Goal: Contribute content: Contribute content

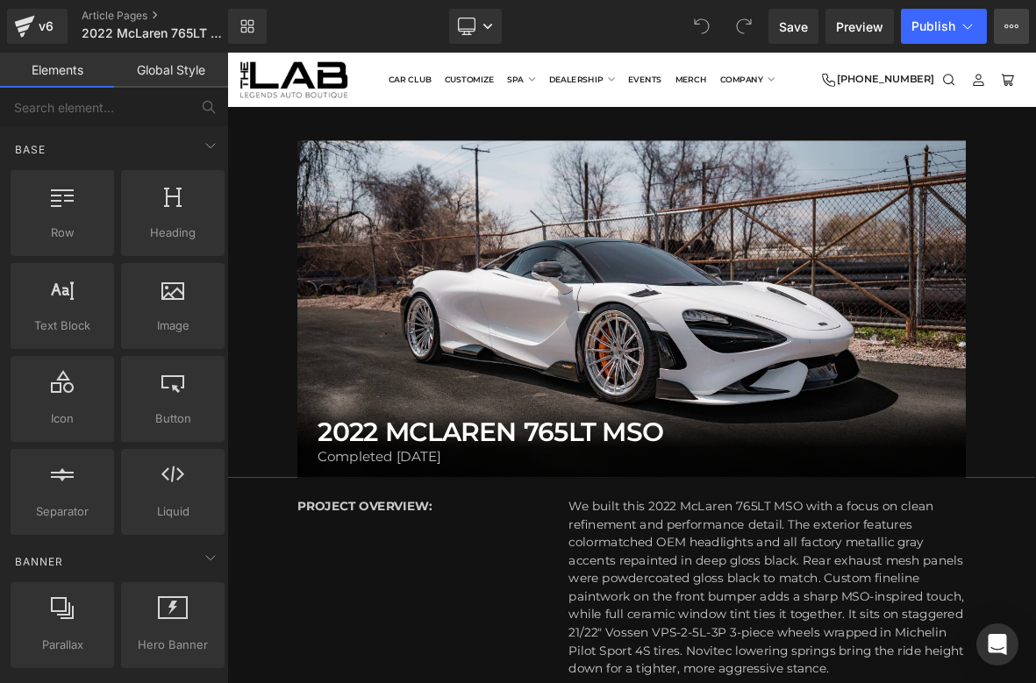
click at [1012, 20] on icon at bounding box center [1011, 26] width 14 height 14
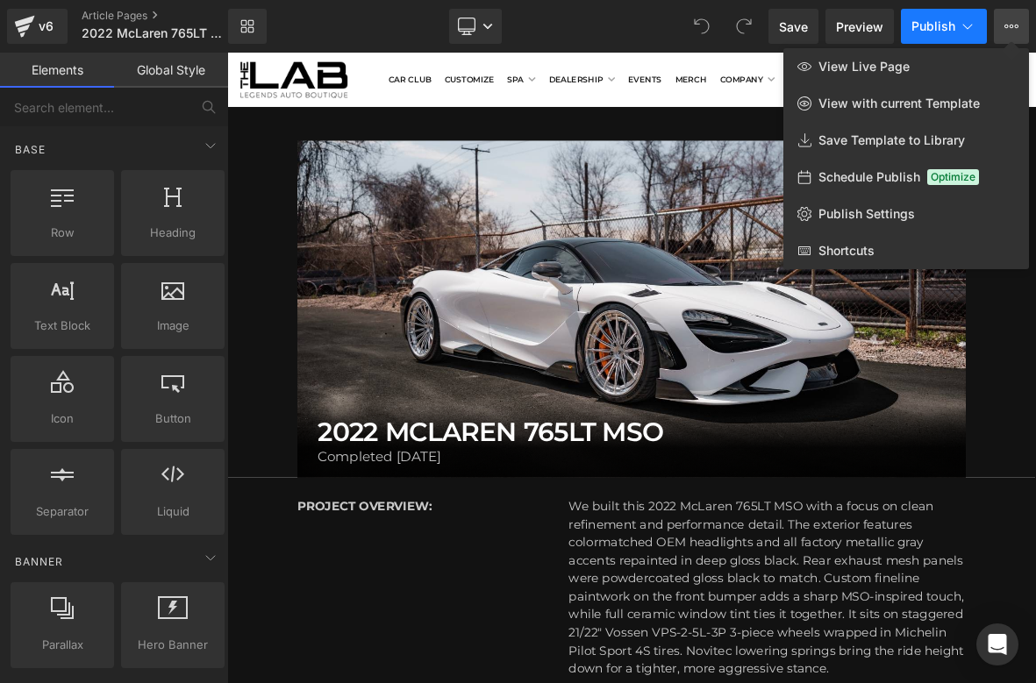
click at [972, 25] on icon at bounding box center [967, 27] width 18 height 18
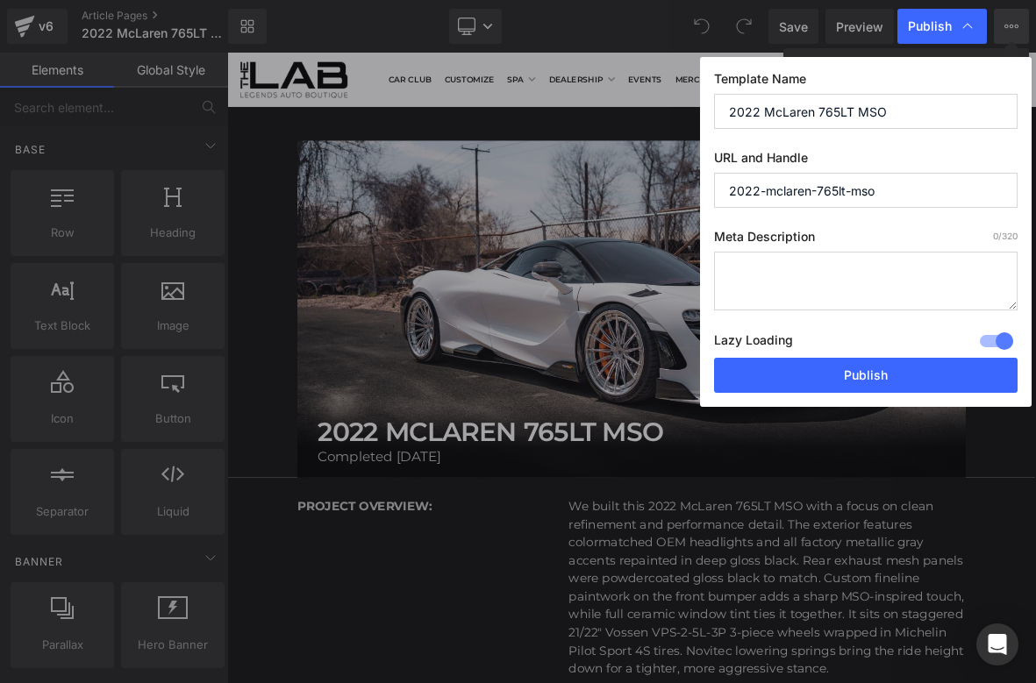
click at [797, 289] on textarea at bounding box center [865, 281] width 303 height 59
type textarea "F"
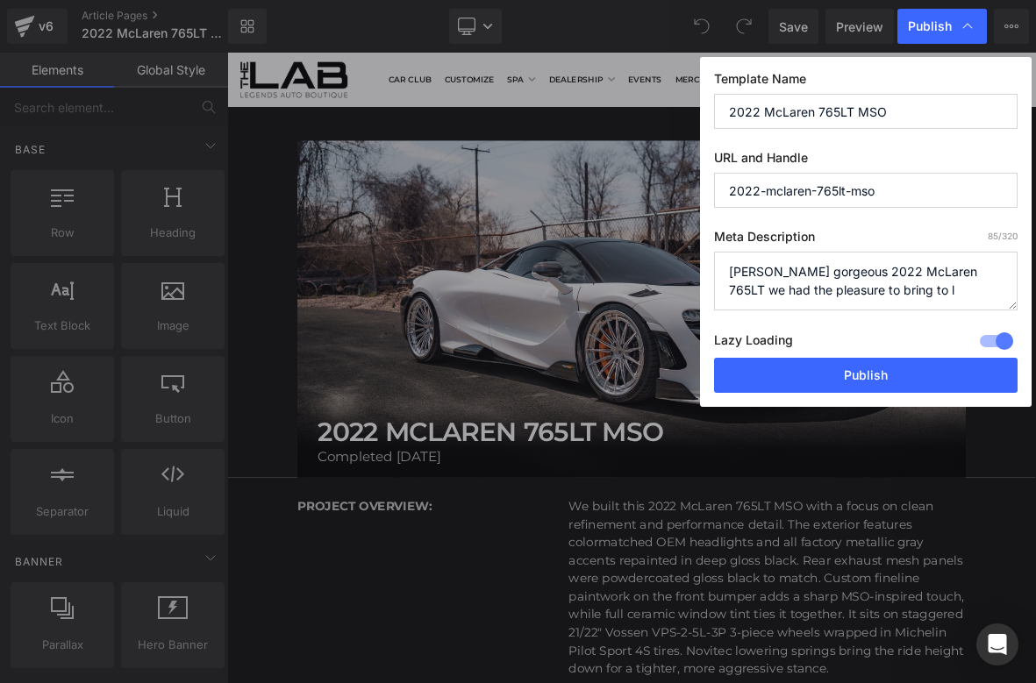
scroll to position [6, 0]
type textarea "Giovanni Petruzziello's gorgeous 2022 McLaren 765LT we had the pleasure to brin…"
click at [726, 266] on textarea "Giovanni Petruzziello's gorgeous 2022 McLaren 765LT we had the pleasure to brin…" at bounding box center [865, 281] width 303 height 59
drag, startPoint x: 794, startPoint y: 302, endPoint x: 704, endPoint y: 267, distance: 96.9
click at [704, 267] on div "Template Name 2022 McLaren 765LT MSO URL and Handle 2022-mclaren-765lt-mso Meta…" at bounding box center [865, 232] width 331 height 350
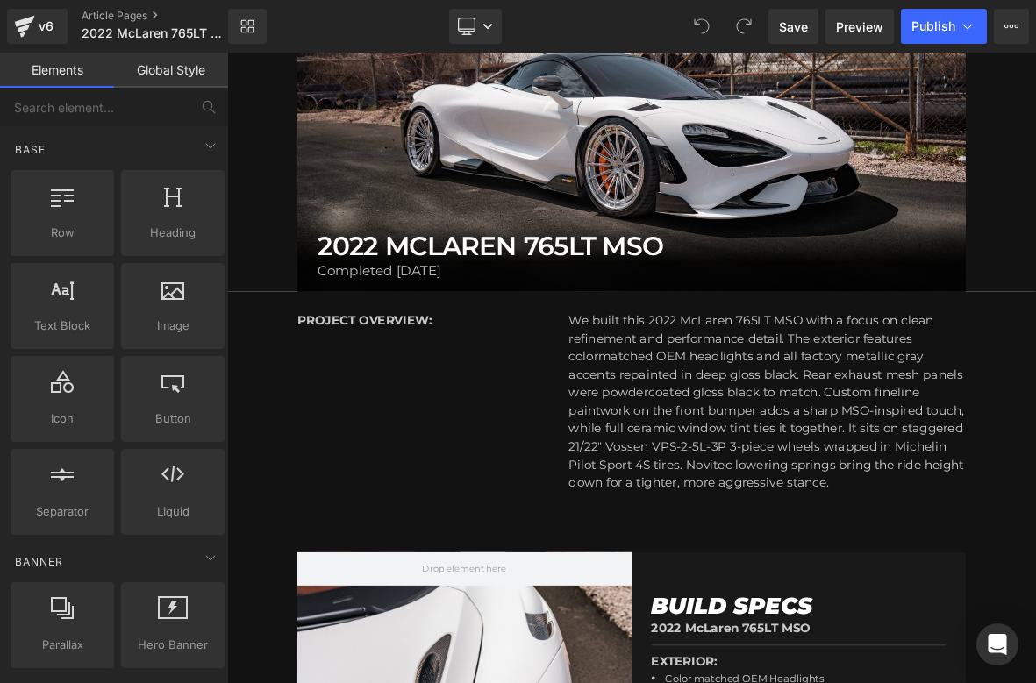
scroll to position [240, 0]
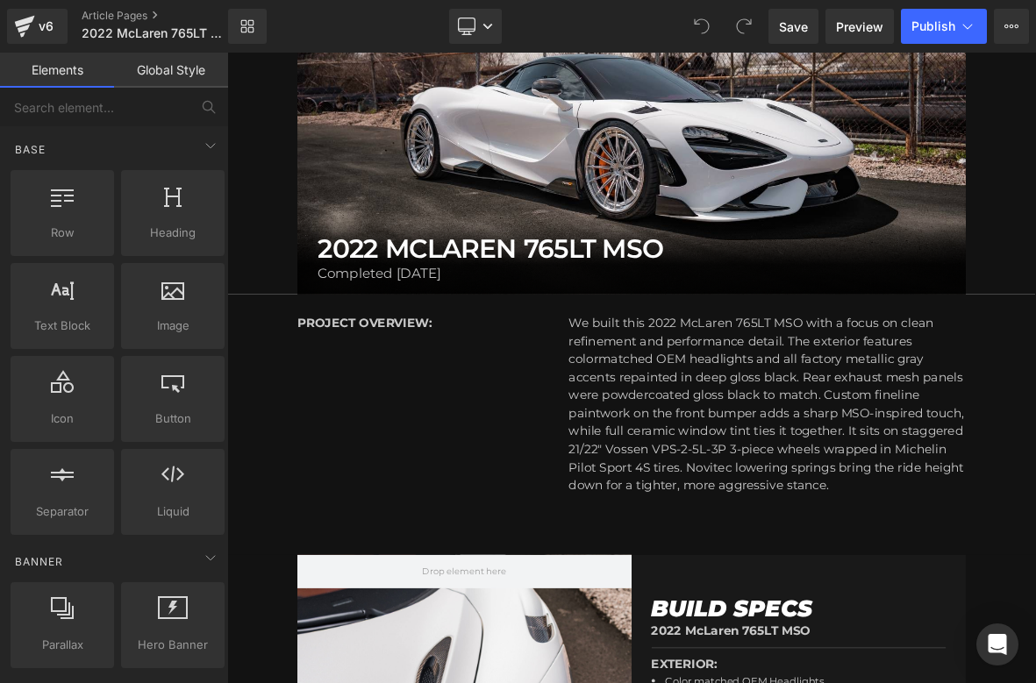
click at [803, 502] on div "We built this 2022 McLaren 765LT MSO with a focus on clean refinement and perfo…" at bounding box center [935, 514] width 521 height 237
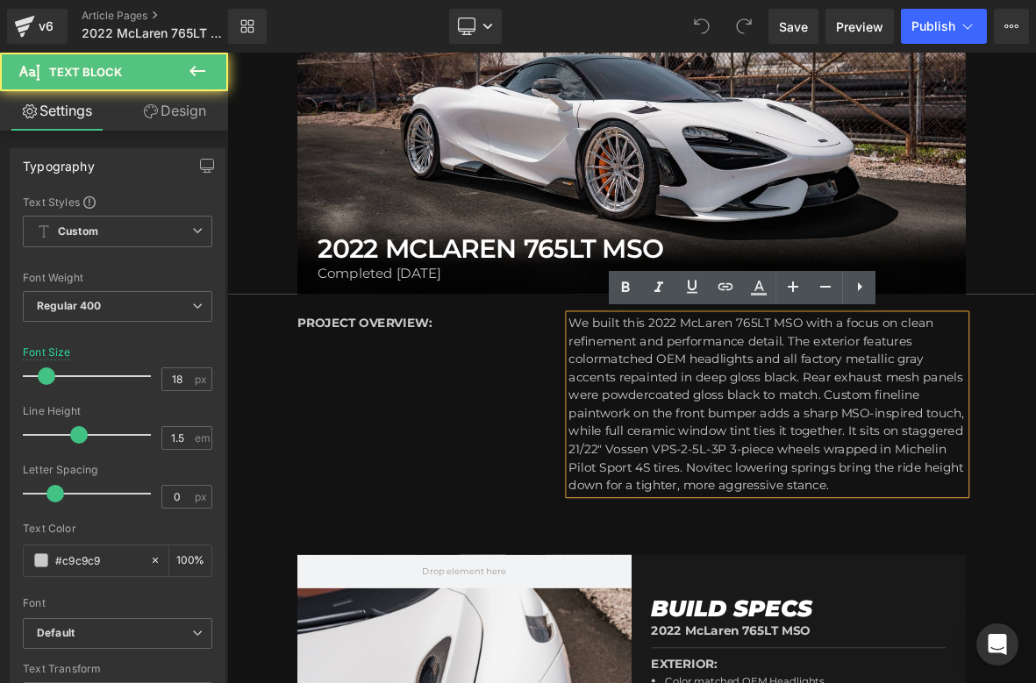
click at [787, 465] on div "We built this 2022 McLaren 765LT MSO with a focus on clean refinement and perfo…" at bounding box center [935, 514] width 521 height 237
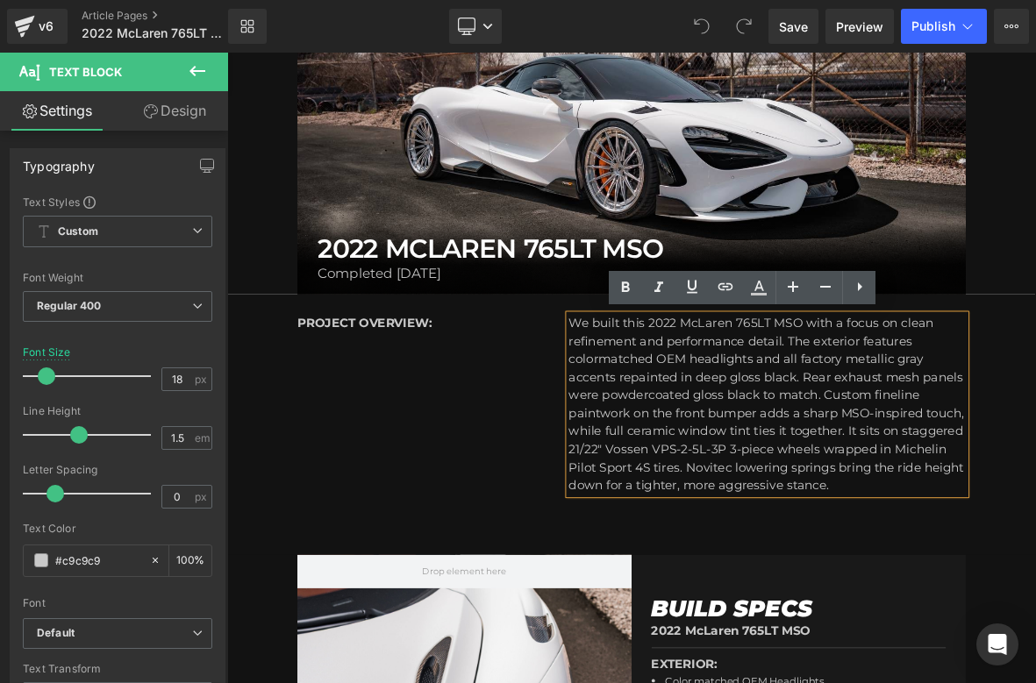
click at [777, 403] on div "We built this 2022 McLaren 765LT MSO with a focus on clean refinement and perfo…" at bounding box center [935, 514] width 521 height 237
drag, startPoint x: 775, startPoint y: 407, endPoint x: 706, endPoint y: 411, distance: 69.4
click at [706, 411] on div "We built this 2022 McLaren 765LT MSO with a focus on clean refinement and perfo…" at bounding box center [935, 514] width 521 height 237
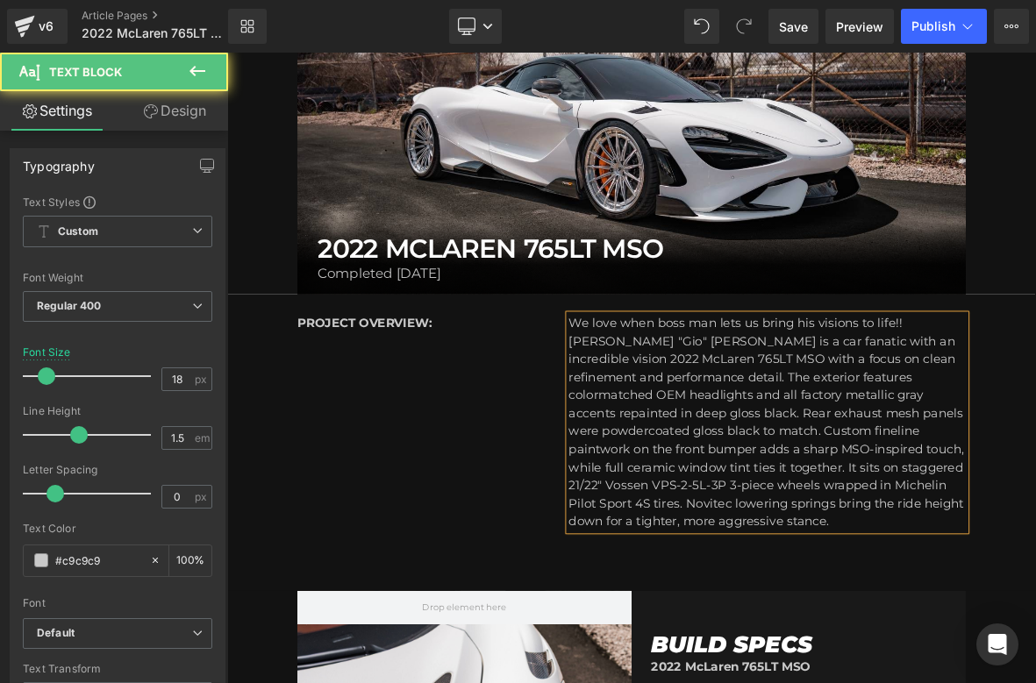
click at [802, 429] on div "We love when boss man lets us bring his visions to life!! Giovanni "Gio" Petruz…" at bounding box center [935, 538] width 521 height 284
click at [1030, 436] on div "We love when boss man lets us bring his visions to life!! Giovanni "Gio" Petruz…" at bounding box center [935, 538] width 521 height 284
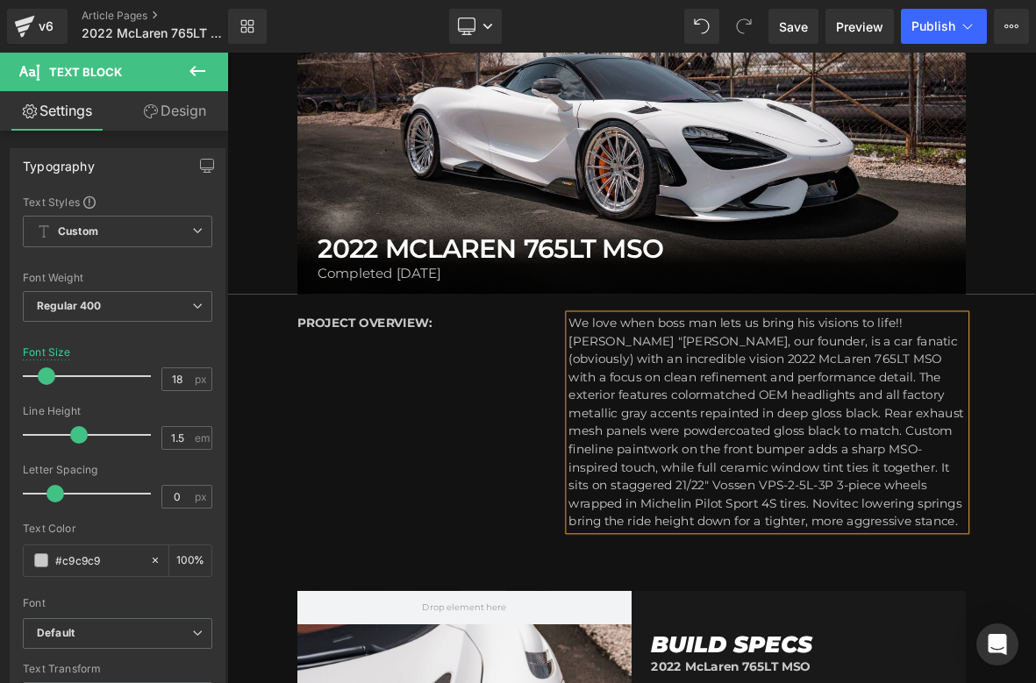
click at [803, 453] on div "We love when boss man lets us bring his visions to life!! Giovanni "Gio" Petruz…" at bounding box center [935, 538] width 521 height 284
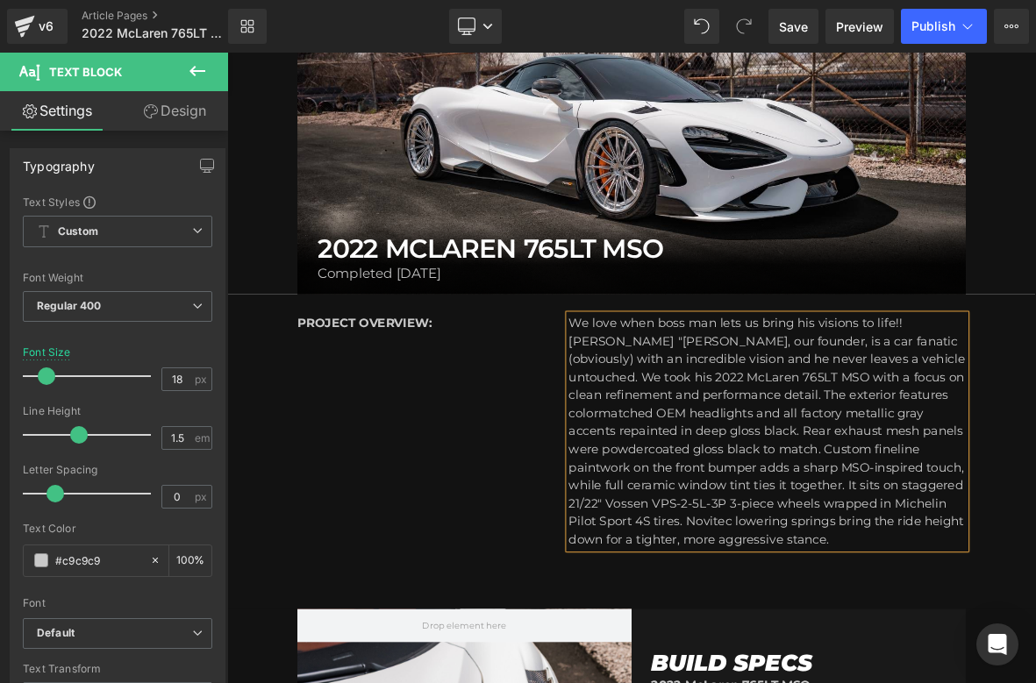
click at [945, 477] on div "We love when boss man lets us bring his visions to life!! Giovanni "Gio" Petruz…" at bounding box center [935, 550] width 521 height 308
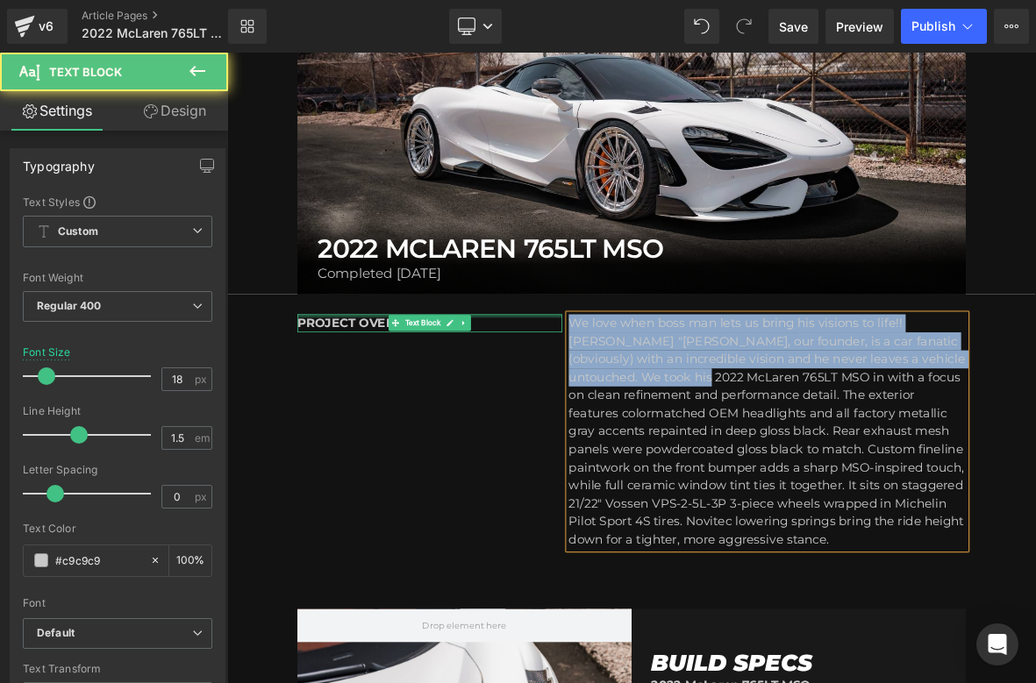
drag, startPoint x: 738, startPoint y: 482, endPoint x: 655, endPoint y: 395, distance: 120.3
click at [655, 395] on div "PROJECT OVERVIEW: Text Block We love when boss man lets us bring his visions to…" at bounding box center [757, 554] width 877 height 369
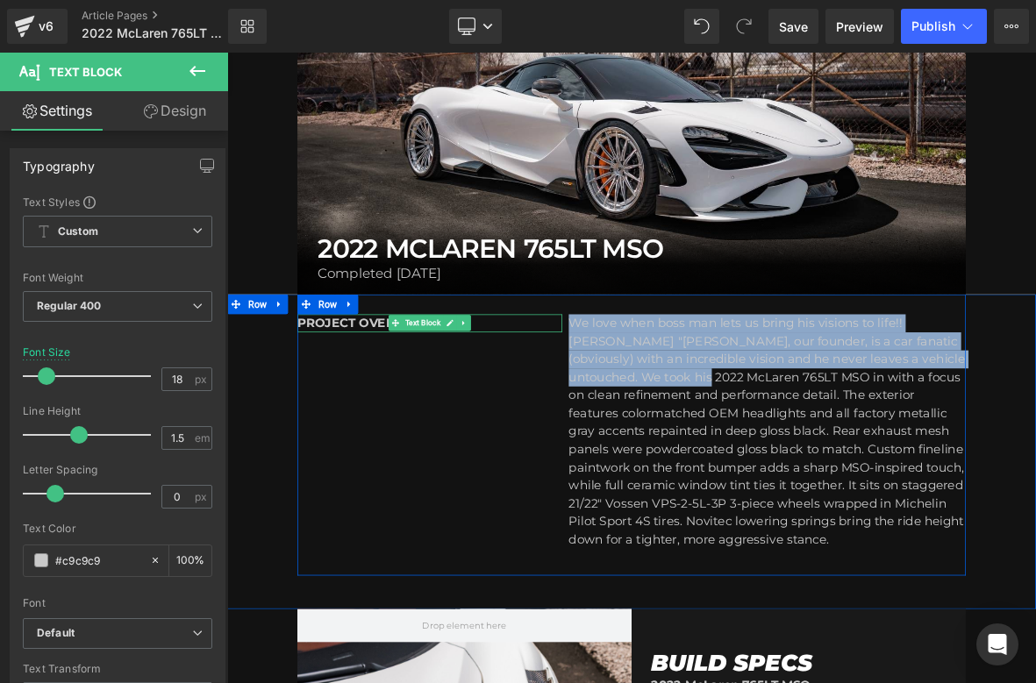
copy div "We love when boss man lets us bring his visions to life!! Giovanni "Gio" Petruz…"
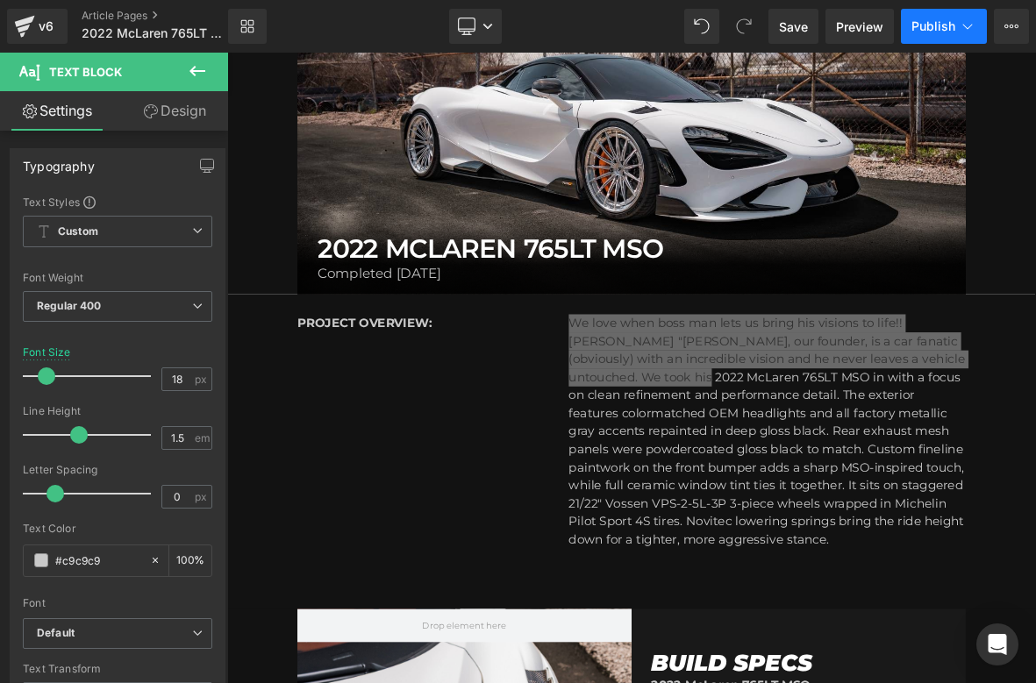
click at [960, 33] on icon at bounding box center [967, 27] width 18 height 18
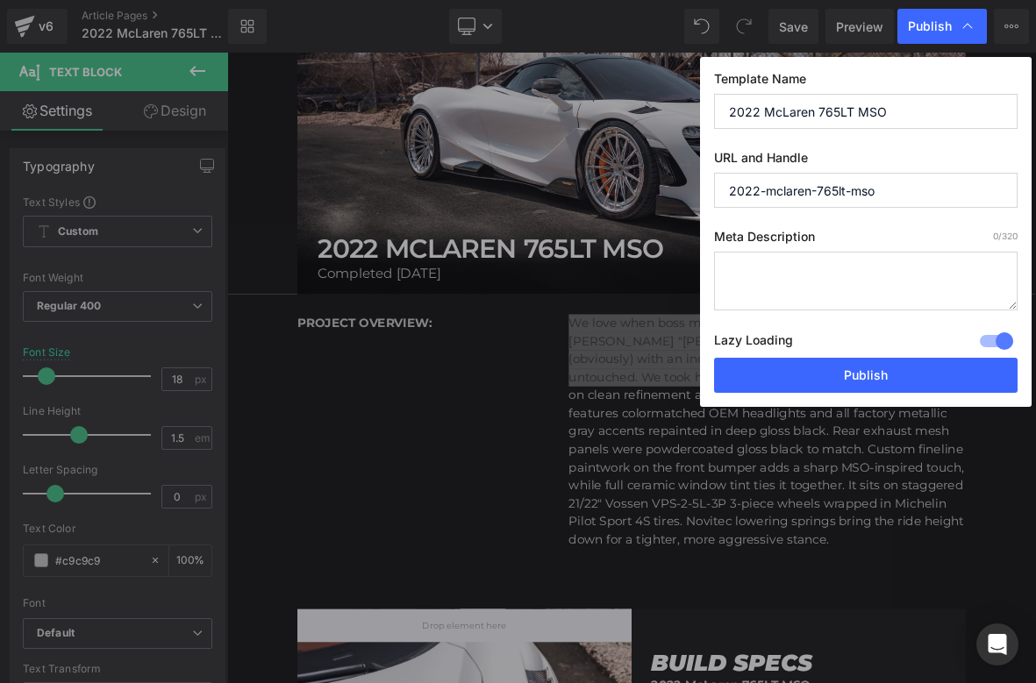
click at [846, 266] on textarea at bounding box center [865, 281] width 303 height 59
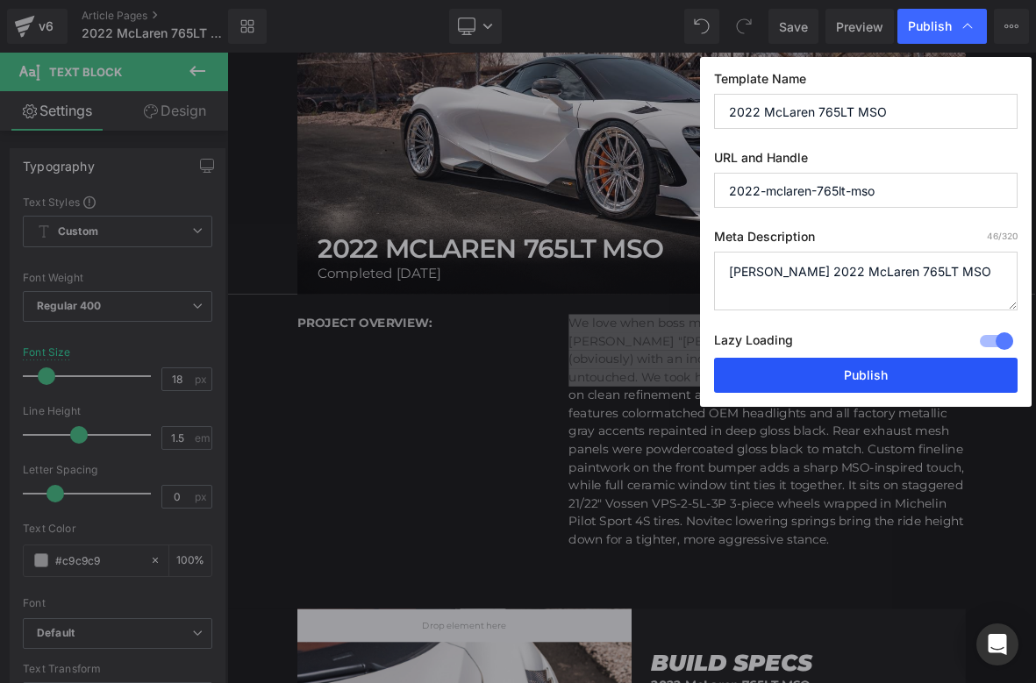
type textarea "Giovanni Petruzziello's 2022 McLaren 765LT MSO"
click at [846, 371] on button "Publish" at bounding box center [865, 375] width 303 height 35
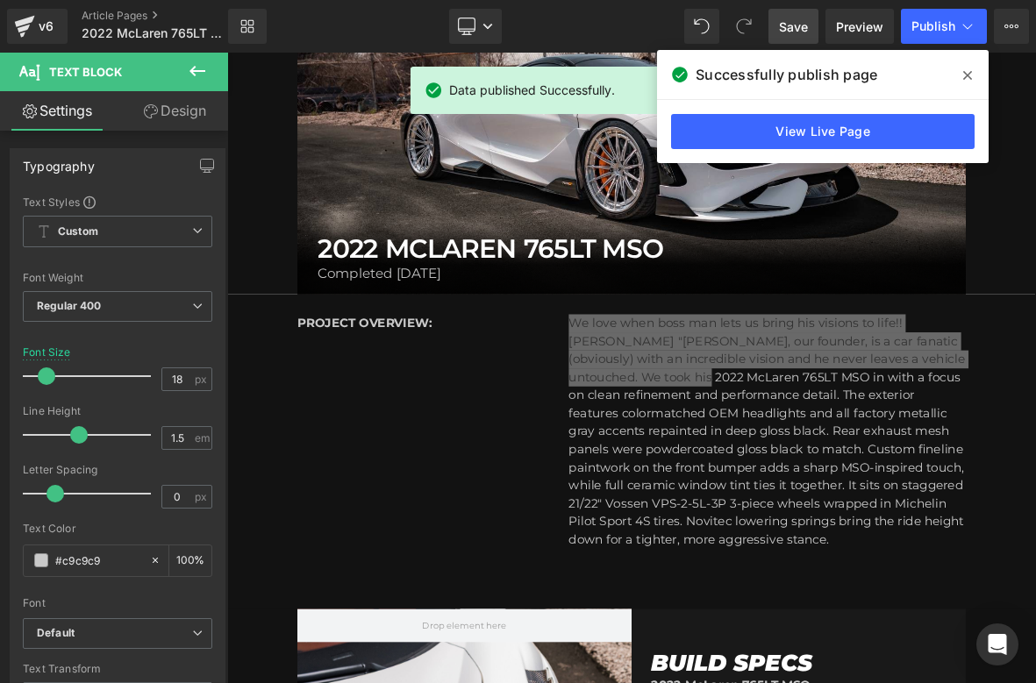
click at [793, 18] on span "Save" at bounding box center [793, 27] width 29 height 18
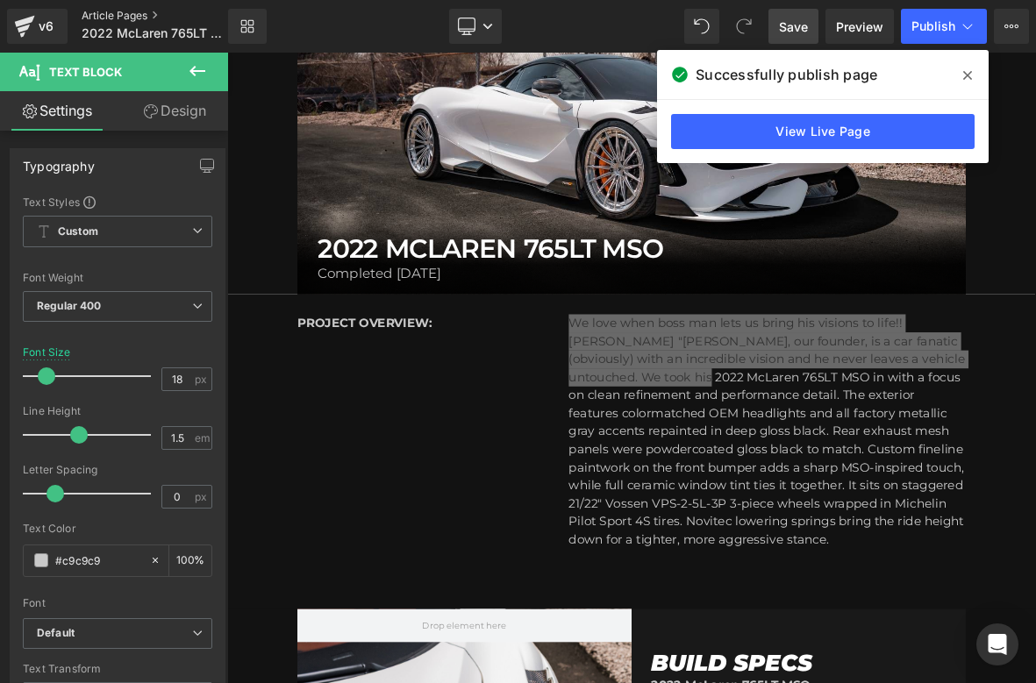
click at [99, 12] on link "Article Pages" at bounding box center [169, 16] width 175 height 14
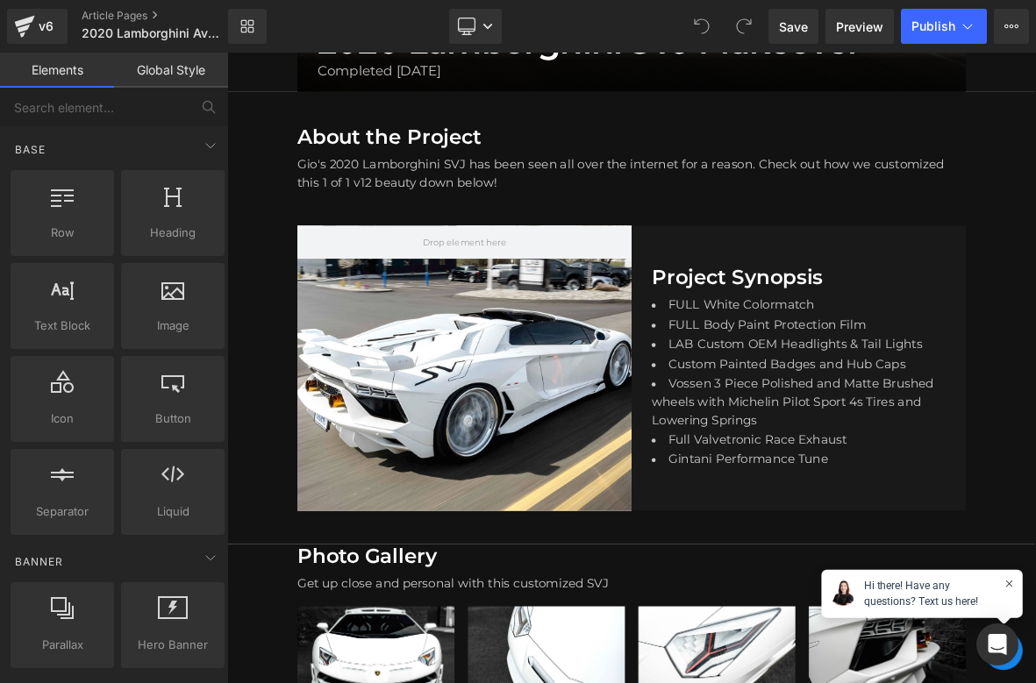
scroll to position [614, 0]
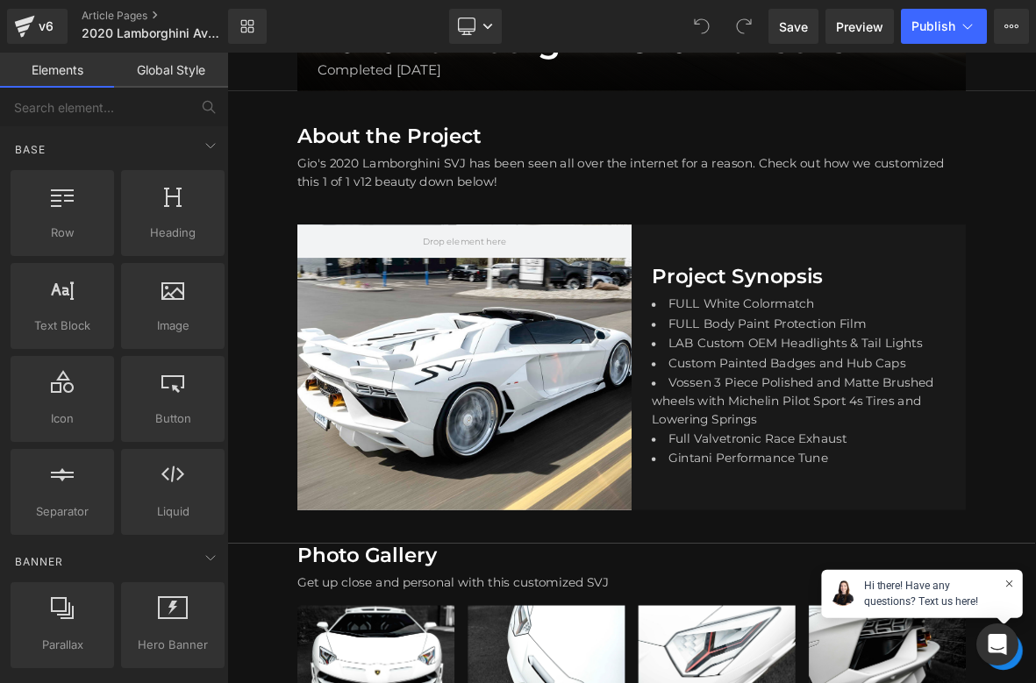
click at [510, 203] on p "Gio's 2020 Lamborghini SVJ has been seen all over the internet for a reason. Ch…" at bounding box center [757, 210] width 877 height 47
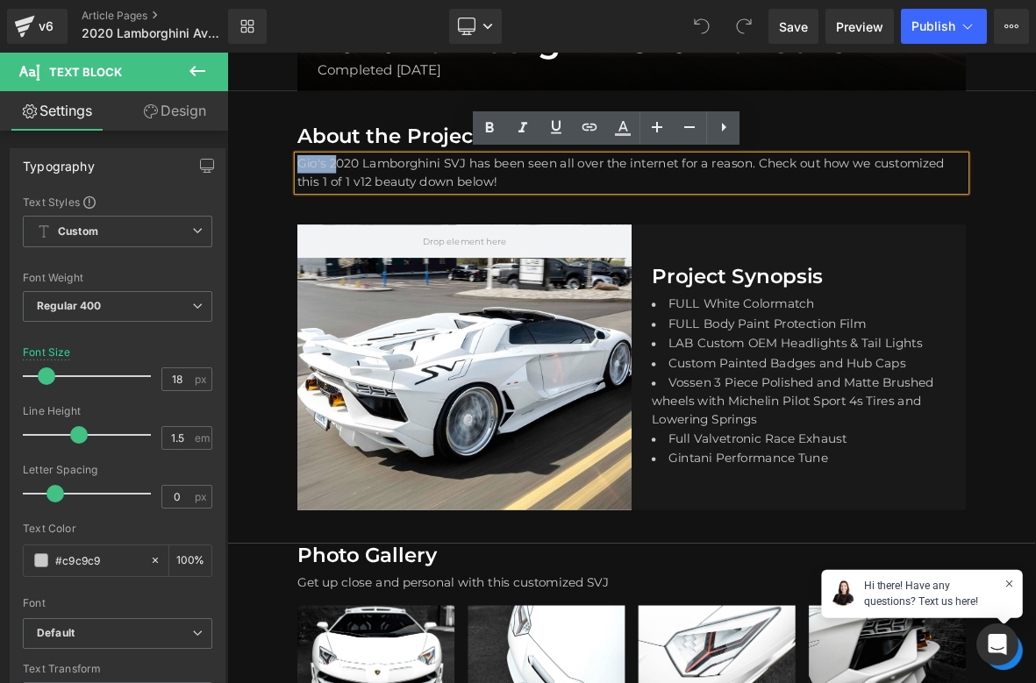
drag, startPoint x: 363, startPoint y: 197, endPoint x: 272, endPoint y: 197, distance: 91.2
click at [272, 197] on div "About the Project Heading Gio's 2020 Lamborghini SVJ has been seen all over the…" at bounding box center [757, 190] width 1061 height 88
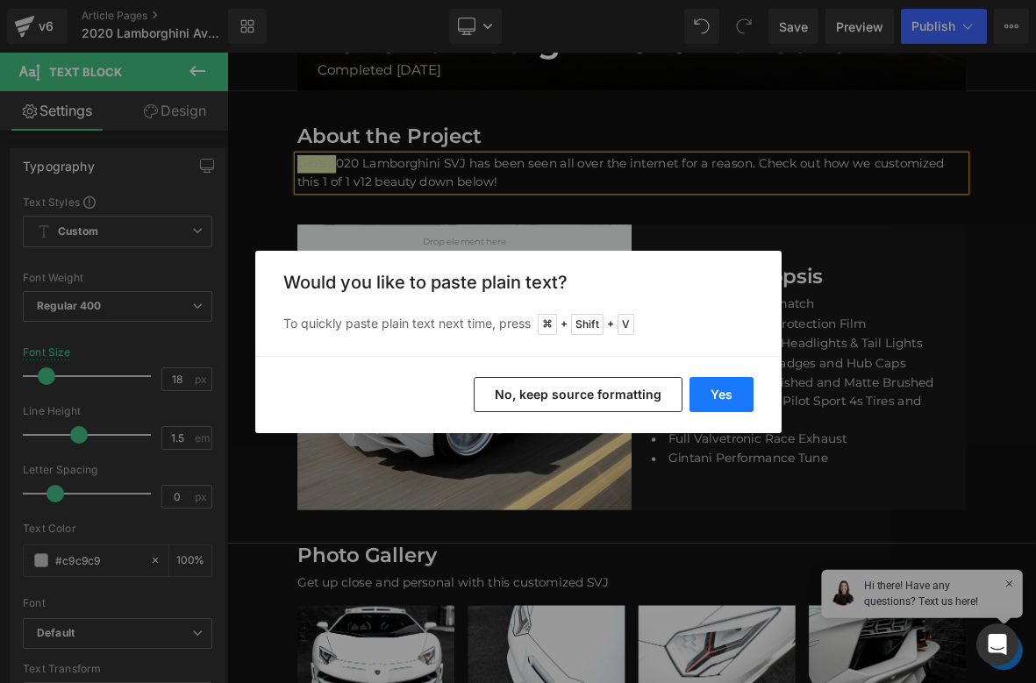
click at [710, 395] on button "Yes" at bounding box center [721, 394] width 64 height 35
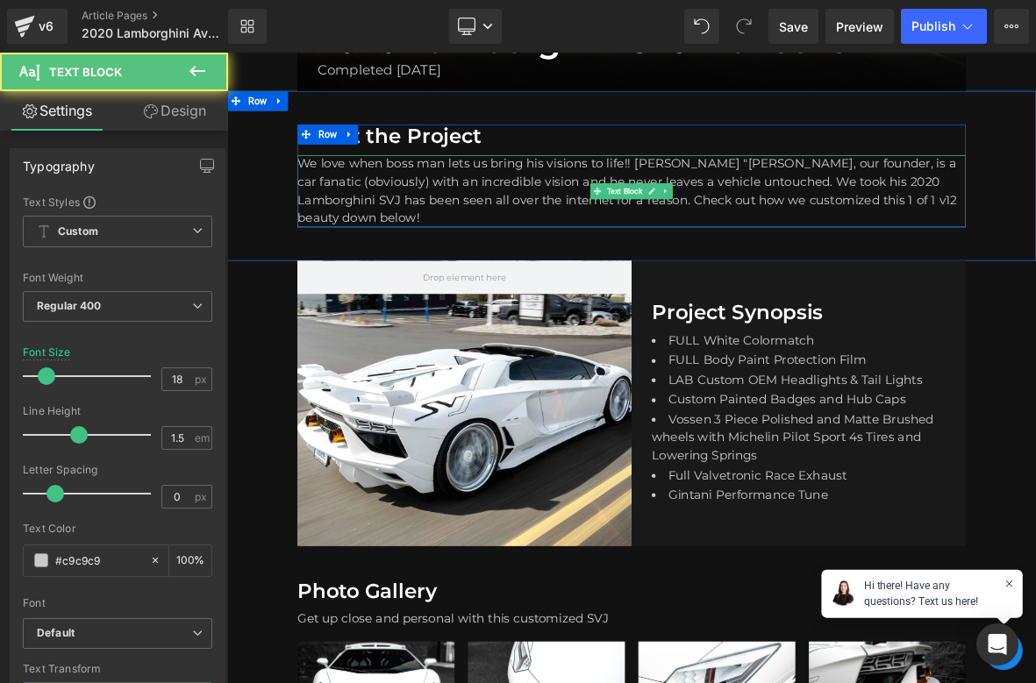
click at [681, 222] on p "We love when boss man lets us bring his visions to life!! Giovanni "Gio" Petruz…" at bounding box center [757, 234] width 877 height 95
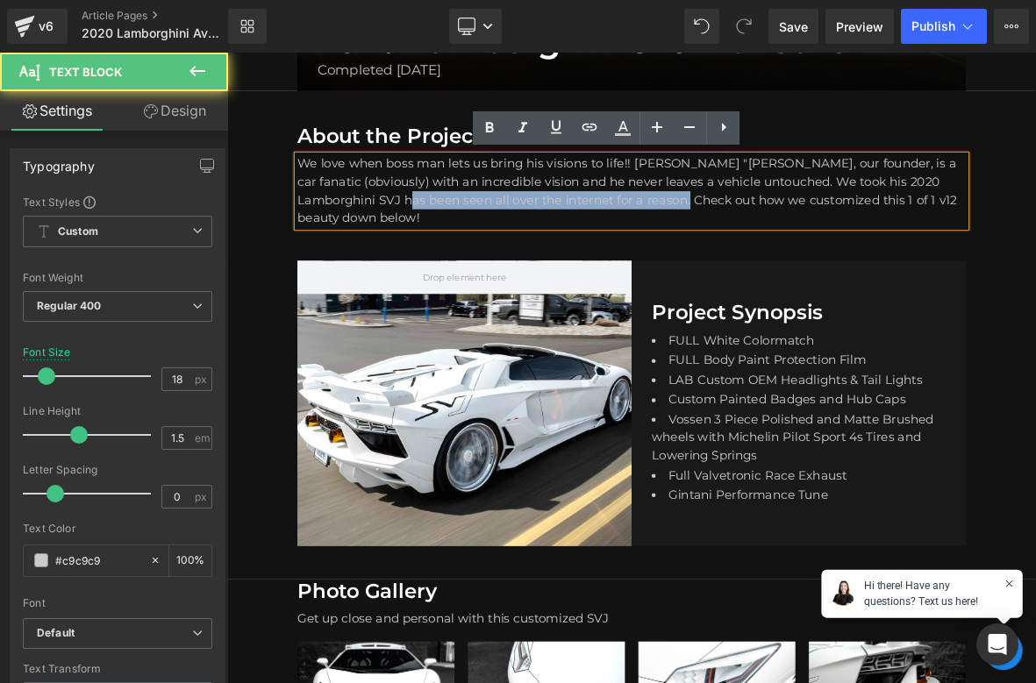
drag, startPoint x: 729, startPoint y: 254, endPoint x: 367, endPoint y: 252, distance: 361.3
click at [367, 252] on p "We love when boss man lets us bring his visions to life!! Giovanni "Gio" Petruz…" at bounding box center [757, 234] width 877 height 95
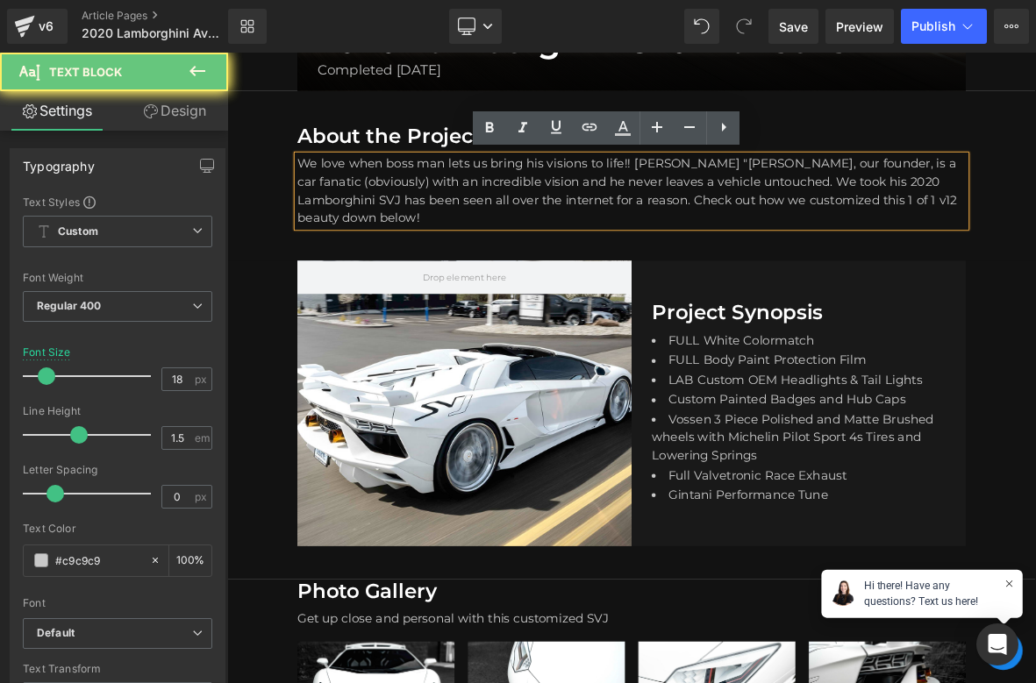
click at [390, 267] on p "We love when boss man lets us bring his visions to life!! Giovanni "Gio" Petruz…" at bounding box center [757, 234] width 877 height 95
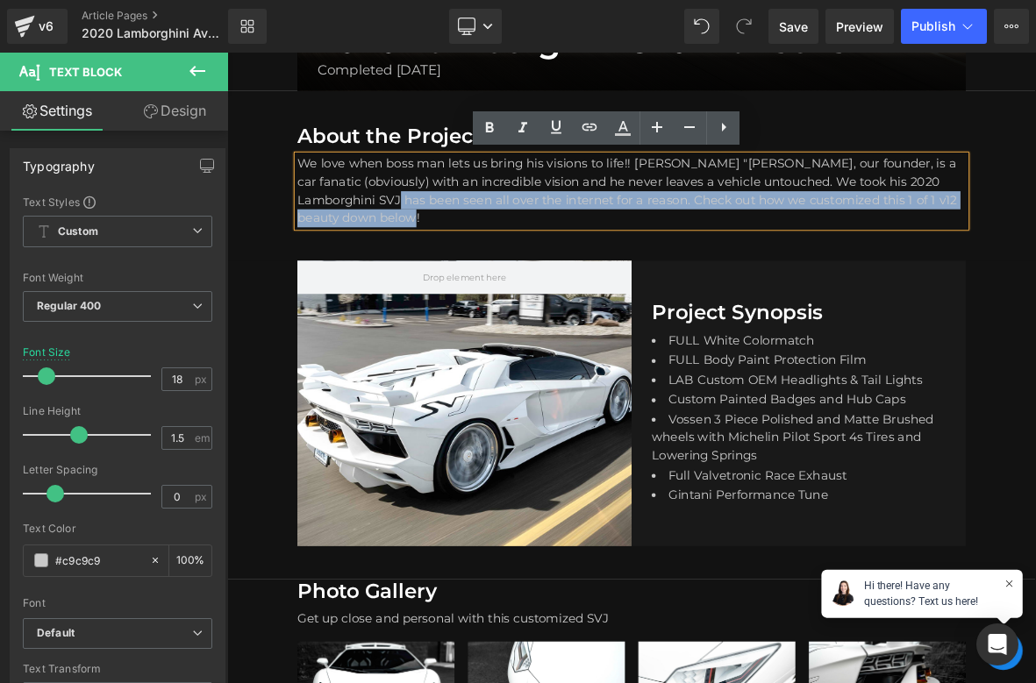
drag, startPoint x: 381, startPoint y: 267, endPoint x: 353, endPoint y: 253, distance: 32.6
click at [353, 253] on p "We love when boss man lets us bring his visions to life!! Giovanni "Gio" Petruz…" at bounding box center [757, 234] width 877 height 95
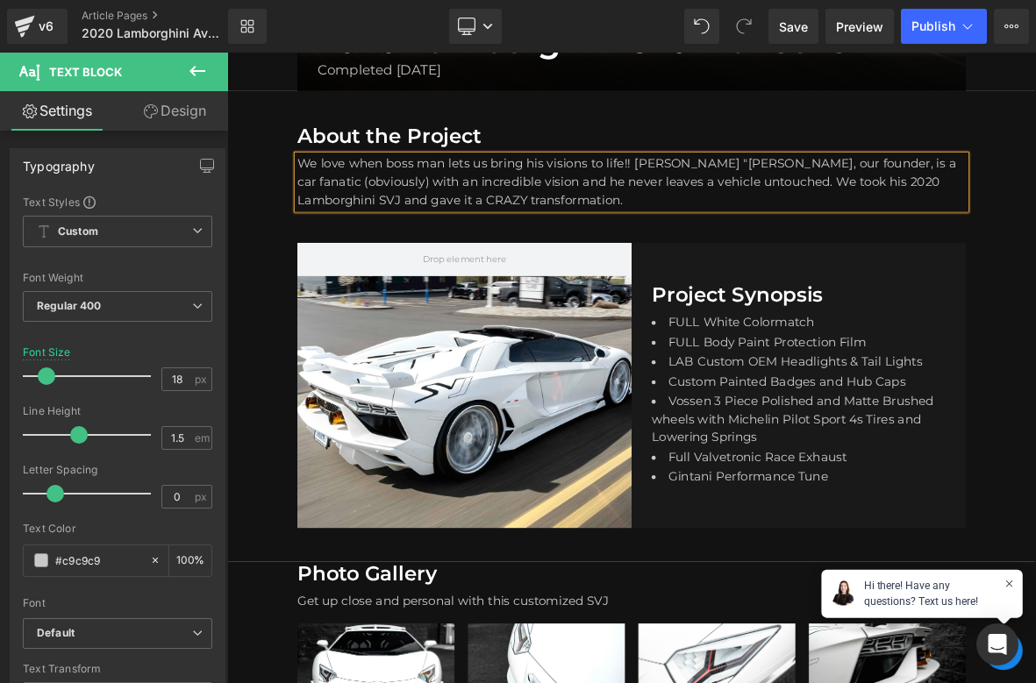
click at [452, 248] on p "We love when boss man lets us bring his visions to life!! Giovanni "Gio" Petruz…" at bounding box center [757, 222] width 877 height 71
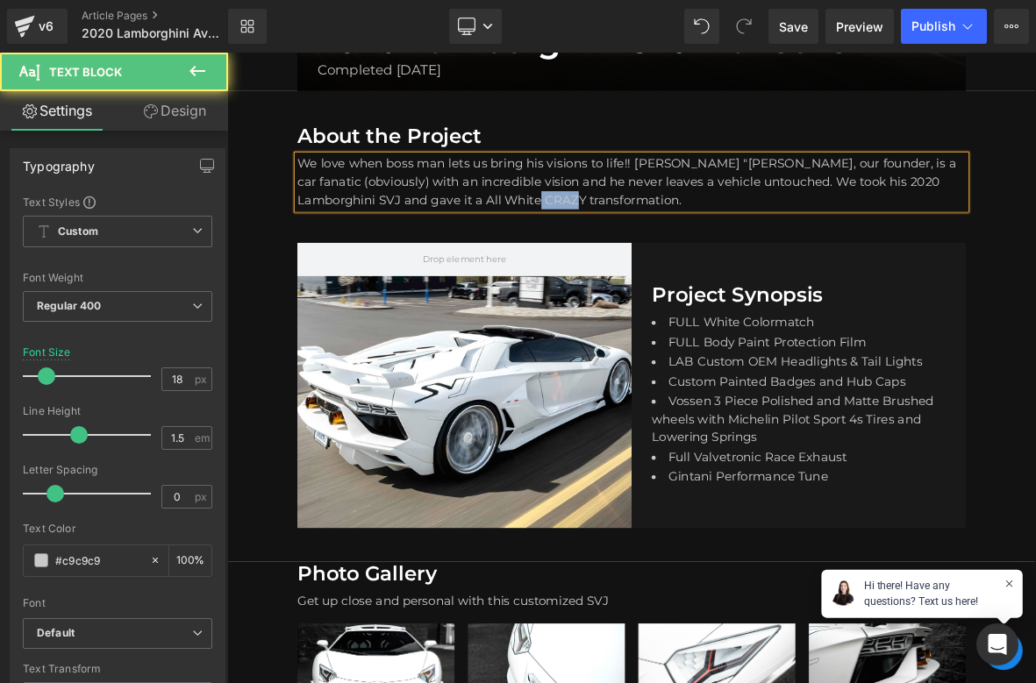
drag, startPoint x: 583, startPoint y: 245, endPoint x: 532, endPoint y: 249, distance: 51.0
click at [532, 249] on p "We love when boss man lets us bring his visions to life!! Giovanni "Gio" Petruz…" at bounding box center [757, 222] width 877 height 71
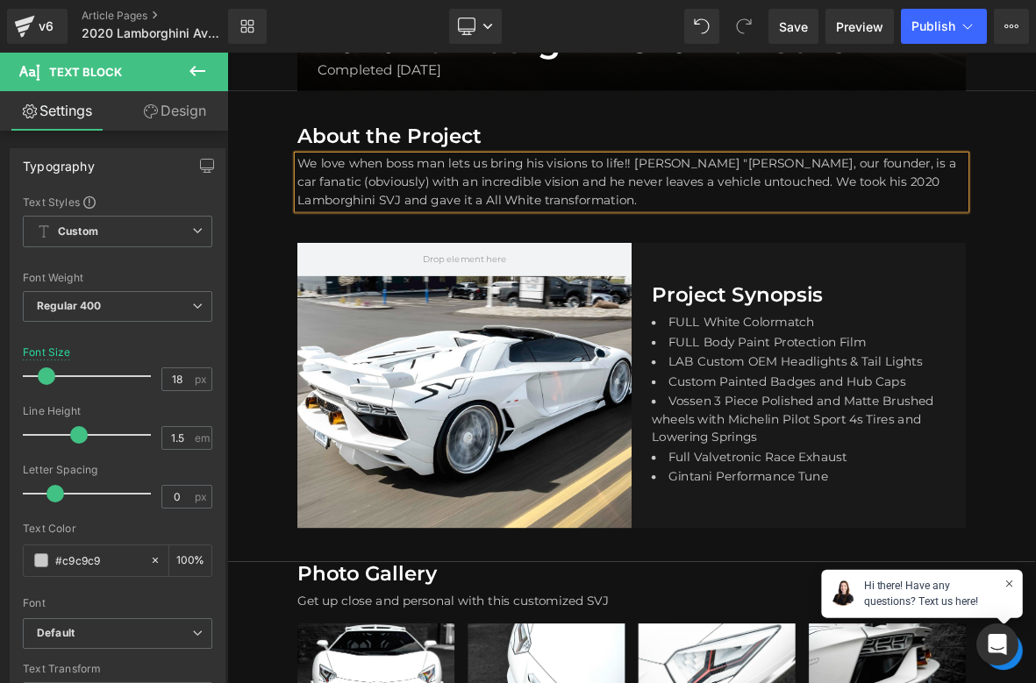
click at [445, 246] on p "We love when boss man lets us bring his visions to life!! Giovanni "Gio" Petruz…" at bounding box center [757, 222] width 877 height 71
click at [687, 258] on div "We love when boss man lets us bring his visions to life!! Giovanni "Gio" Petruz…" at bounding box center [757, 222] width 877 height 71
click at [797, 27] on span "Save" at bounding box center [793, 27] width 29 height 18
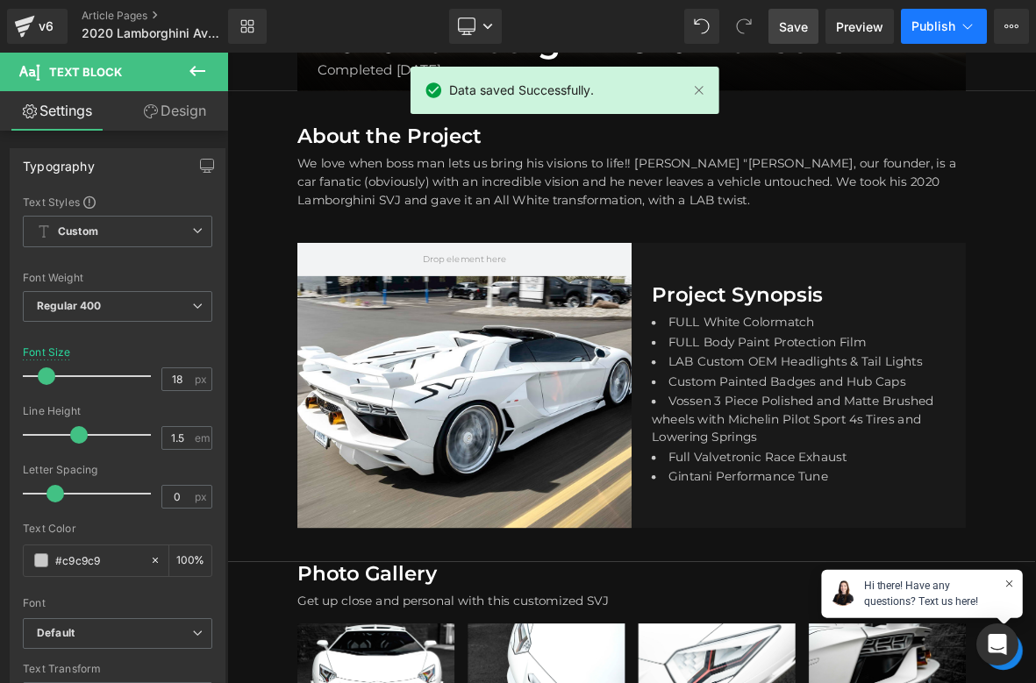
click at [955, 23] on button "Publish" at bounding box center [944, 26] width 86 height 35
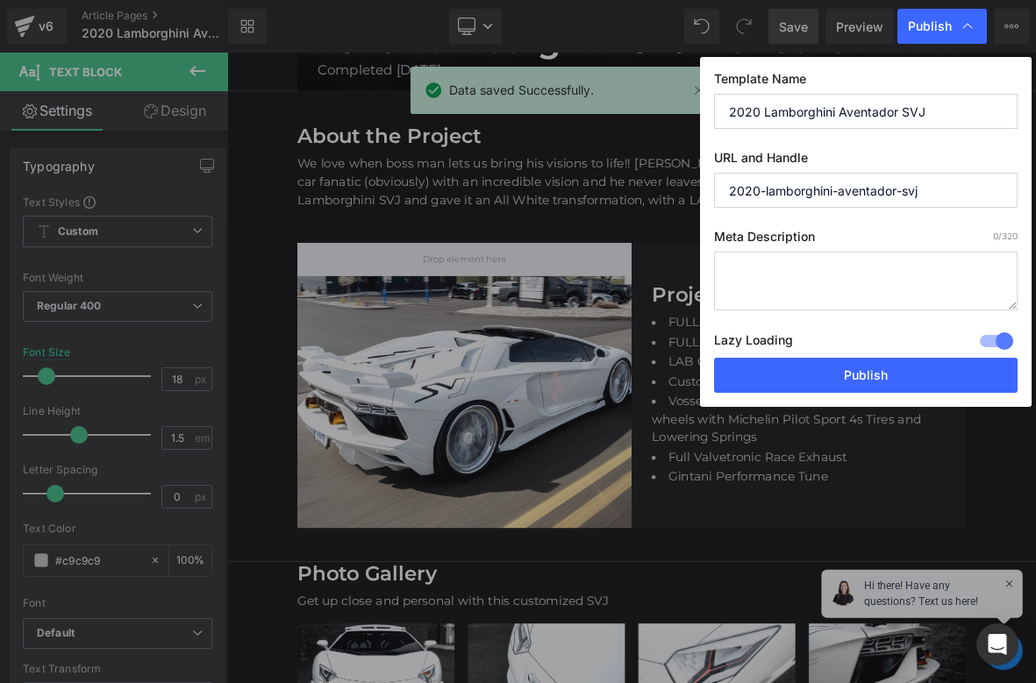
click at [784, 251] on label "Meta Description 0 /320" at bounding box center [865, 240] width 303 height 23
click at [778, 282] on textarea at bounding box center [865, 281] width 303 height 59
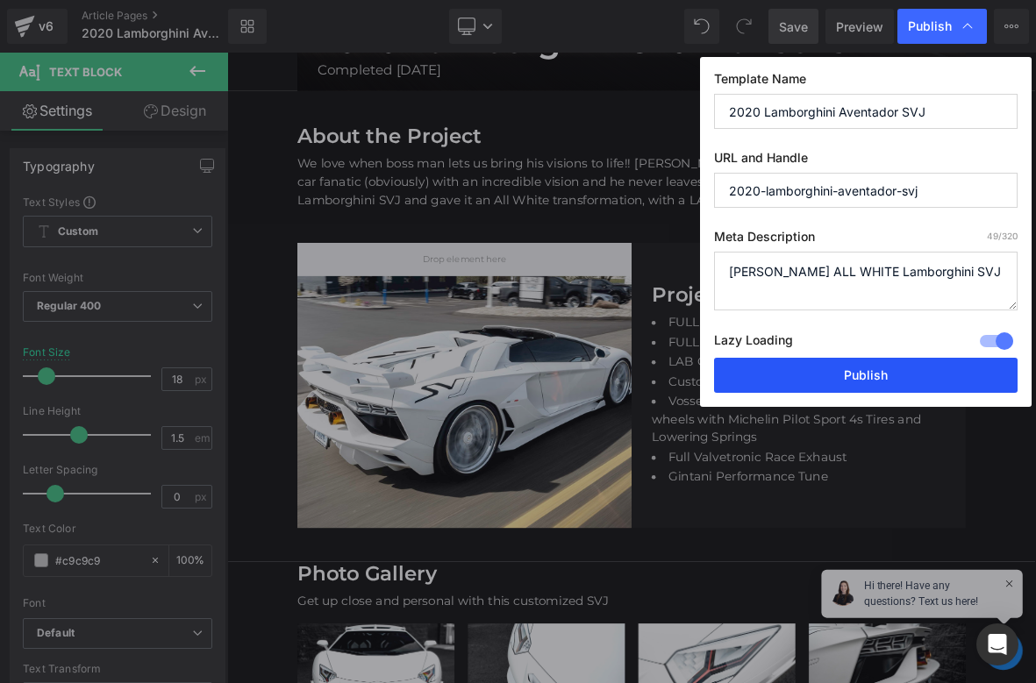
type textarea "Giovanni Petruzziello's ALL WHITE Lamborghini SVJ"
click at [818, 381] on button "Publish" at bounding box center [865, 375] width 303 height 35
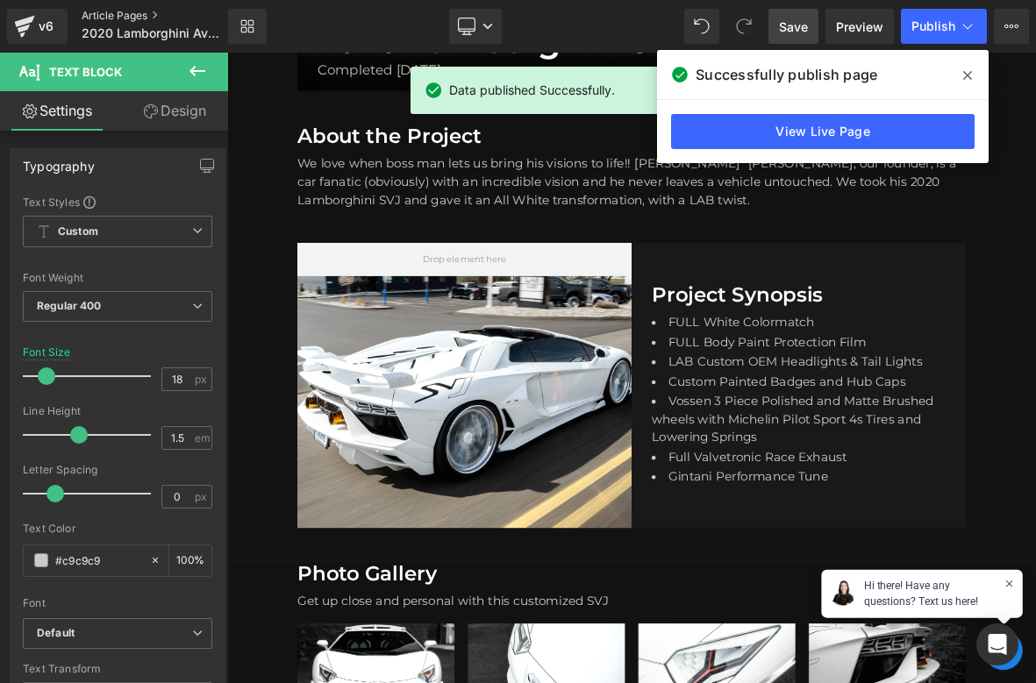
click at [118, 19] on link "Article Pages" at bounding box center [169, 16] width 175 height 14
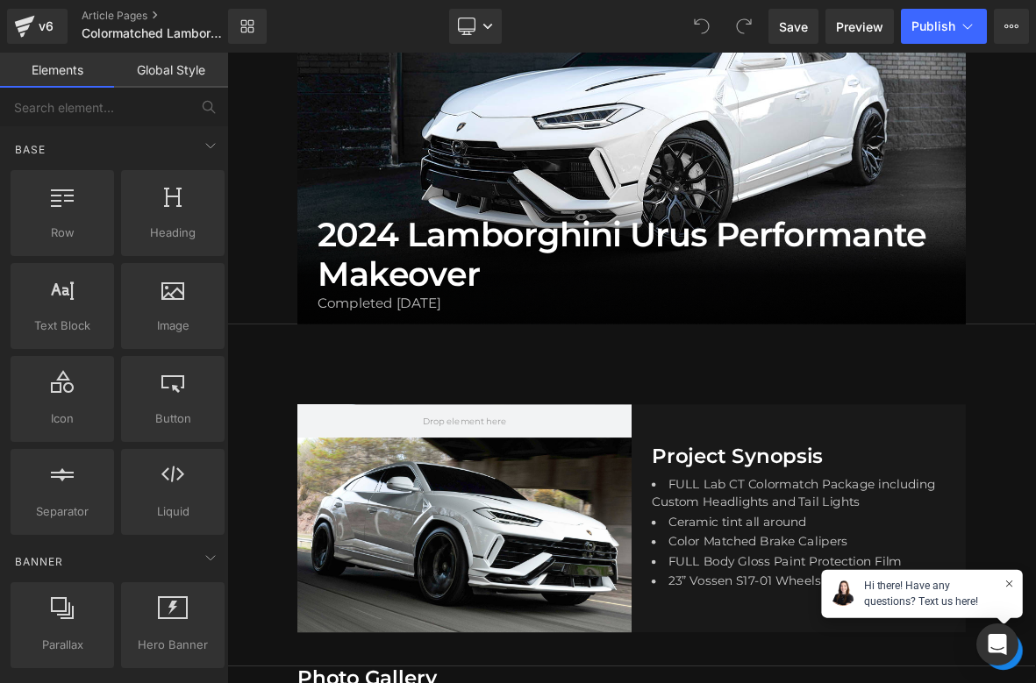
scroll to position [307, 0]
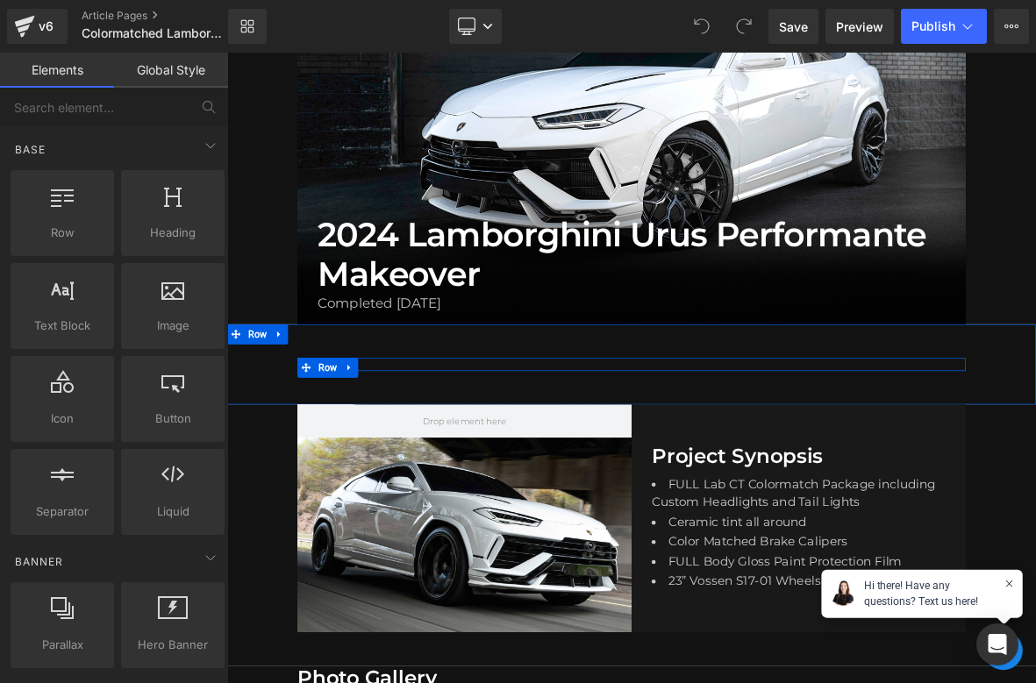
click at [426, 464] on div "Heading Text Block" at bounding box center [761, 462] width 870 height 18
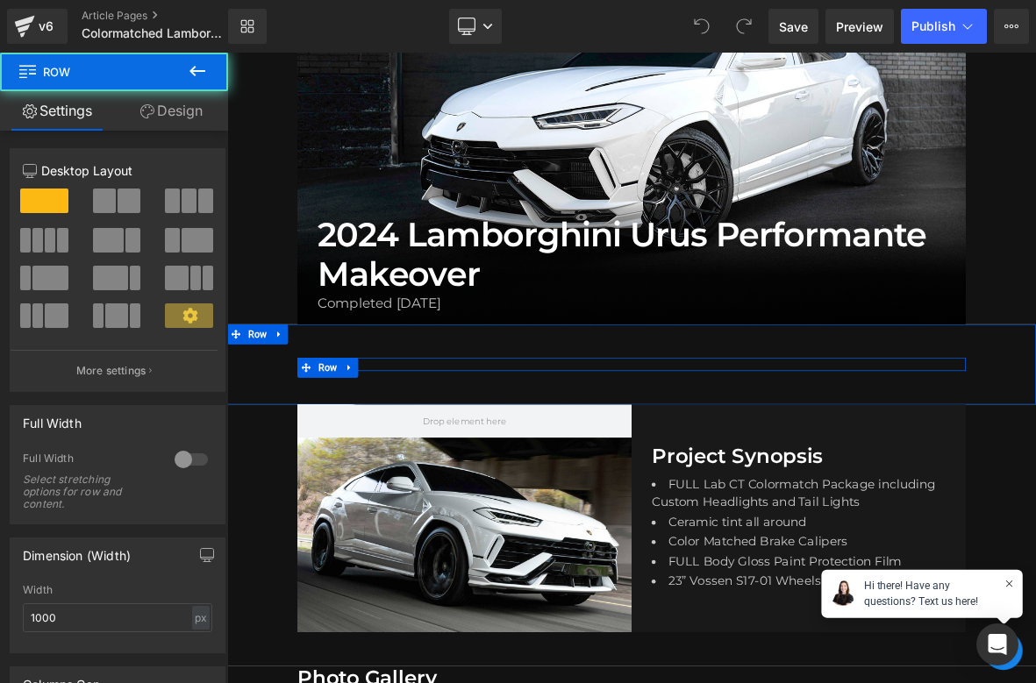
click at [426, 464] on div "Heading Text Block" at bounding box center [761, 462] width 870 height 18
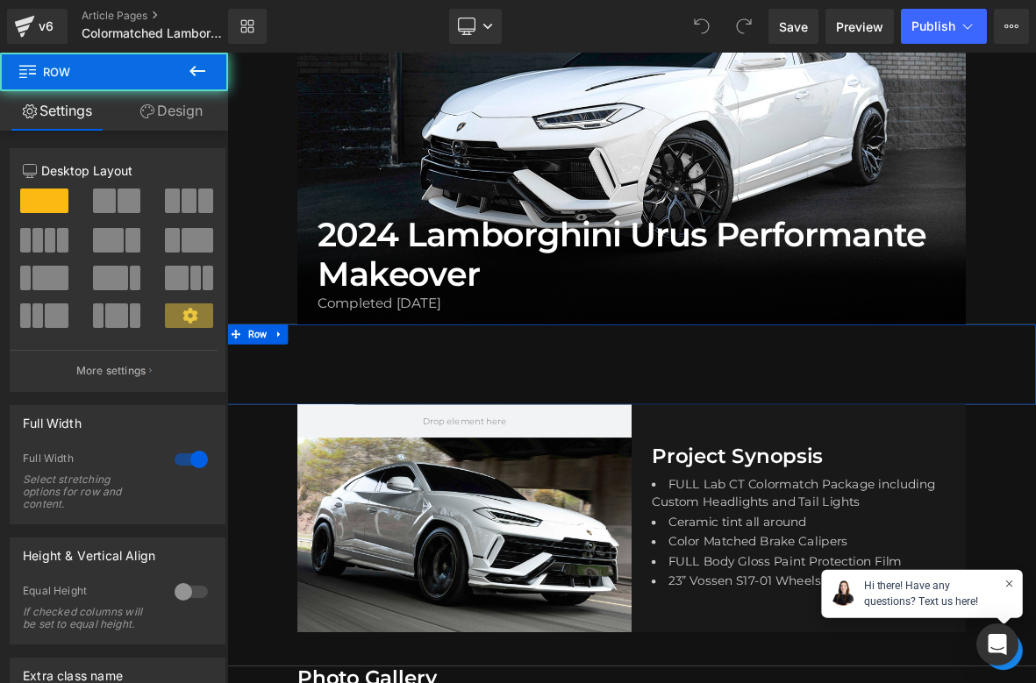
click at [548, 482] on div "Heading Text Block Row Row" at bounding box center [757, 461] width 1061 height 105
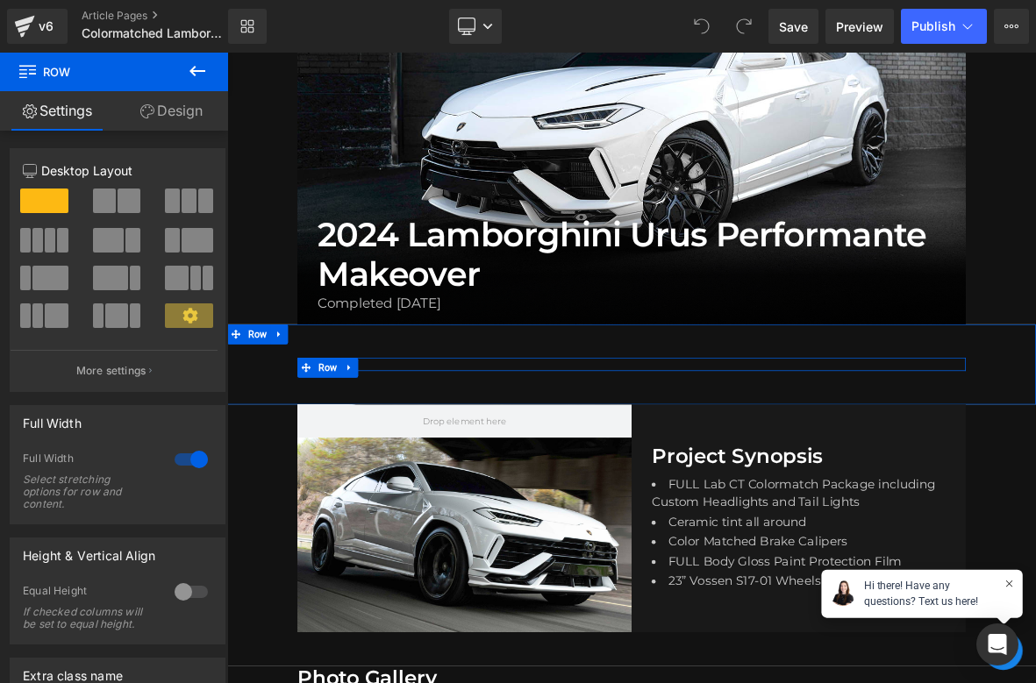
click at [576, 461] on div "Heading Text Block" at bounding box center [761, 462] width 870 height 18
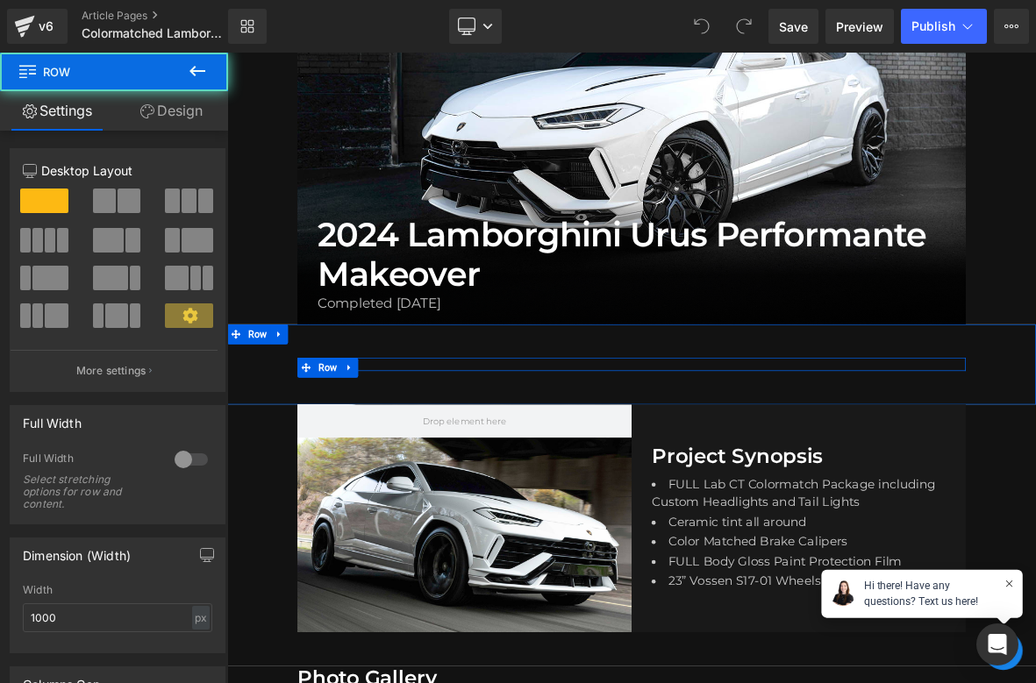
click at [576, 461] on div "Heading Text Block" at bounding box center [761, 462] width 870 height 18
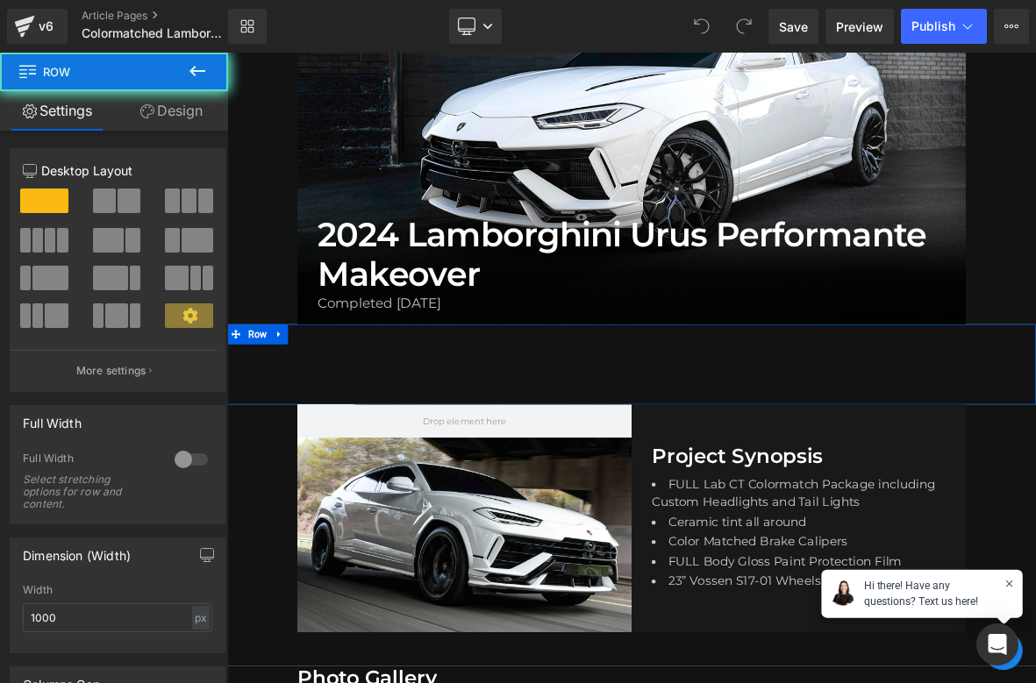
click at [561, 413] on div at bounding box center [757, 411] width 1061 height 4
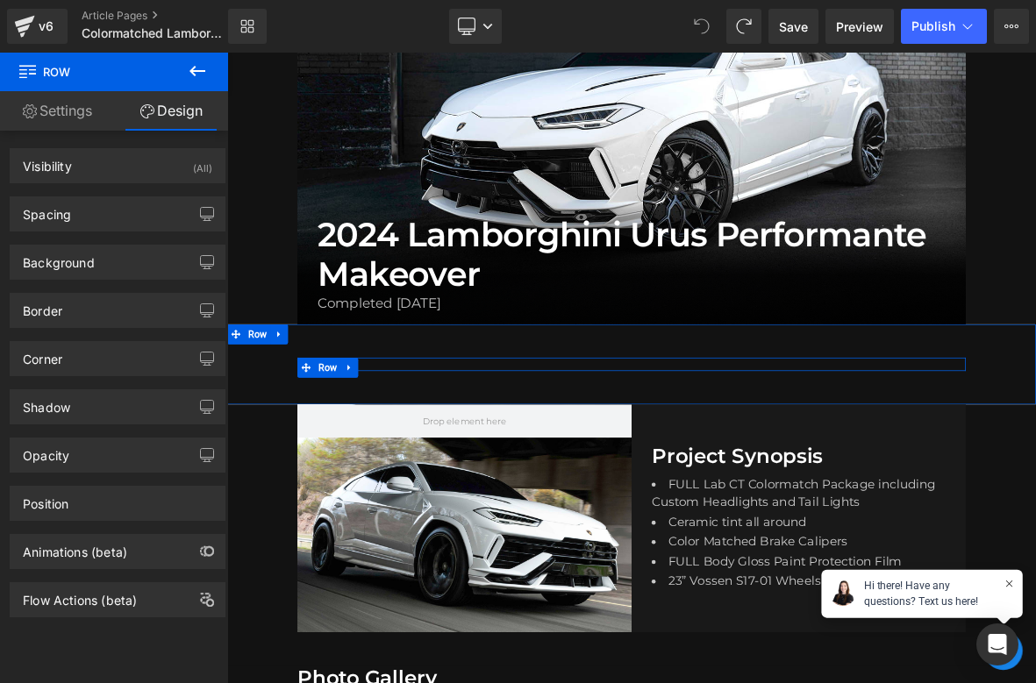
click at [692, 466] on div "Heading Text Block" at bounding box center [761, 462] width 870 height 18
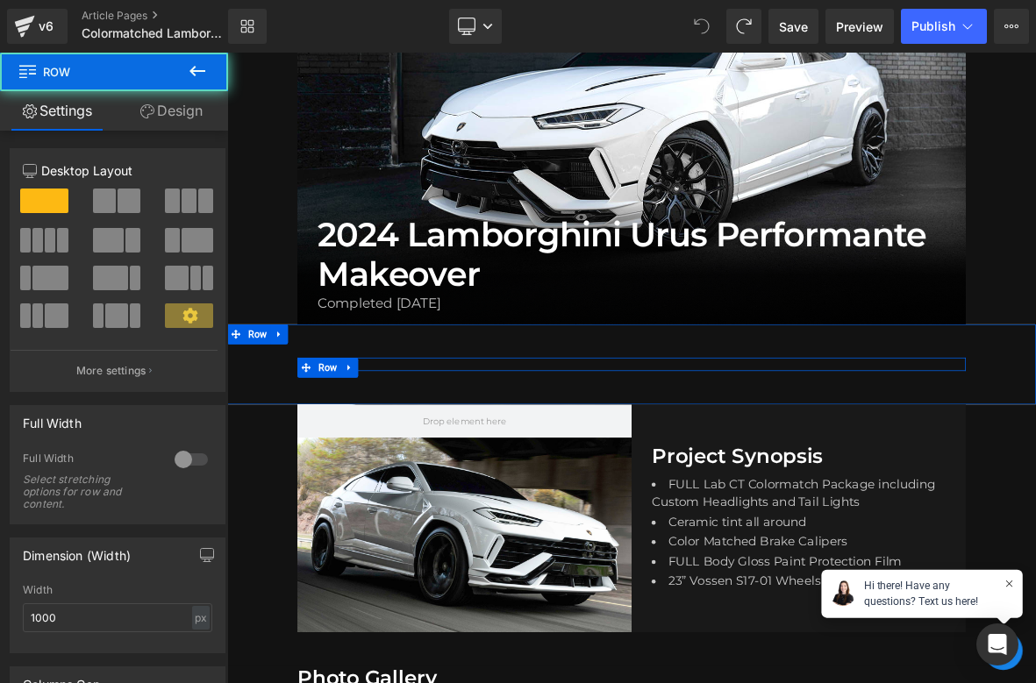
click at [727, 466] on div "Heading Text Block" at bounding box center [761, 462] width 870 height 18
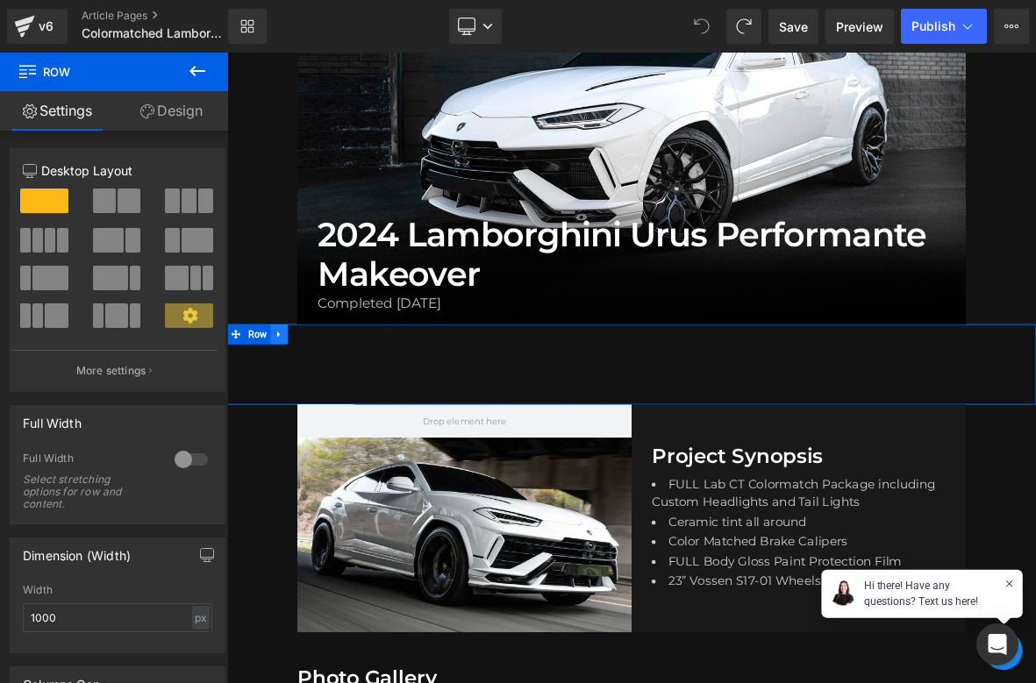
click at [294, 427] on icon at bounding box center [295, 423] width 12 height 13
click at [365, 427] on icon at bounding box center [364, 423] width 12 height 13
click at [377, 468] on link at bounding box center [382, 466] width 18 height 21
click at [197, 79] on icon at bounding box center [197, 71] width 21 height 21
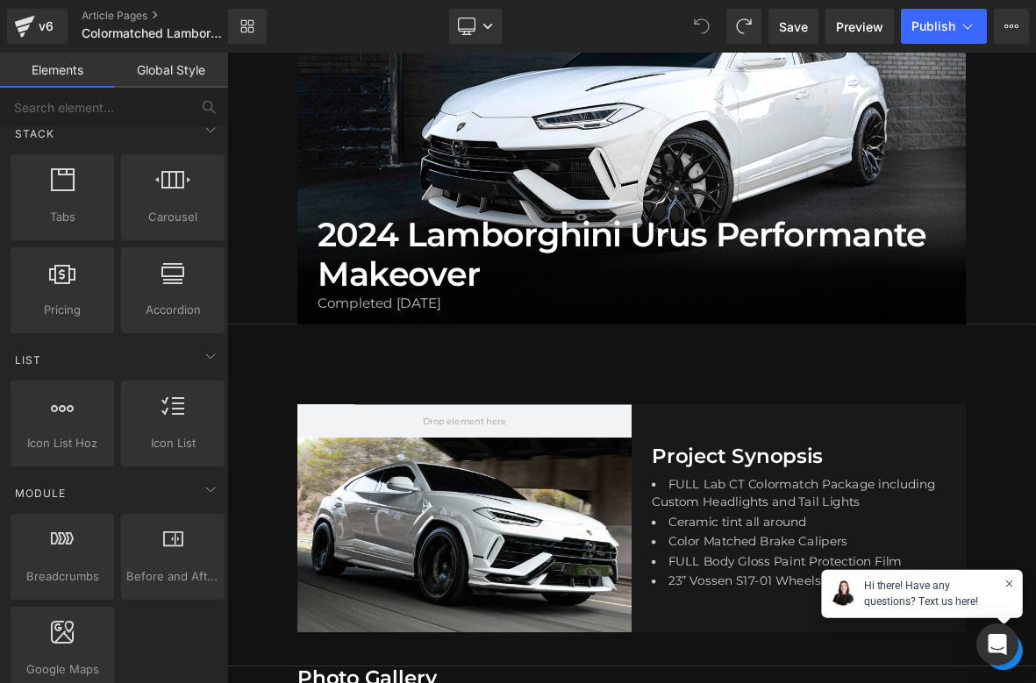
scroll to position [526, 0]
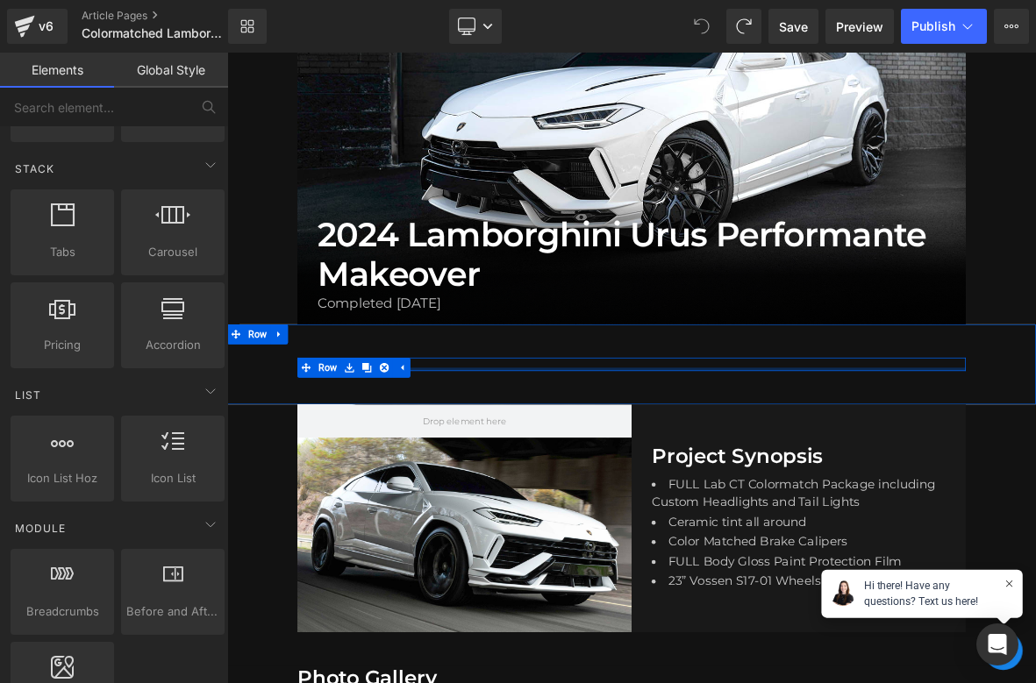
click at [744, 466] on div at bounding box center [757, 468] width 877 height 4
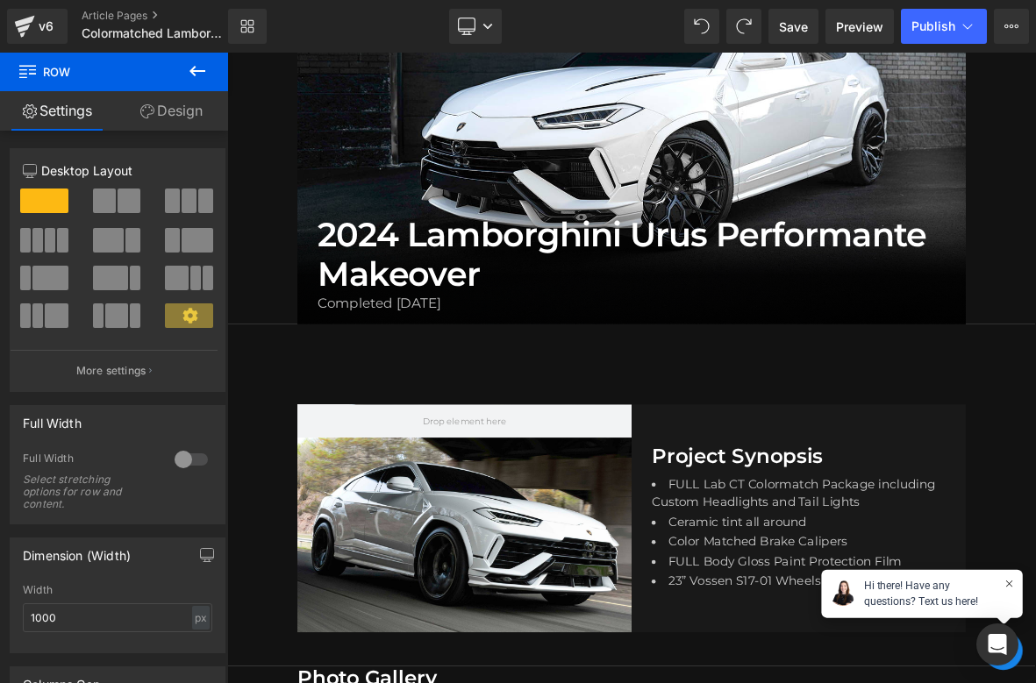
click at [213, 61] on button at bounding box center [197, 72] width 61 height 39
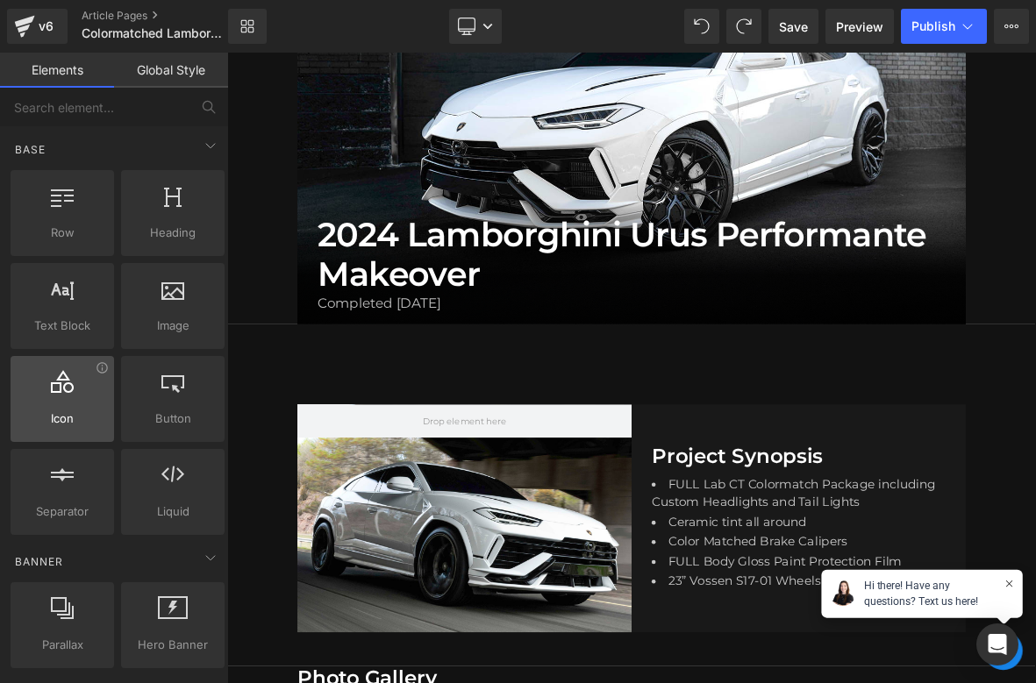
scroll to position [0, 0]
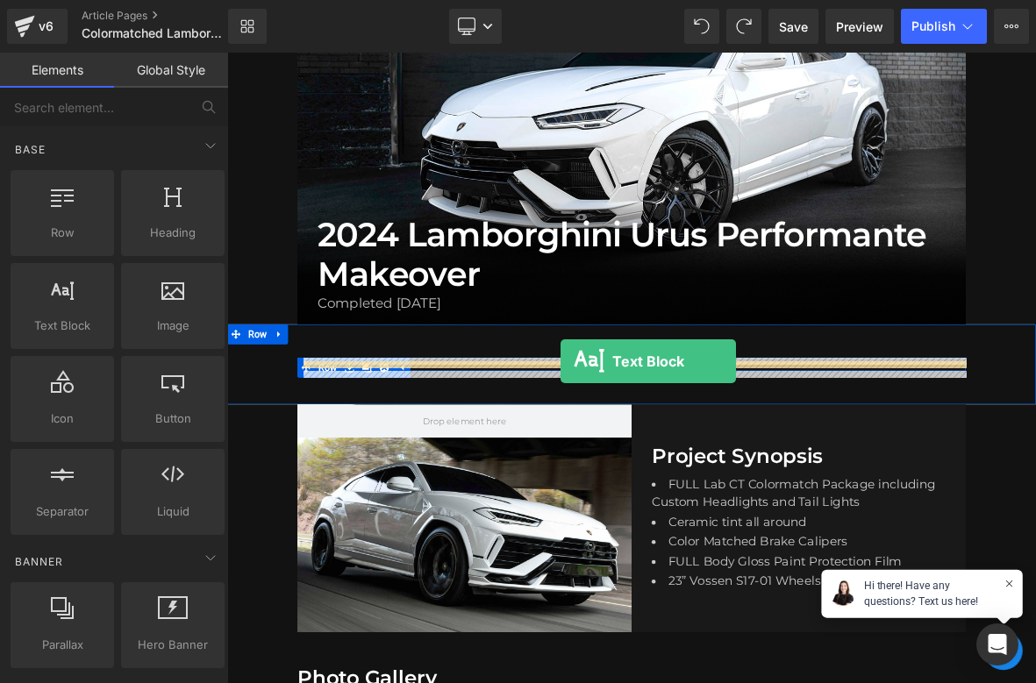
drag, startPoint x: 267, startPoint y: 370, endPoint x: 665, endPoint y: 458, distance: 407.6
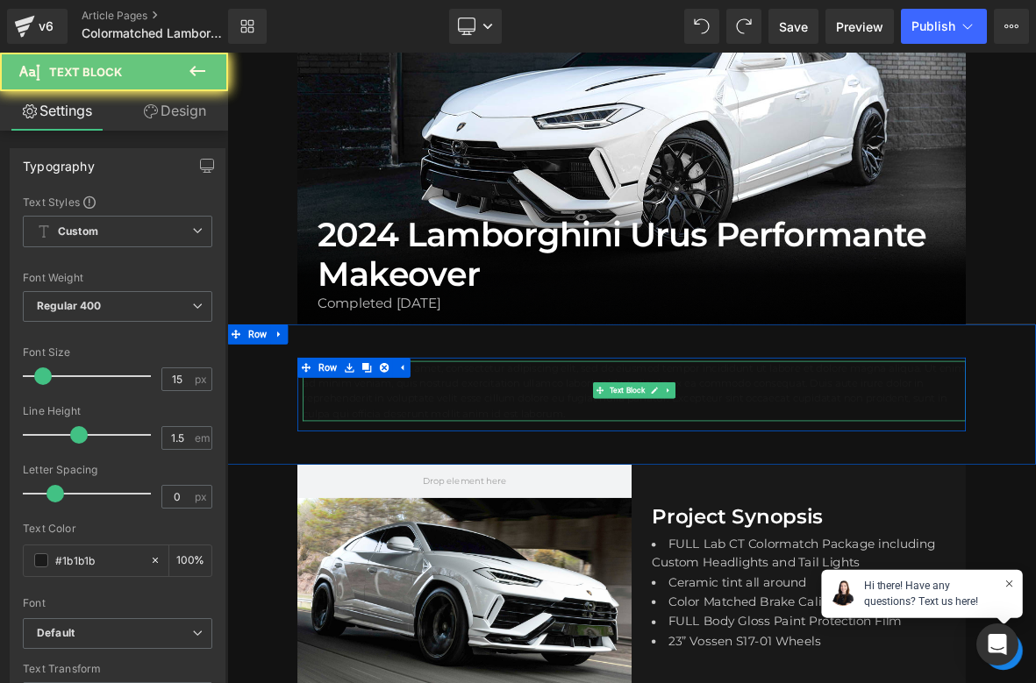
click at [618, 505] on p "Lorem ipsum dolor sit amet, consectetur adipiscing elit, sed do eiusmod tempor …" at bounding box center [761, 497] width 870 height 79
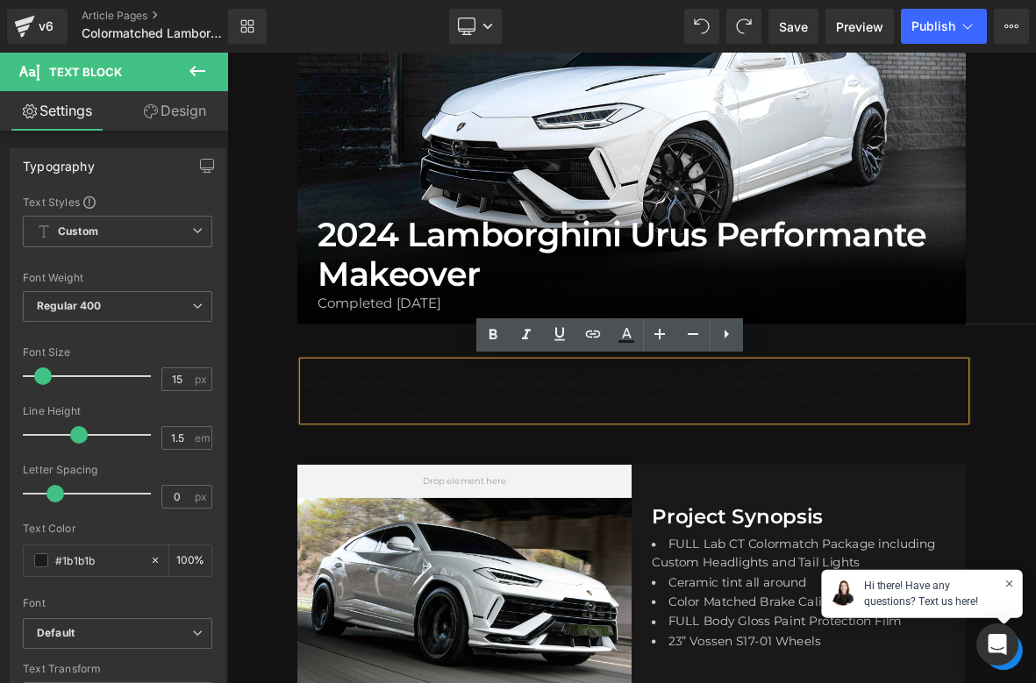
click at [618, 505] on p "Lorem ipsum dolor sit amet, consectetur adipiscing elit, sed do eiusmod tempor …" at bounding box center [761, 497] width 870 height 79
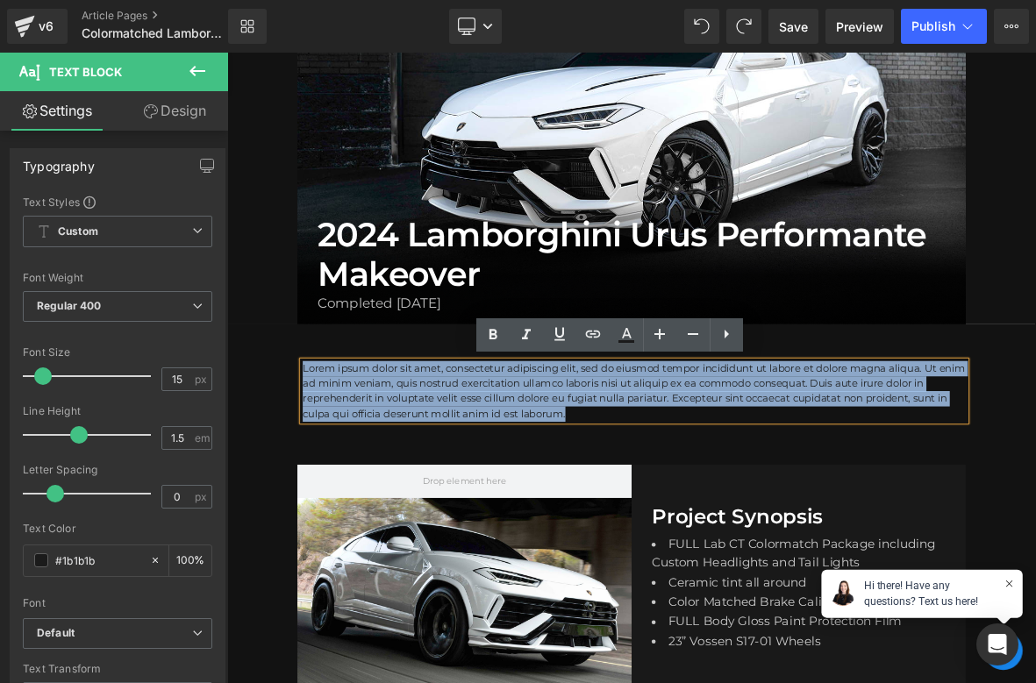
click at [618, 505] on p "Lorem ipsum dolor sit amet, consectetur adipiscing elit, sed do eiusmod tempor …" at bounding box center [761, 497] width 870 height 79
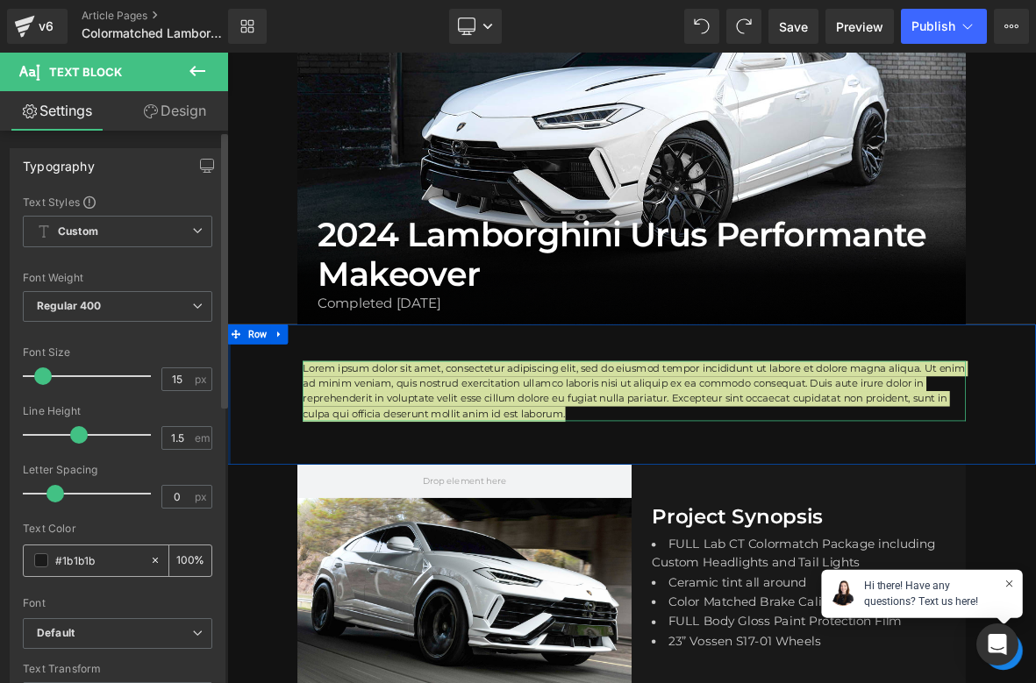
click at [31, 564] on div "#1b1b1b" at bounding box center [86, 560] width 125 height 31
click at [47, 564] on span at bounding box center [41, 560] width 14 height 14
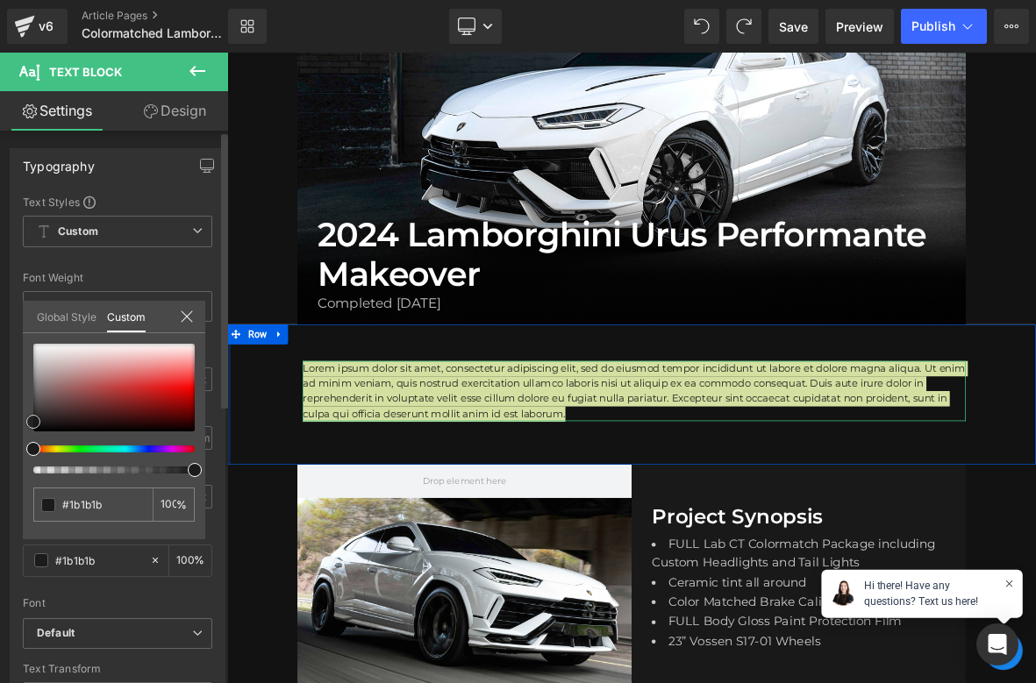
type input "#c3acac"
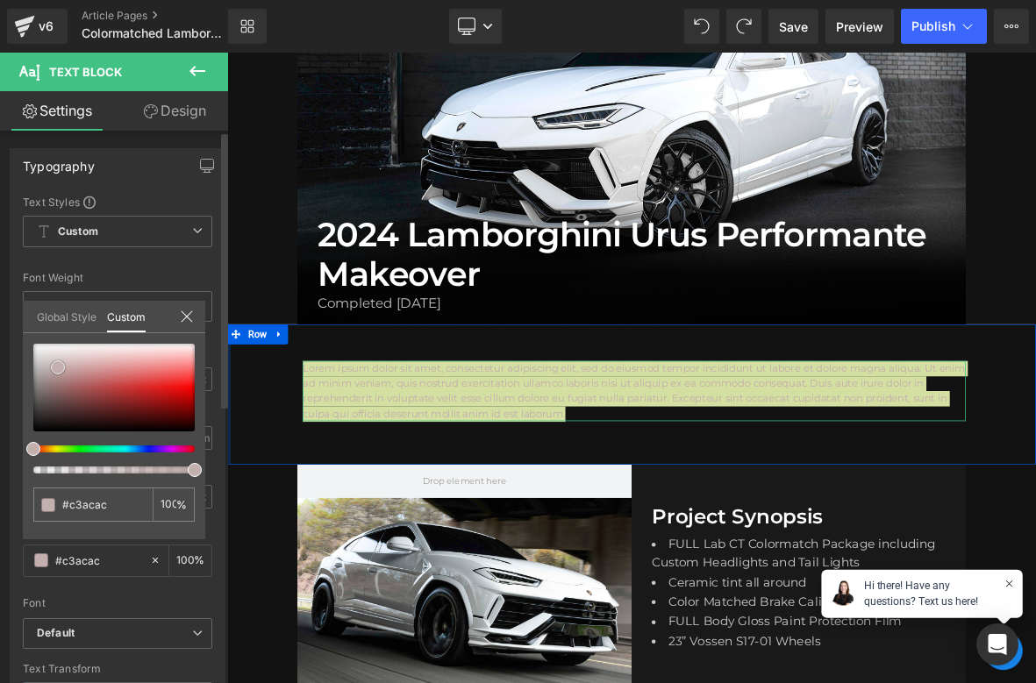
type input "#c4afaf"
type input "#edecec"
type input "#ffffff"
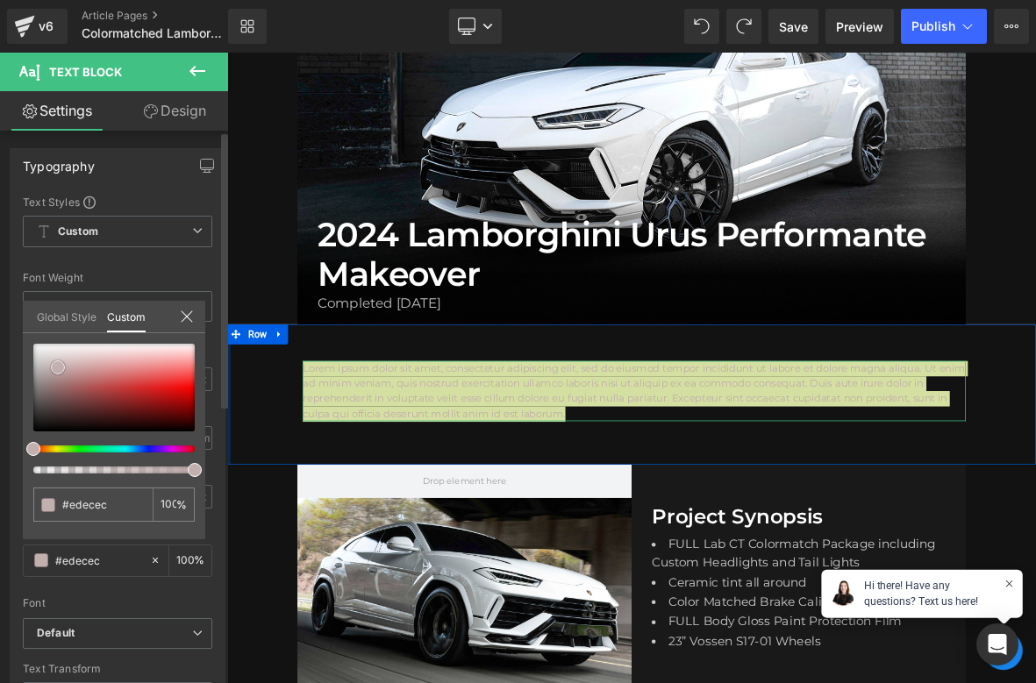
type input "#ffffff"
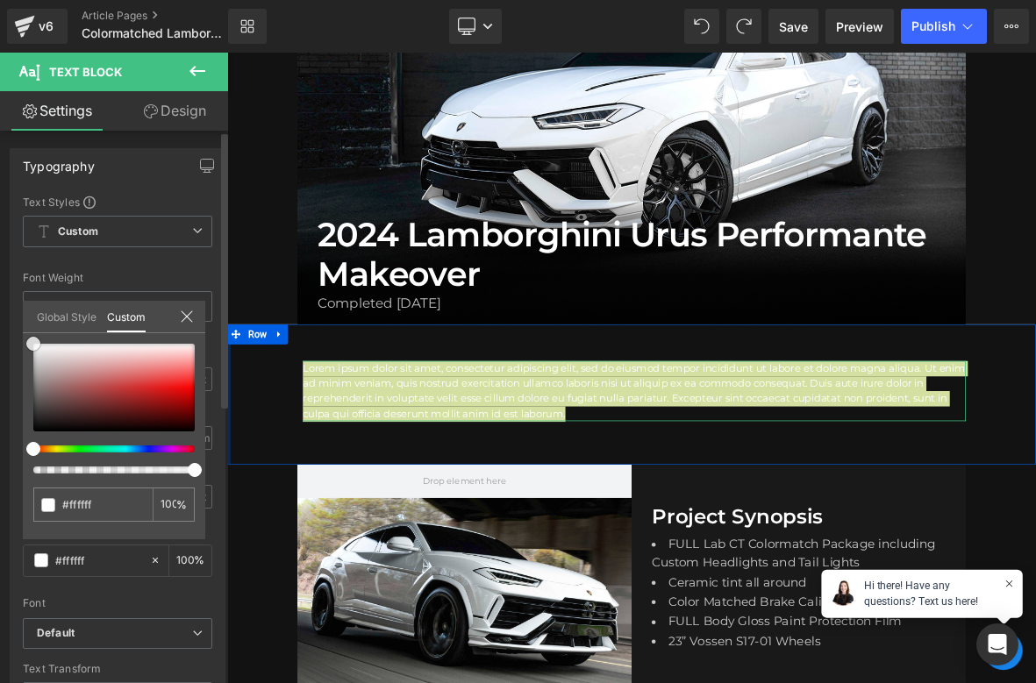
drag, startPoint x: 58, startPoint y: 367, endPoint x: 3, endPoint y: 327, distance: 68.4
click at [3, 327] on div "Typography Text Styles Custom Custom Setup Global Style Custom Setup Global Sty…" at bounding box center [118, 436] width 236 height 602
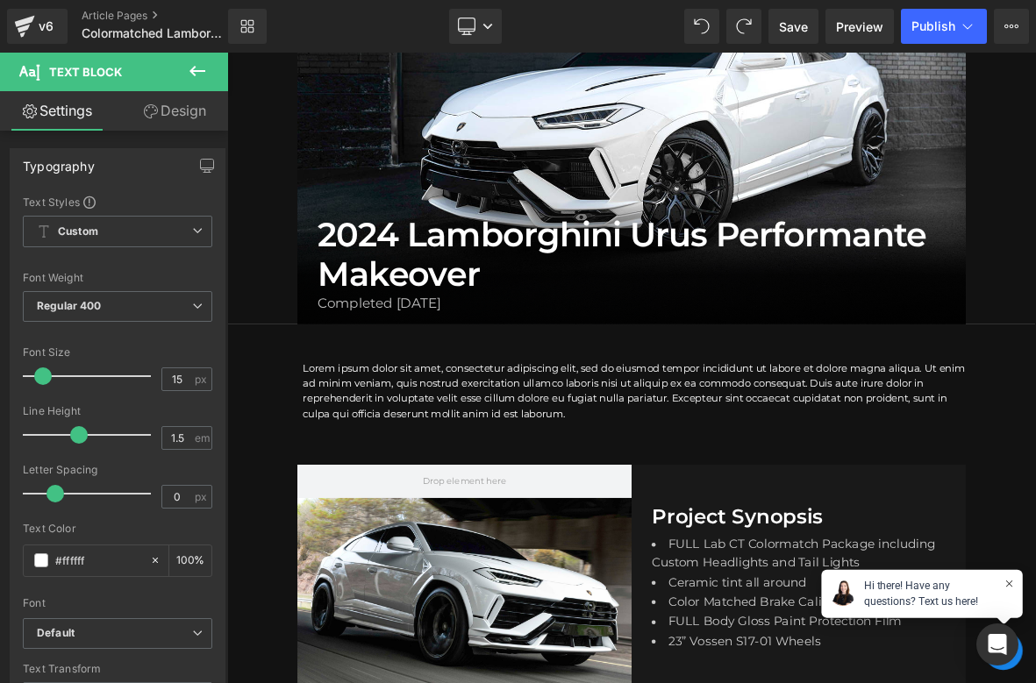
click at [740, 520] on p "Lorem ipsum dolor sit amet, consectetur adipiscing elit, sed do eiusmod tempor …" at bounding box center [761, 497] width 870 height 79
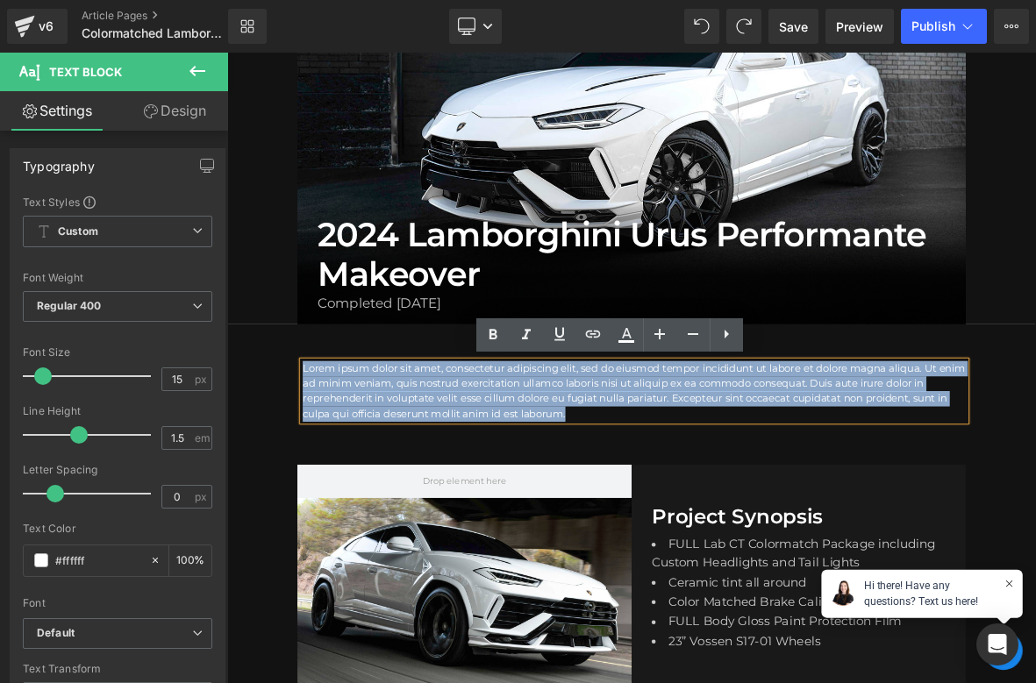
drag, startPoint x: 685, startPoint y: 520, endPoint x: 300, endPoint y: 440, distance: 393.1
click at [300, 440] on div "Heading Lorem ipsum dolor sit amet, consectetur adipiscing elit, sed do eiusmod…" at bounding box center [757, 501] width 1061 height 184
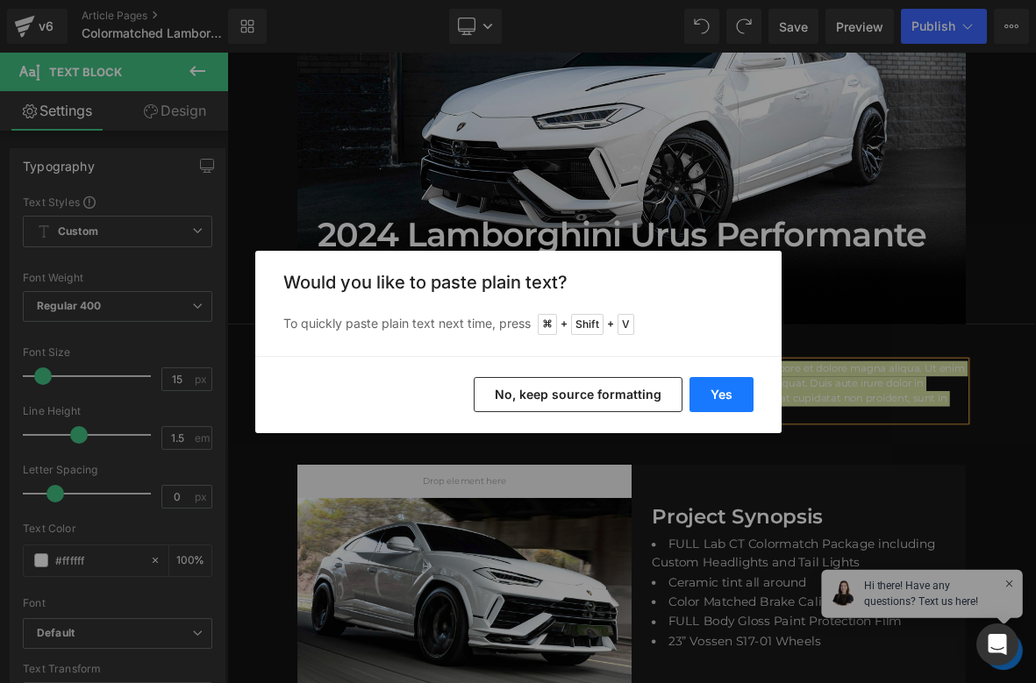
click at [716, 389] on button "Yes" at bounding box center [721, 394] width 64 height 35
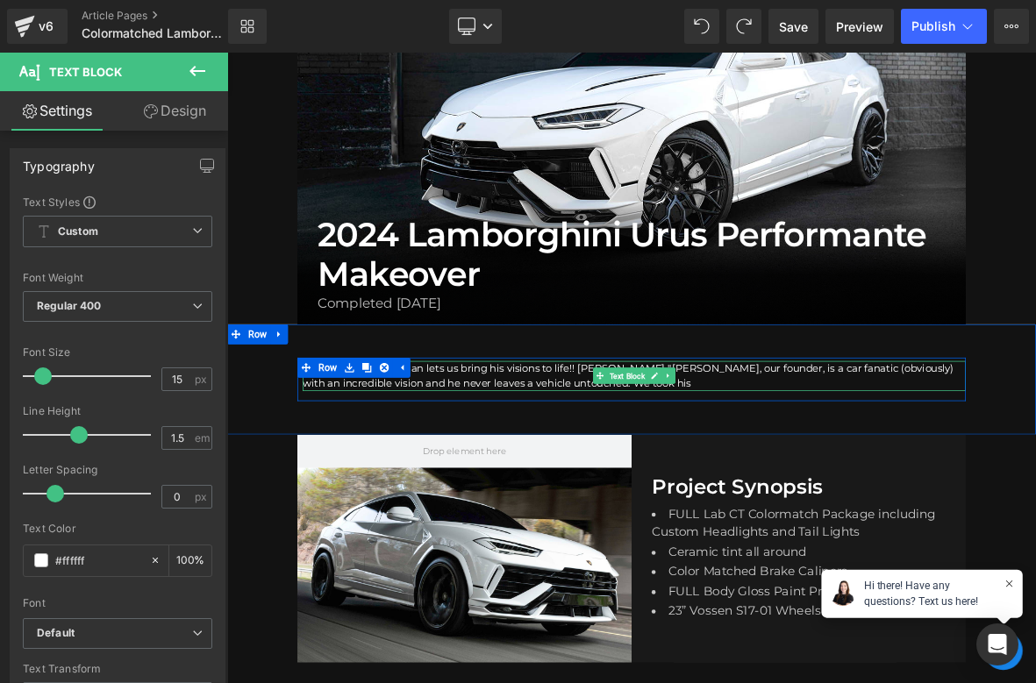
click at [837, 488] on p "We love when boss man lets us bring his visions to life!! Giovanni "Gio" Petruz…" at bounding box center [761, 477] width 870 height 39
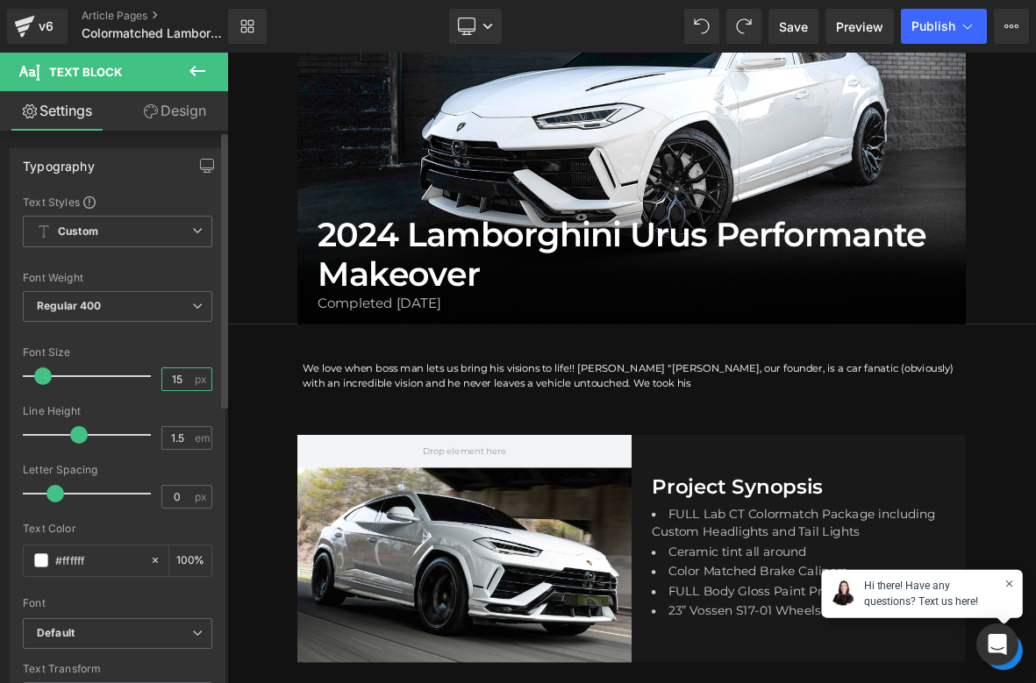
click at [164, 384] on input "15" at bounding box center [177, 379] width 31 height 22
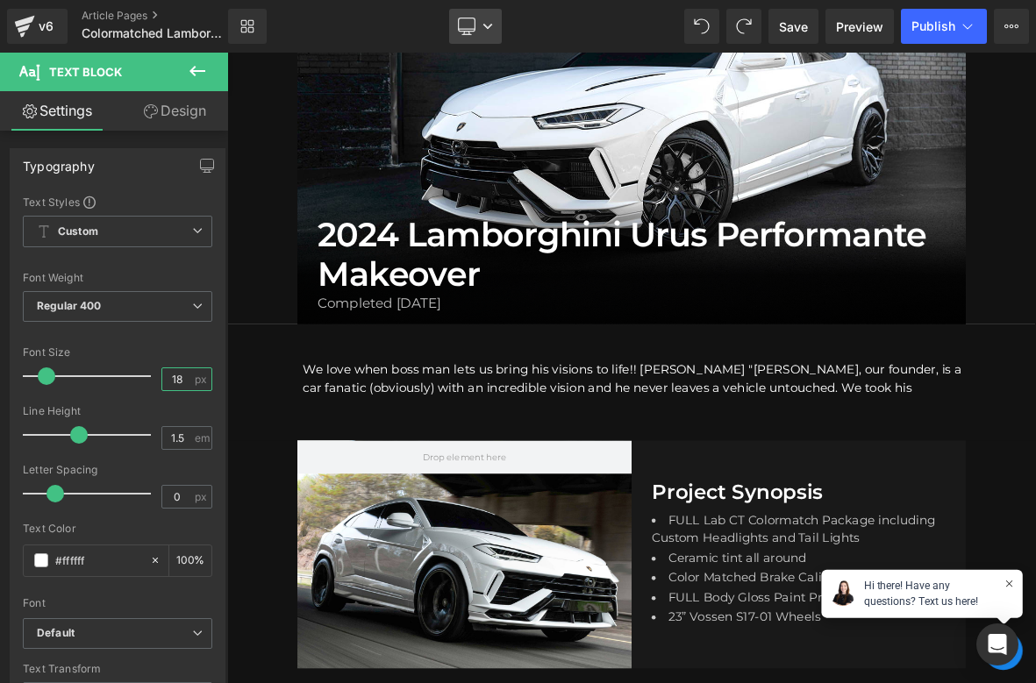
type input "18"
click at [478, 42] on link "Desktop" at bounding box center [475, 26] width 53 height 35
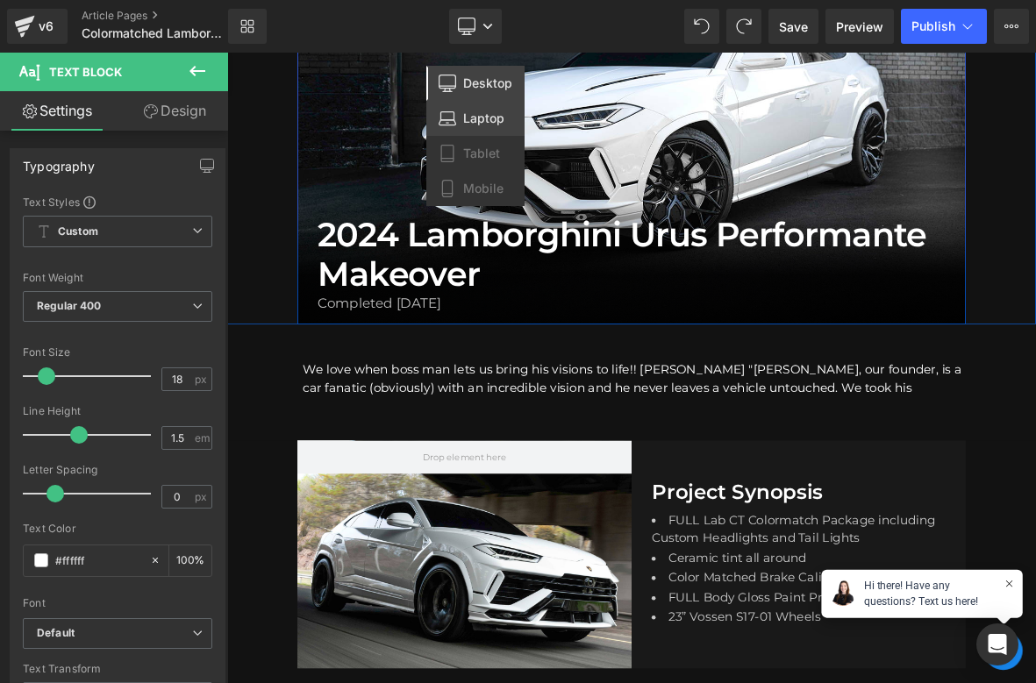
click at [476, 114] on span "Laptop" at bounding box center [483, 118] width 41 height 16
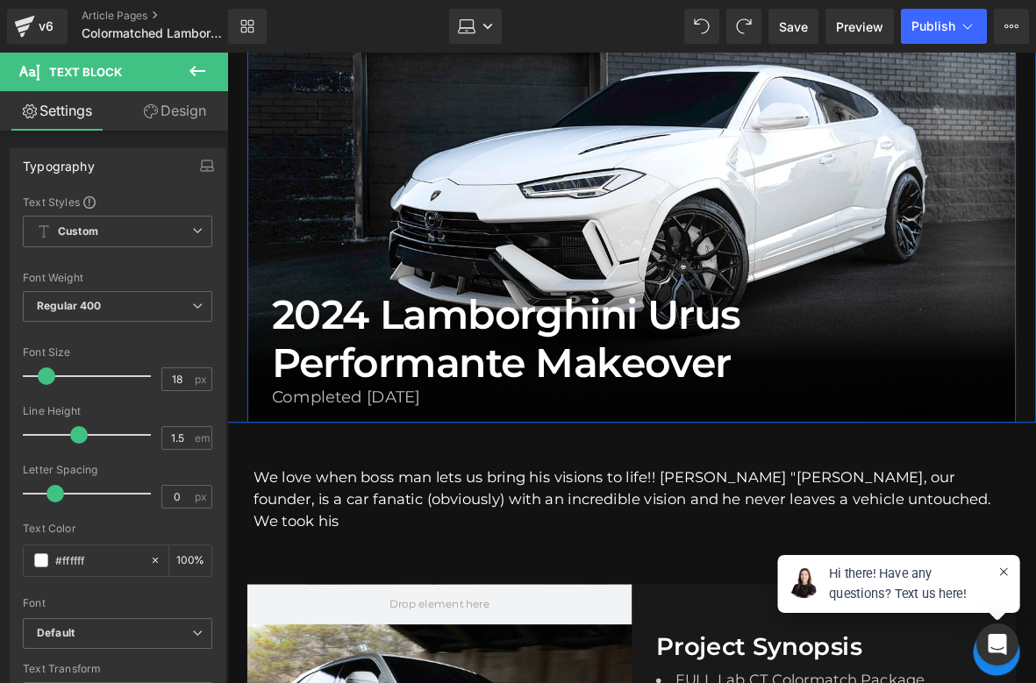
scroll to position [353, 0]
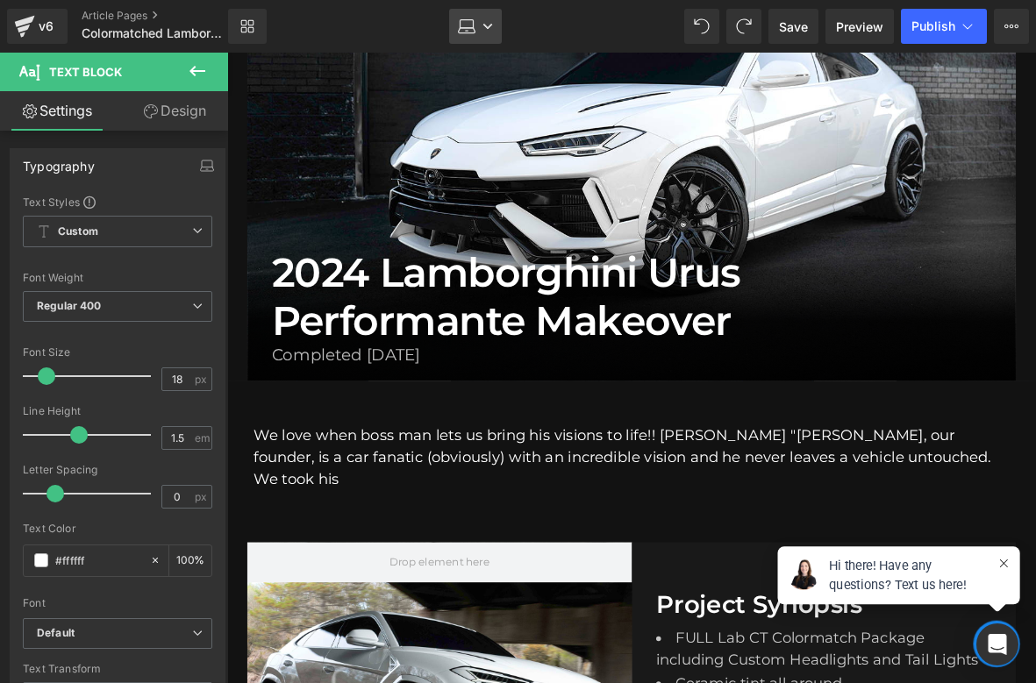
click at [483, 36] on link "Laptop" at bounding box center [475, 26] width 53 height 35
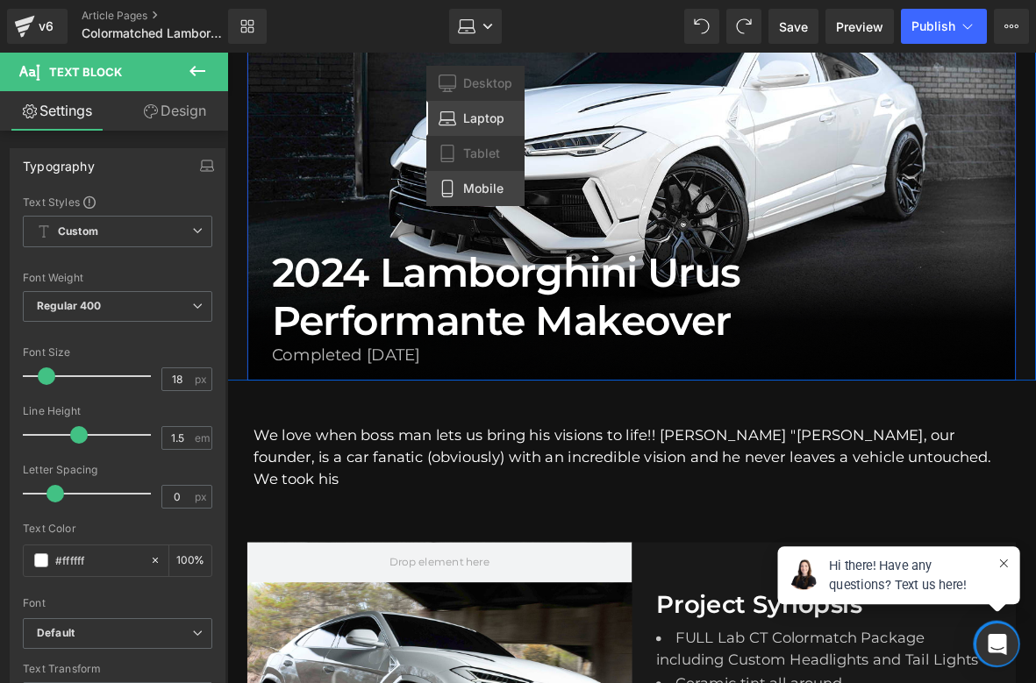
click at [475, 188] on span "Mobile" at bounding box center [483, 189] width 40 height 16
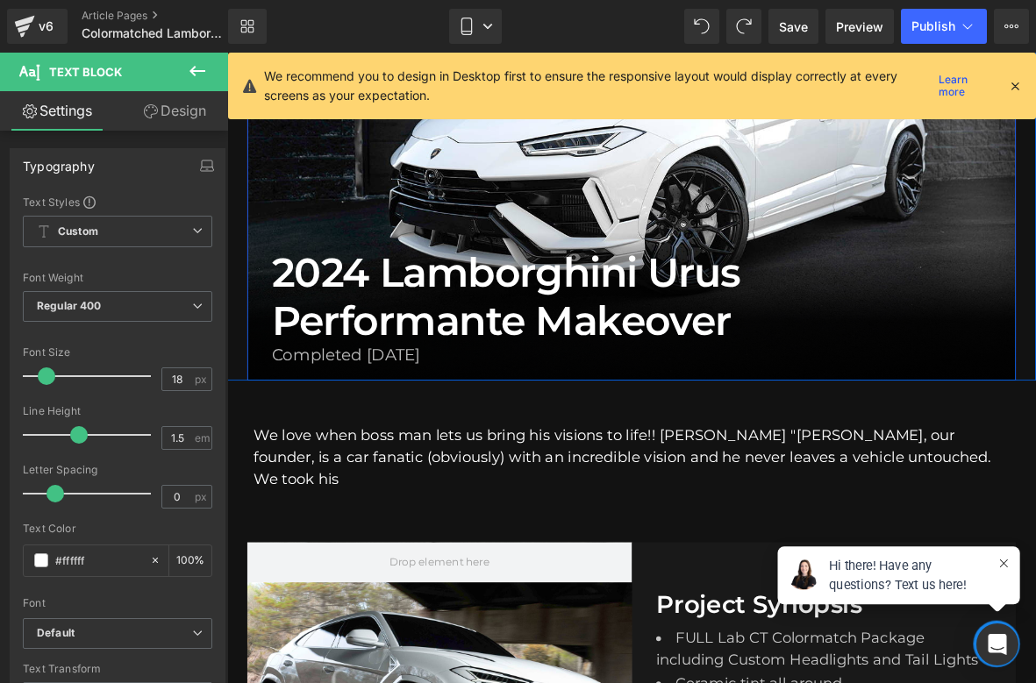
type input "100"
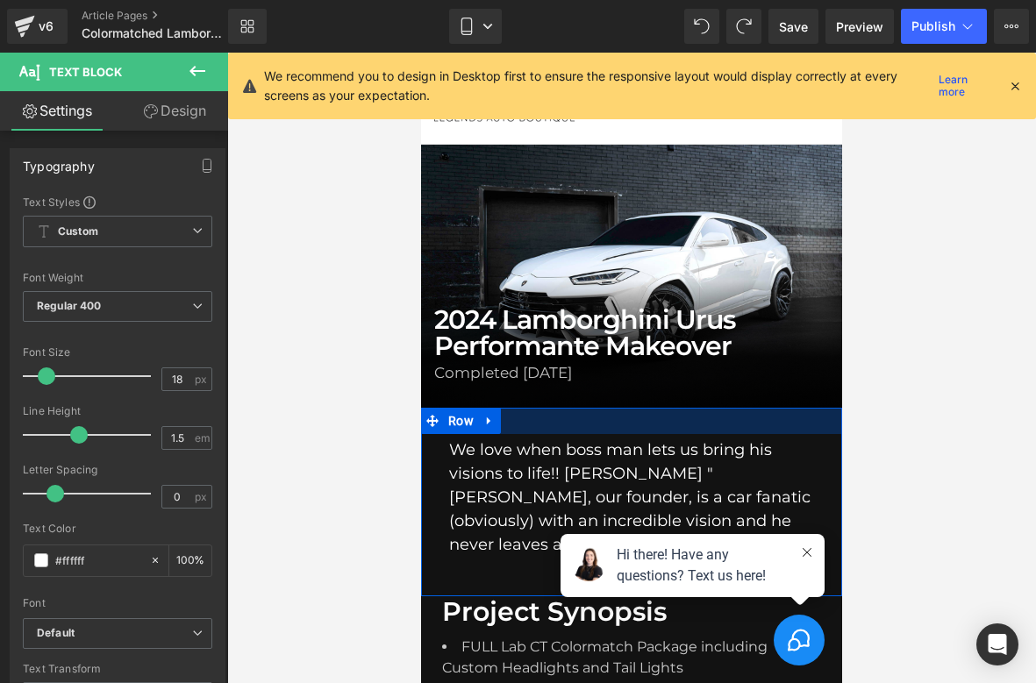
click at [508, 448] on icon at bounding box center [512, 448] width 10 height 10
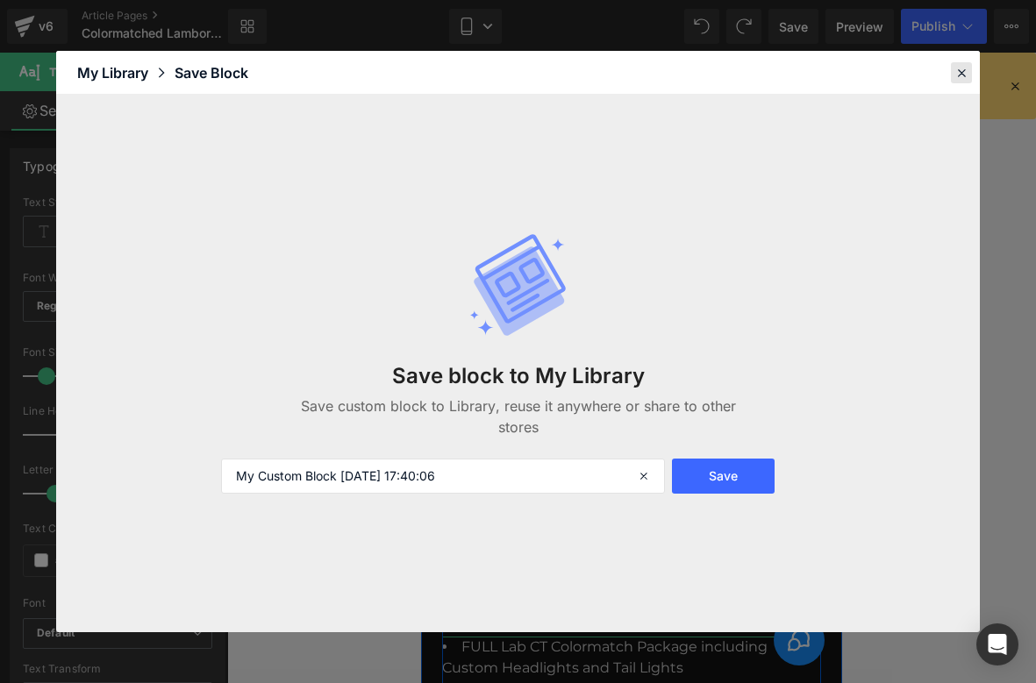
click at [968, 81] on div at bounding box center [961, 72] width 21 height 21
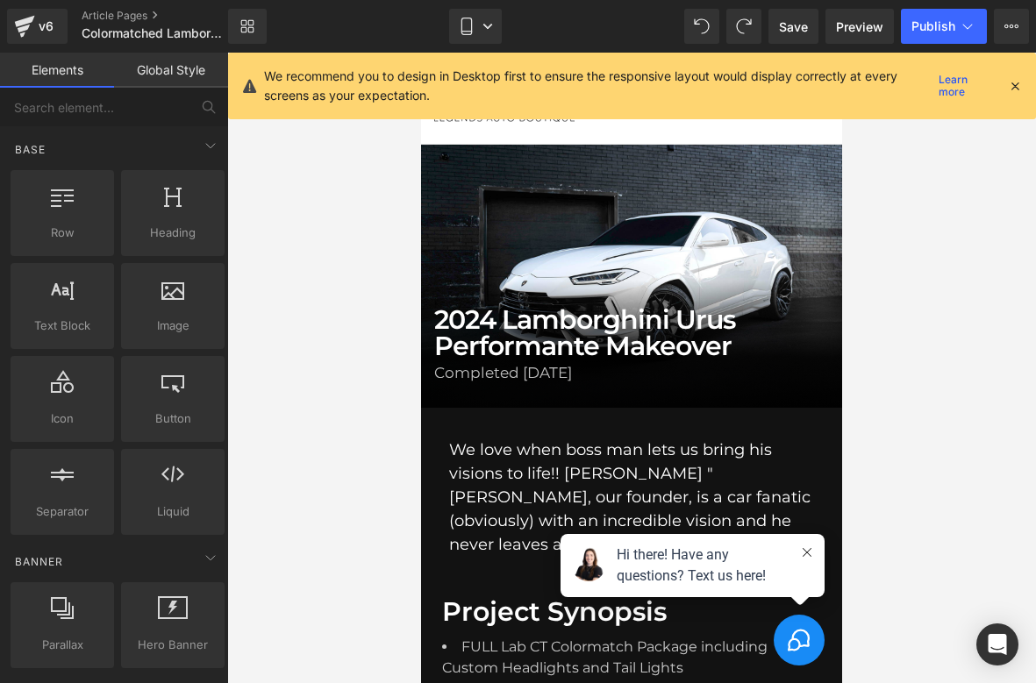
click at [560, 659] on div "Hi there! Have any questions? Text us here! Have a question? Enter your questio…" at bounding box center [692, 600] width 264 height 132
click at [544, 655] on li "FULL Lab CT Colormatch Package including Custom Headlights and Tail Lights" at bounding box center [631, 659] width 379 height 45
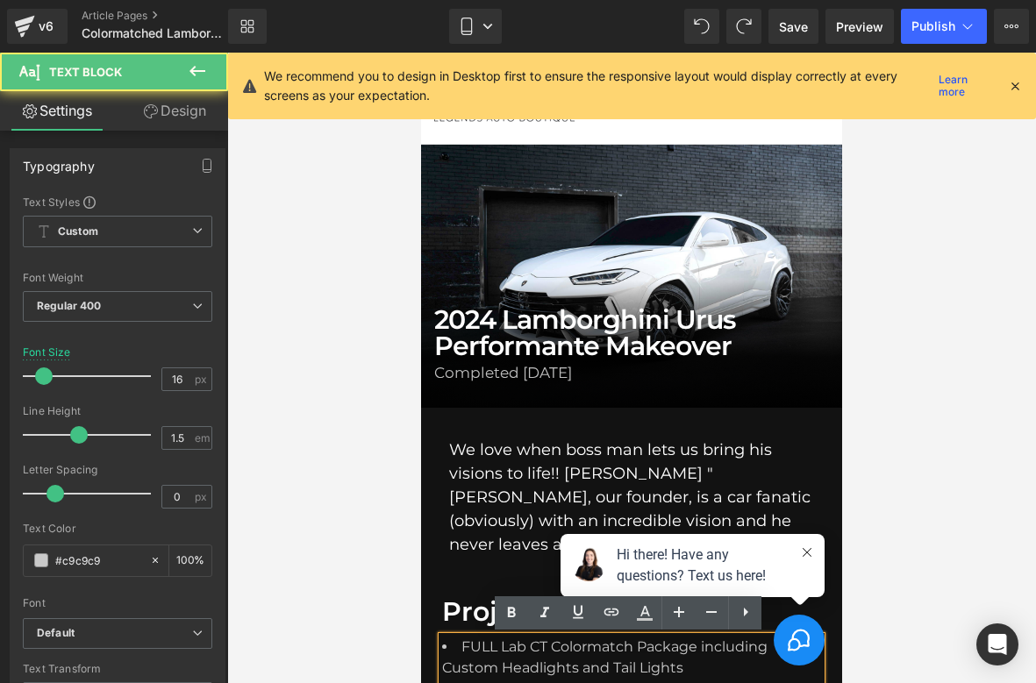
click at [545, 651] on li "FULL Lab CT Colormatch Package including Custom Headlights and Tail Lights" at bounding box center [631, 659] width 379 height 45
click at [651, 616] on icon at bounding box center [644, 612] width 21 height 21
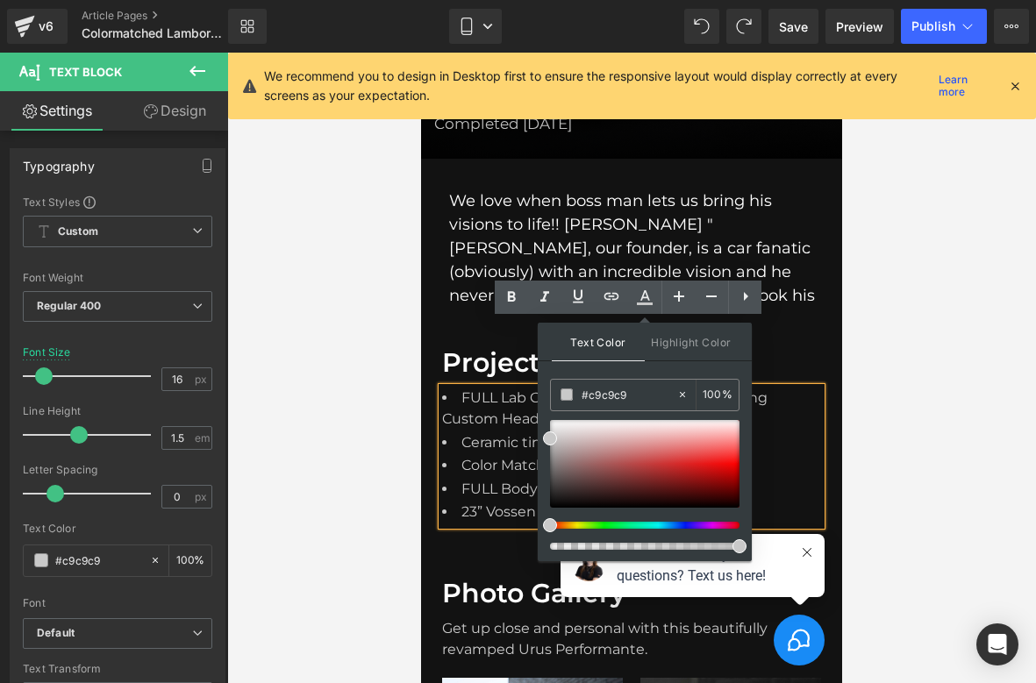
scroll to position [330, 0]
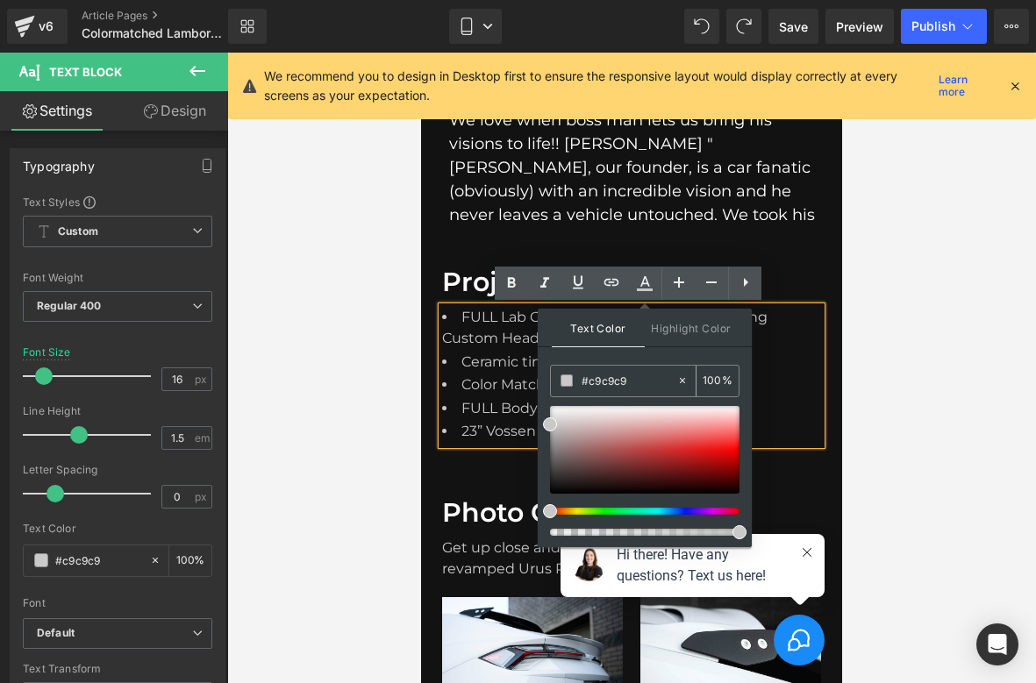
click at [616, 379] on input "#c9c9c9" at bounding box center [628, 380] width 95 height 19
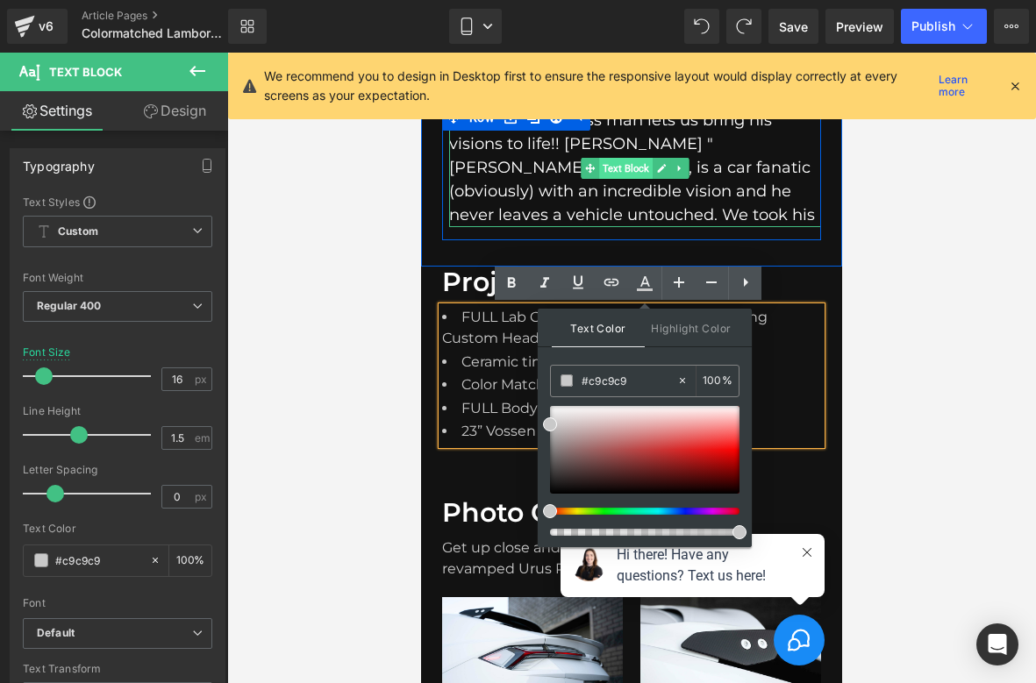
click at [622, 174] on span "Text Block" at bounding box center [625, 168] width 53 height 21
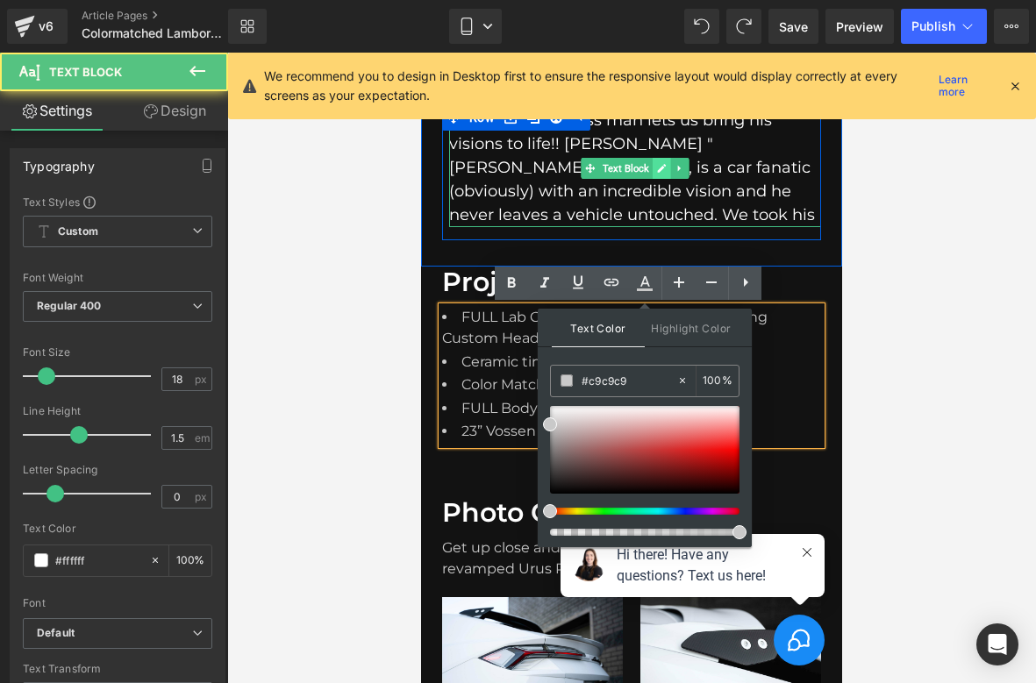
click at [665, 171] on icon at bounding box center [662, 168] width 10 height 11
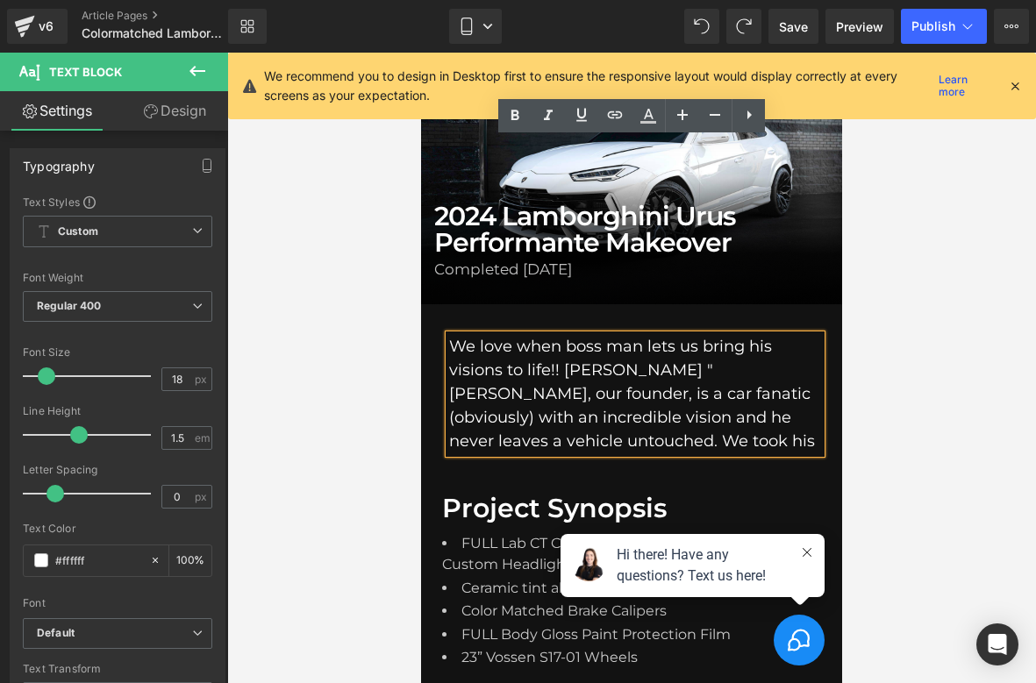
scroll to position [99, 0]
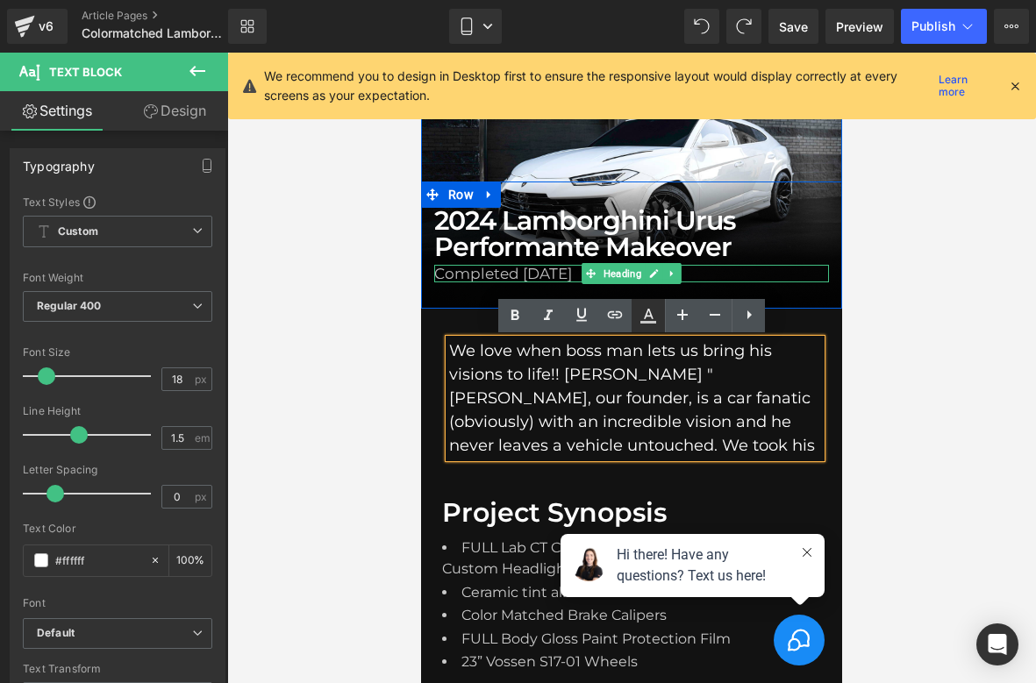
click at [646, 319] on icon at bounding box center [647, 315] width 21 height 21
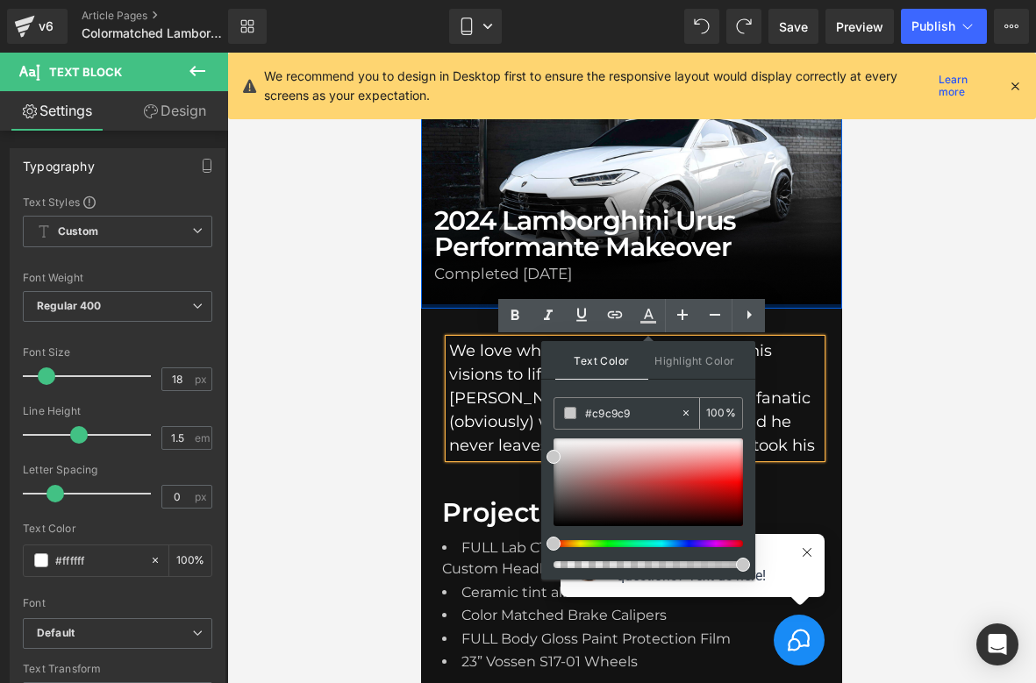
click at [617, 426] on div "#c9c9c9" at bounding box center [616, 413] width 125 height 31
click at [617, 417] on input "#c9c9c9" at bounding box center [632, 412] width 95 height 19
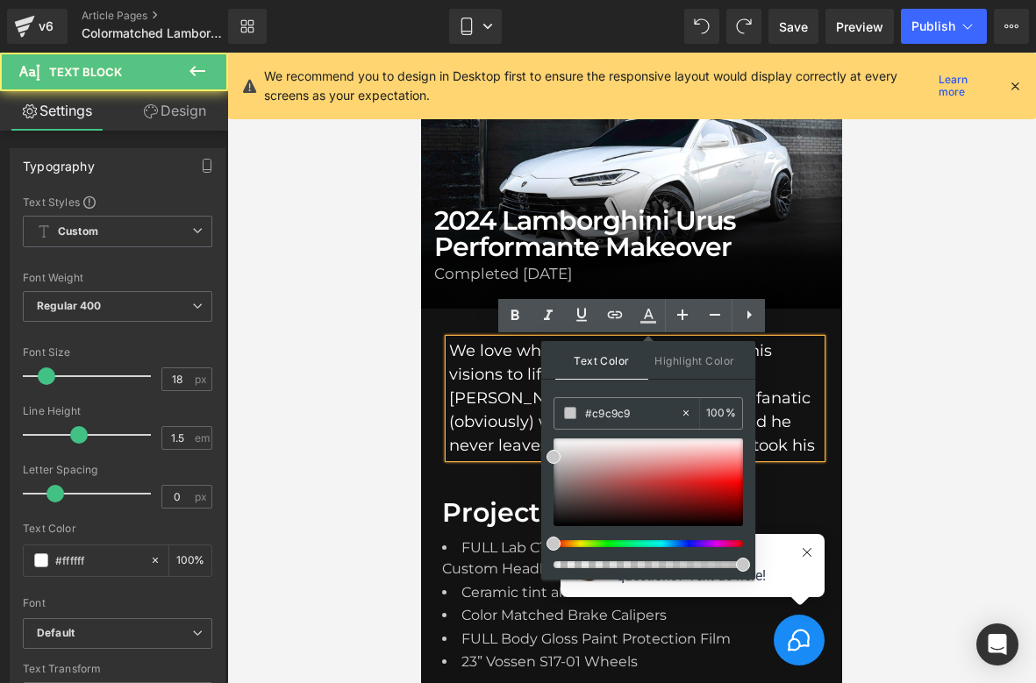
click at [477, 402] on p "We love when boss man lets us bring his visions to life!! Giovanni "Gio" Petruz…" at bounding box center [635, 398] width 372 height 118
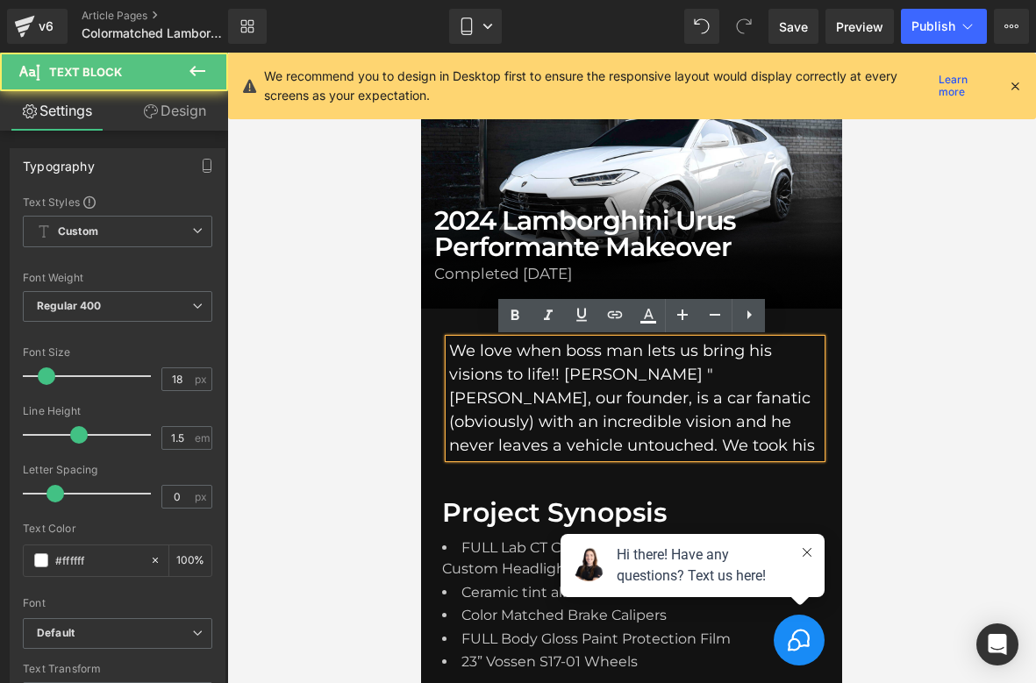
click at [611, 465] on div "Heading We love when boss man lets us bring his visions to life!! Giovanni "Gio…" at bounding box center [635, 403] width 372 height 136
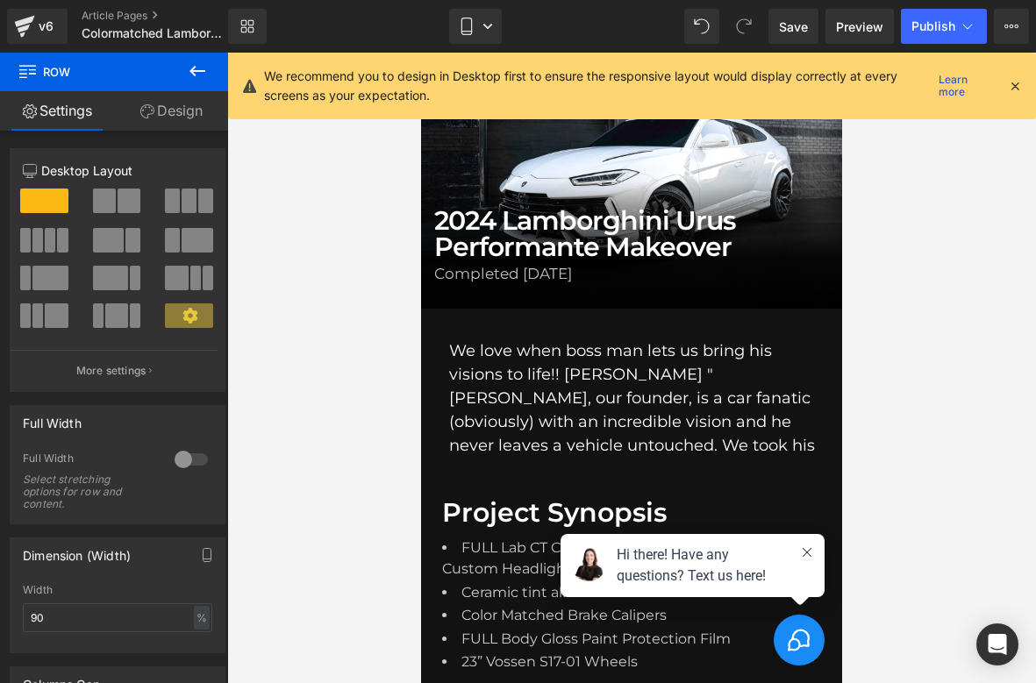
click at [650, 439] on p "We love when boss man lets us bring his visions to life!! Giovanni "Gio" Petruz…" at bounding box center [635, 398] width 372 height 118
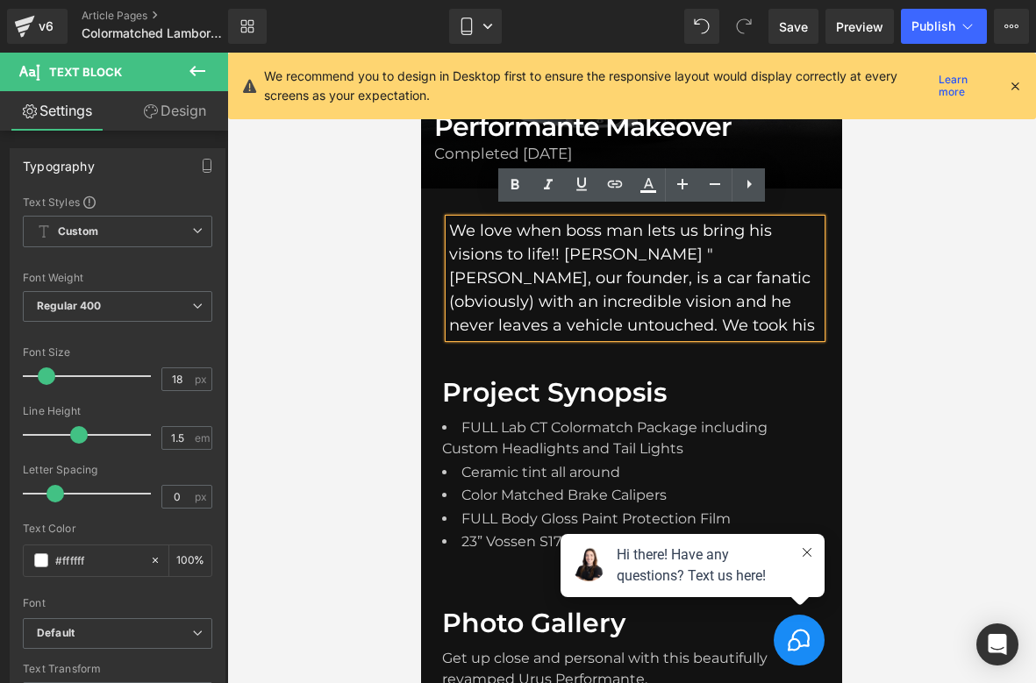
scroll to position [230, 0]
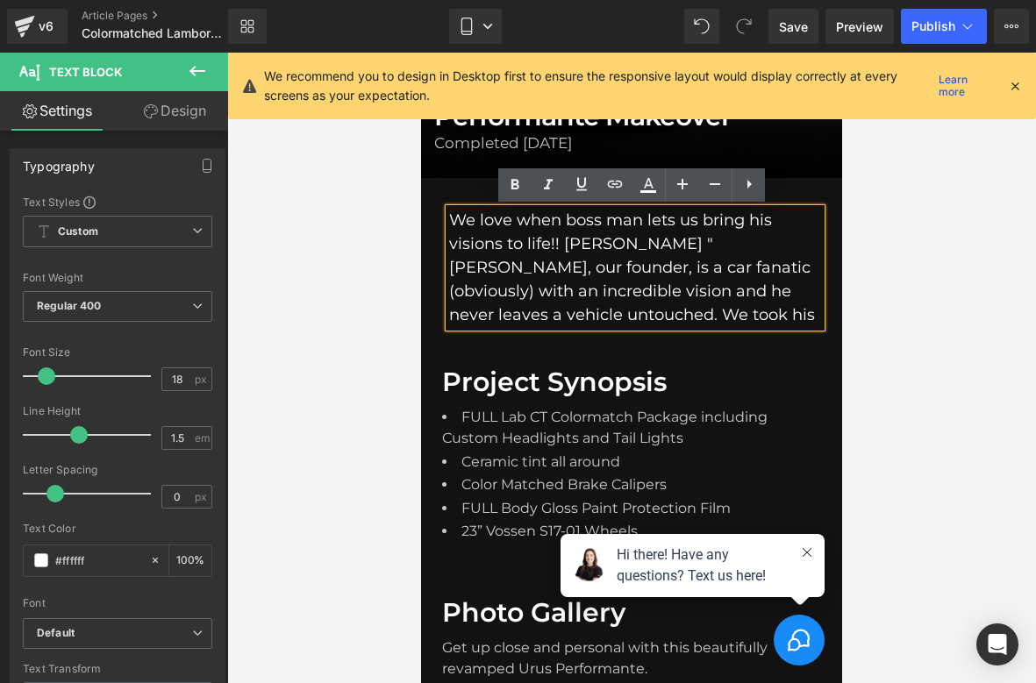
click at [620, 438] on li "FULL Lab CT Colormatch Package including Custom Headlights and Tail Lights" at bounding box center [631, 429] width 379 height 45
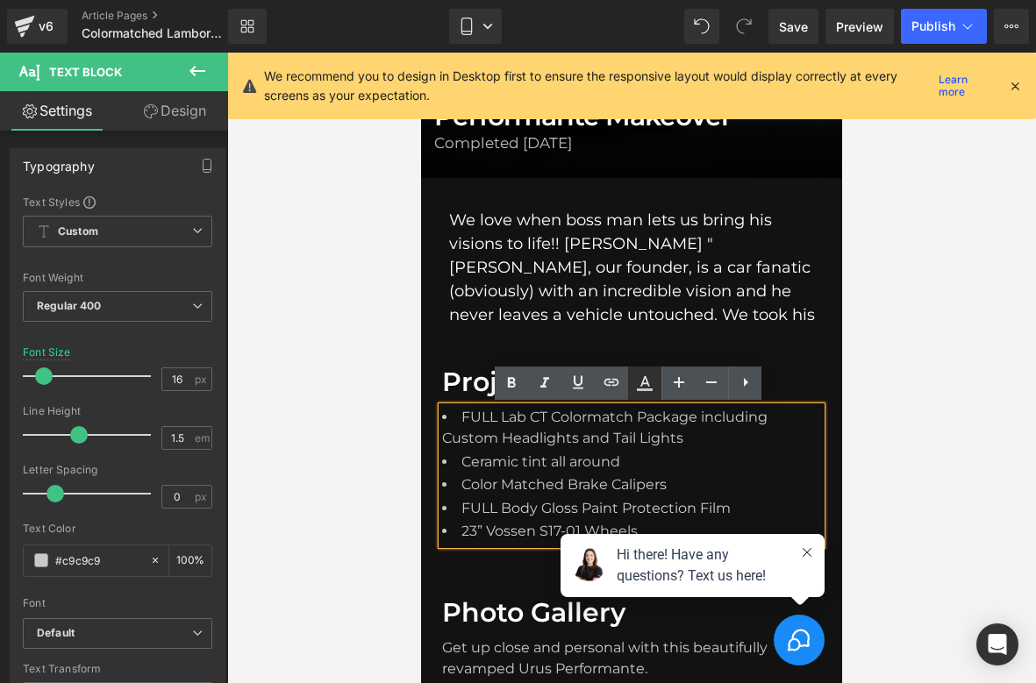
click at [645, 389] on icon at bounding box center [645, 389] width 16 height 3
type input "100"
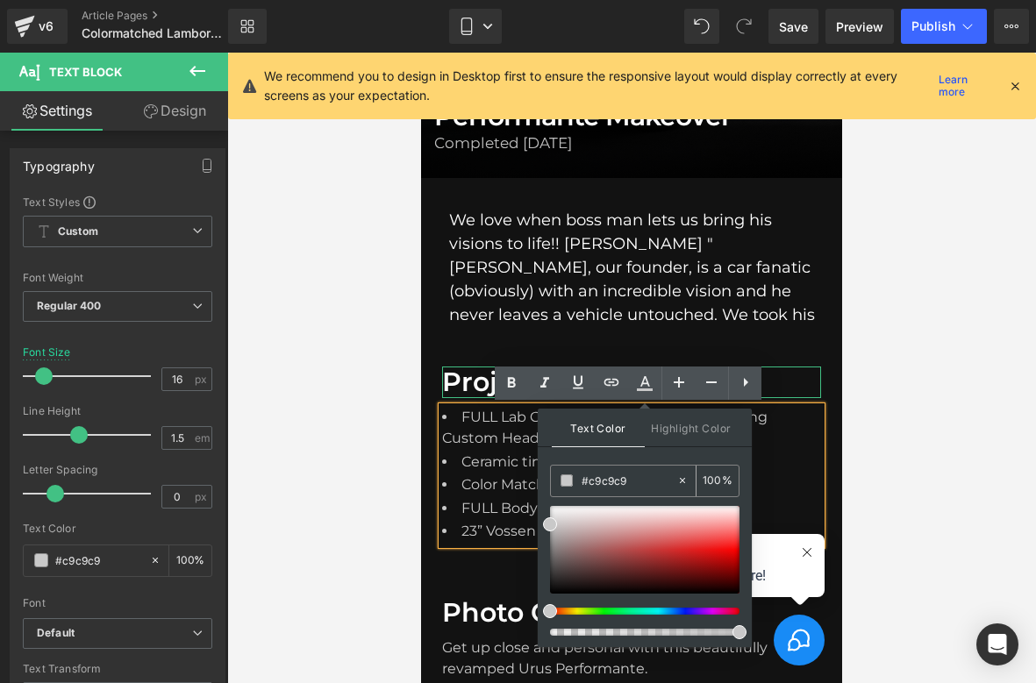
click at [596, 484] on input "#c9c9c9" at bounding box center [628, 480] width 95 height 19
click at [595, 264] on div "We love when boss man lets us bring his visions to life!! Giovanni "Gio" Petruz…" at bounding box center [635, 268] width 372 height 118
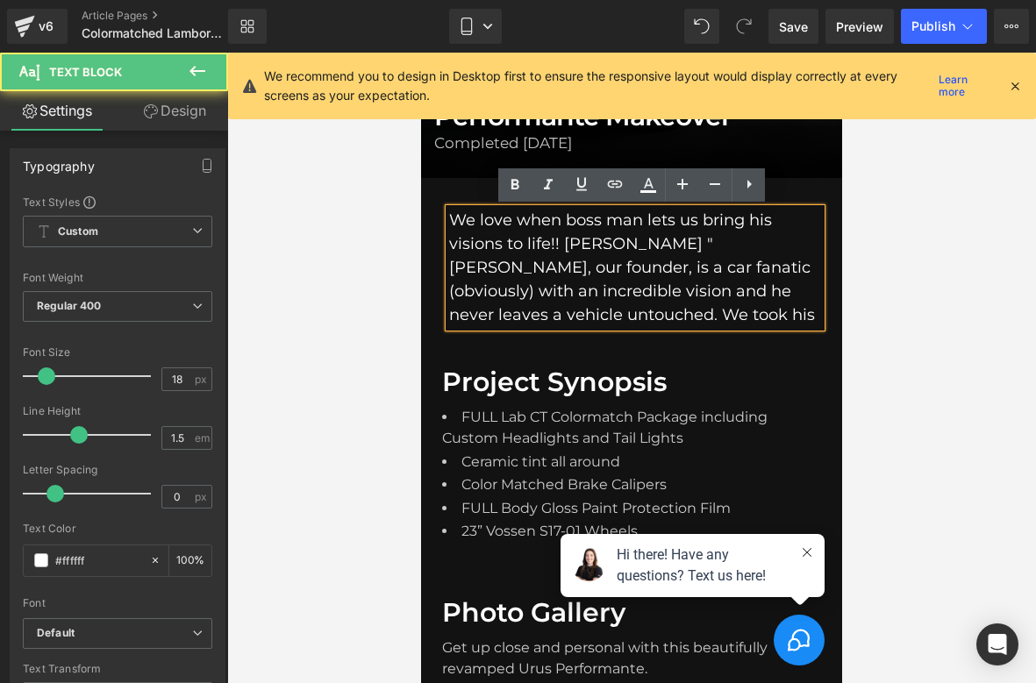
click at [557, 249] on p "We love when boss man lets us bring his visions to life!! Giovanni "Gio" Petruz…" at bounding box center [635, 268] width 372 height 118
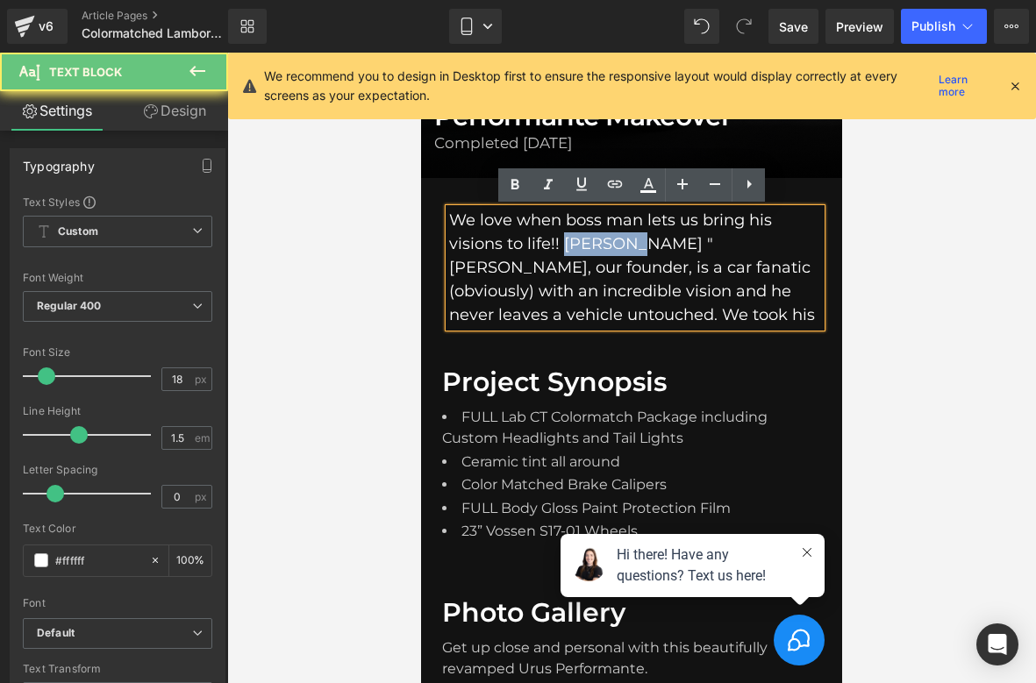
click at [557, 249] on p "We love when boss man lets us bring his visions to life!! Giovanni "Gio" Petruz…" at bounding box center [635, 268] width 372 height 118
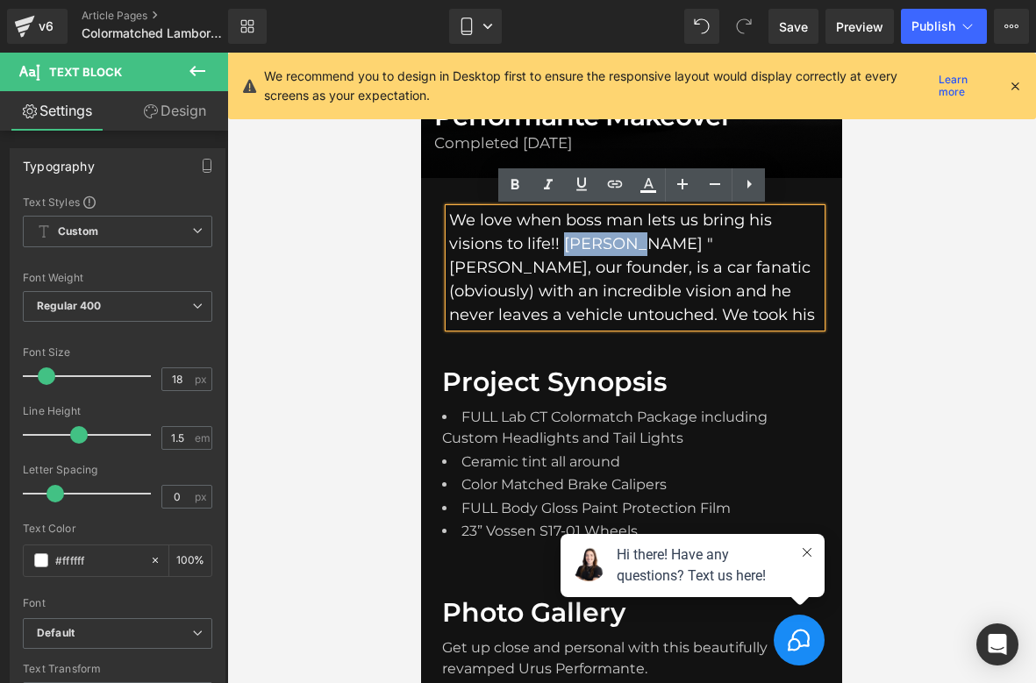
click at [589, 246] on p "We love when boss man lets us bring his visions to life!! Giovanni "Gio" Petruz…" at bounding box center [635, 268] width 372 height 118
click at [642, 191] on icon at bounding box center [648, 191] width 16 height 3
type input "#ffffff"
type input "100"
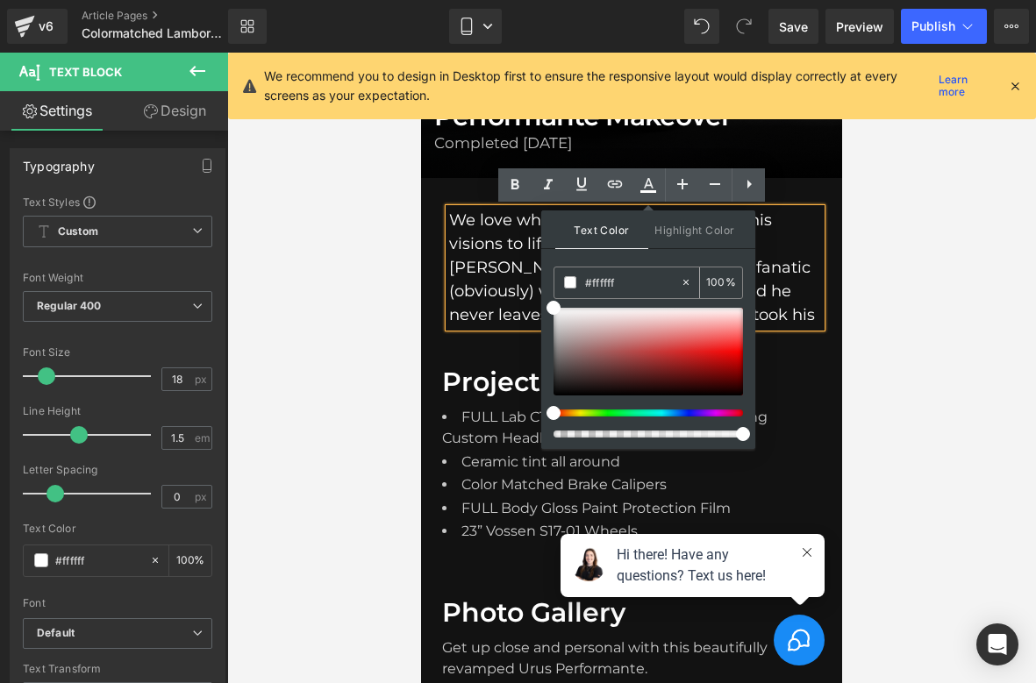
click at [599, 278] on input "#ffffff" at bounding box center [632, 282] width 95 height 19
paste input "c9c9c9"
click at [793, 287] on p "We love when boss man lets us bring his visions to life!! Giovanni "Gio" Petruz…" at bounding box center [635, 268] width 372 height 118
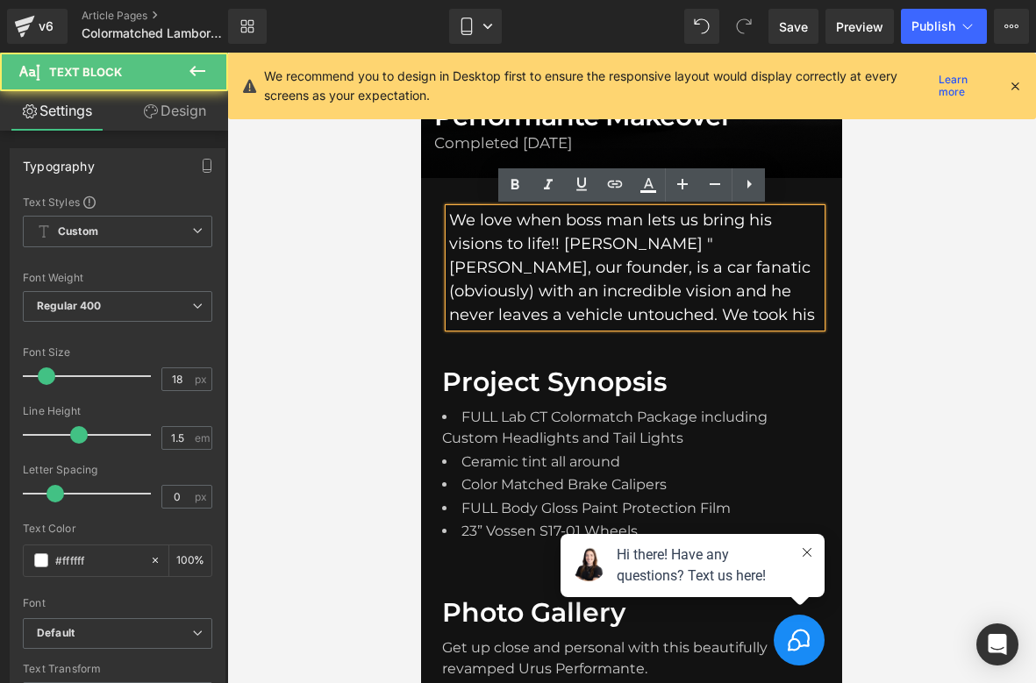
click at [658, 312] on p "We love when boss man lets us bring his visions to life!! Giovanni "Gio" Petruz…" at bounding box center [635, 268] width 372 height 118
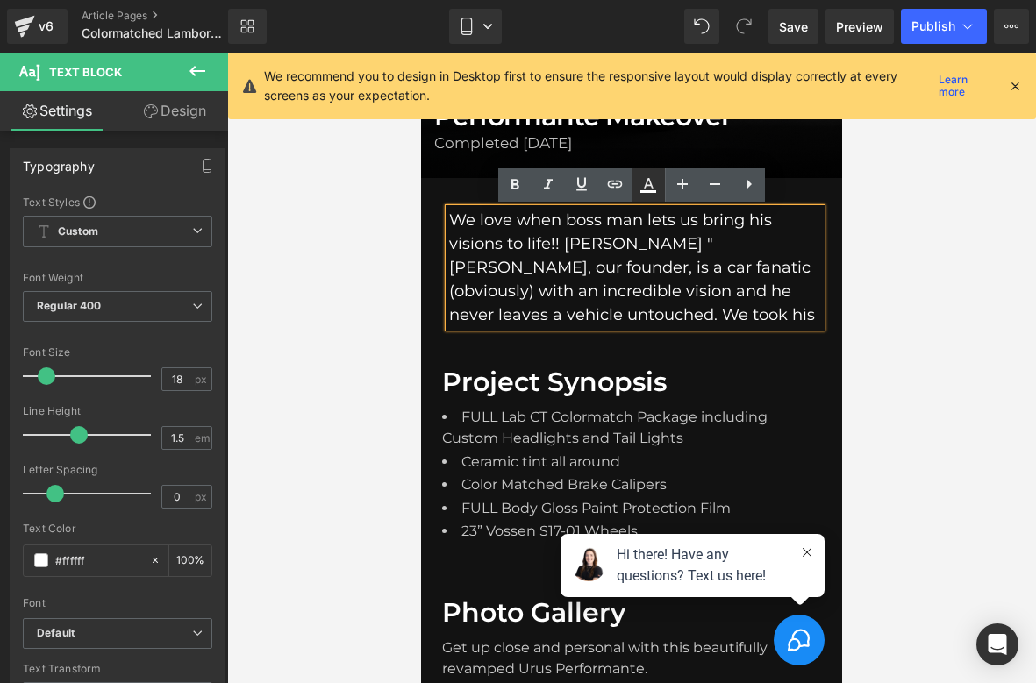
click at [656, 195] on icon at bounding box center [647, 184] width 21 height 21
type input "#ffffff"
type input "100"
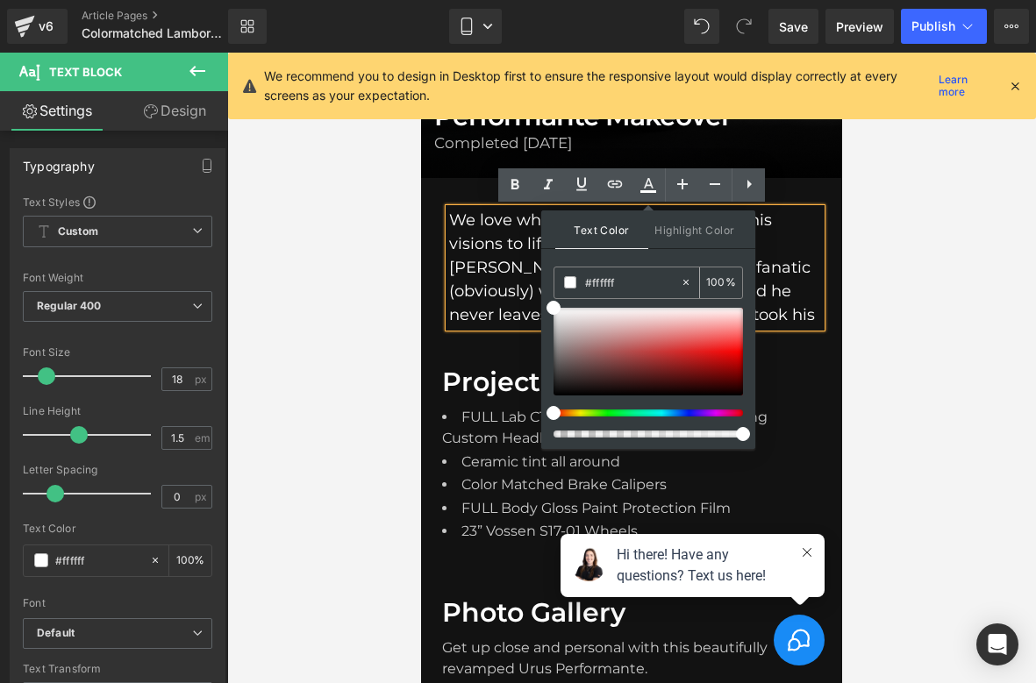
click at [637, 296] on div "#ffffff" at bounding box center [616, 282] width 125 height 31
click at [637, 285] on input "#ffffff" at bounding box center [632, 282] width 95 height 19
paste input "c9c9c9"
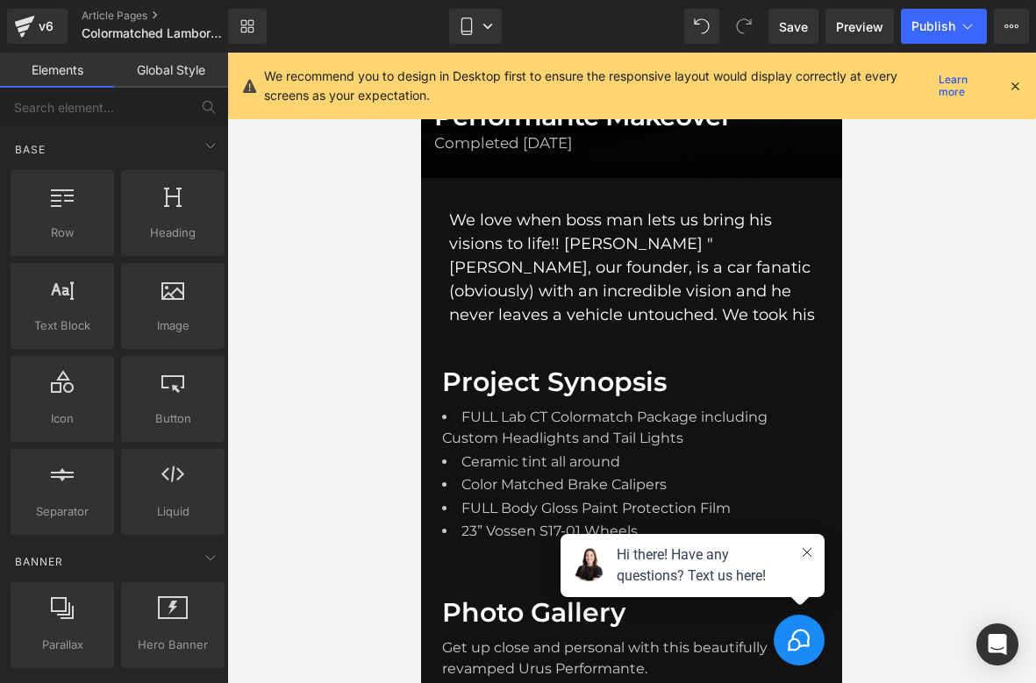
click at [924, 297] on div at bounding box center [631, 368] width 808 height 630
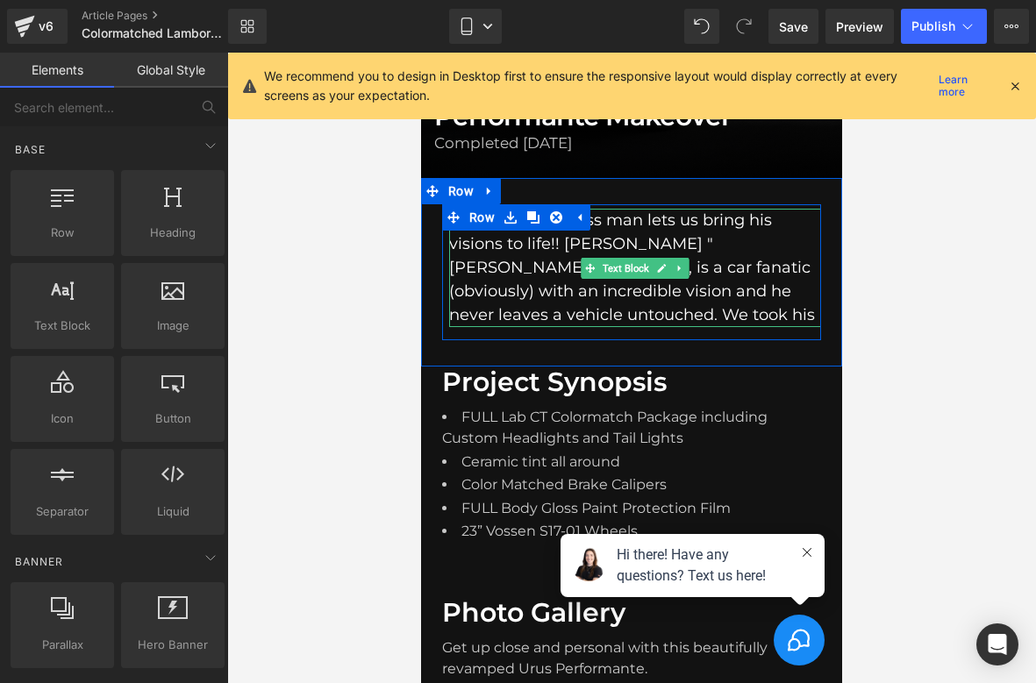
click at [687, 306] on p "We love when boss man lets us bring his visions to life!! Giovanni "Gio" Petruz…" at bounding box center [635, 268] width 372 height 118
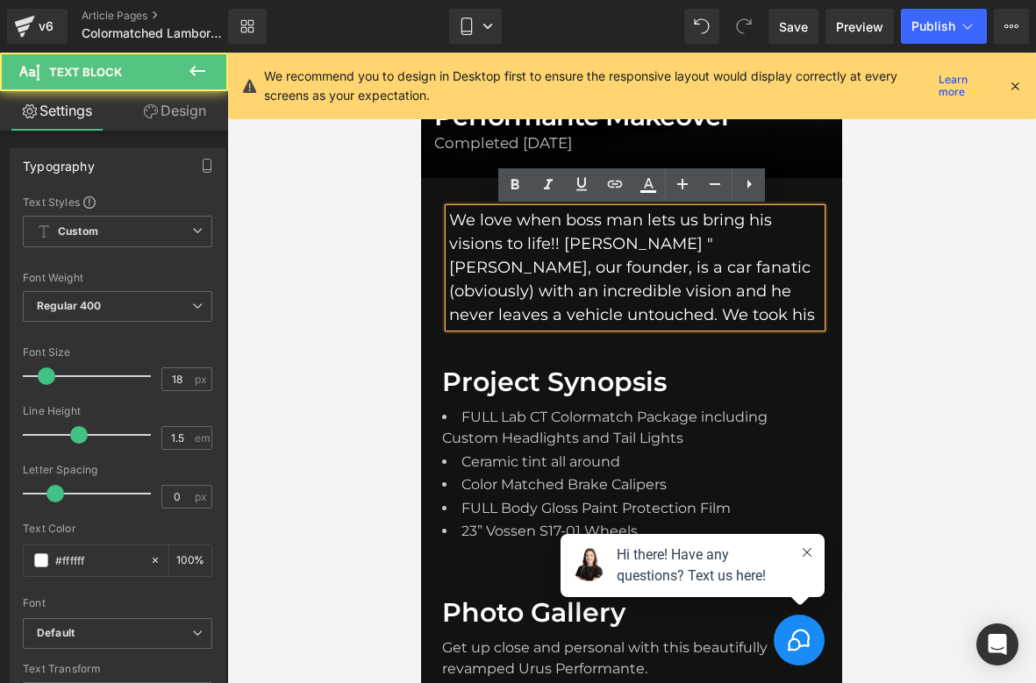
click at [687, 306] on p "We love when boss man lets us bring his visions to life!! Giovanni "Gio" Petruz…" at bounding box center [635, 268] width 372 height 118
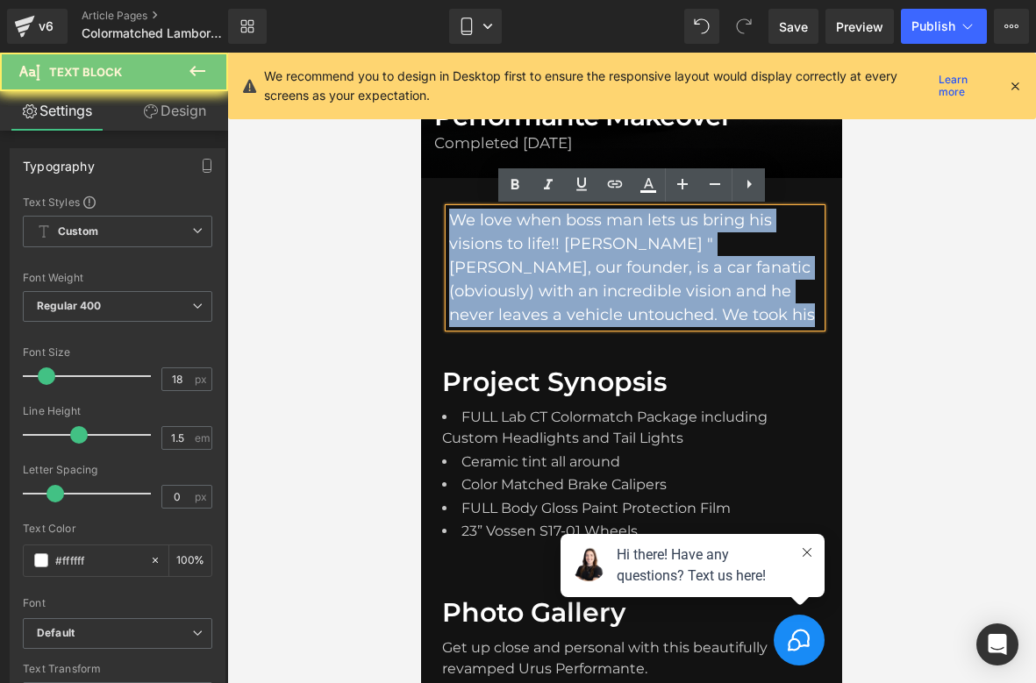
click at [687, 306] on p "We love when boss man lets us bring his visions to life!! Giovanni "Gio" Petruz…" at bounding box center [635, 268] width 372 height 118
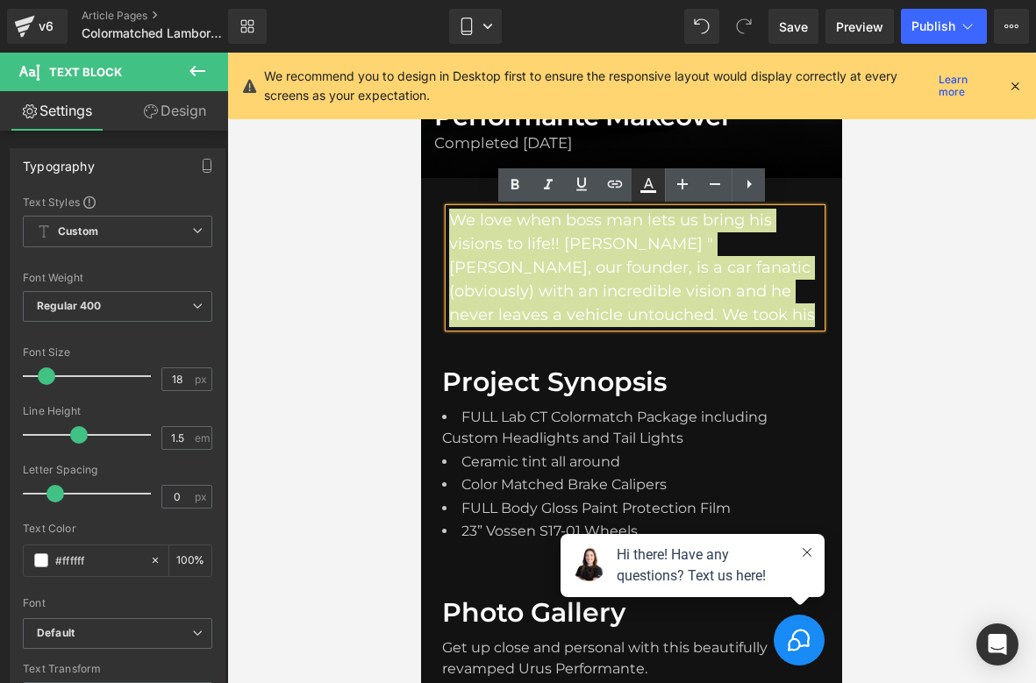
click at [650, 182] on icon at bounding box center [649, 183] width 10 height 11
type input "#ffffff"
type input "100"
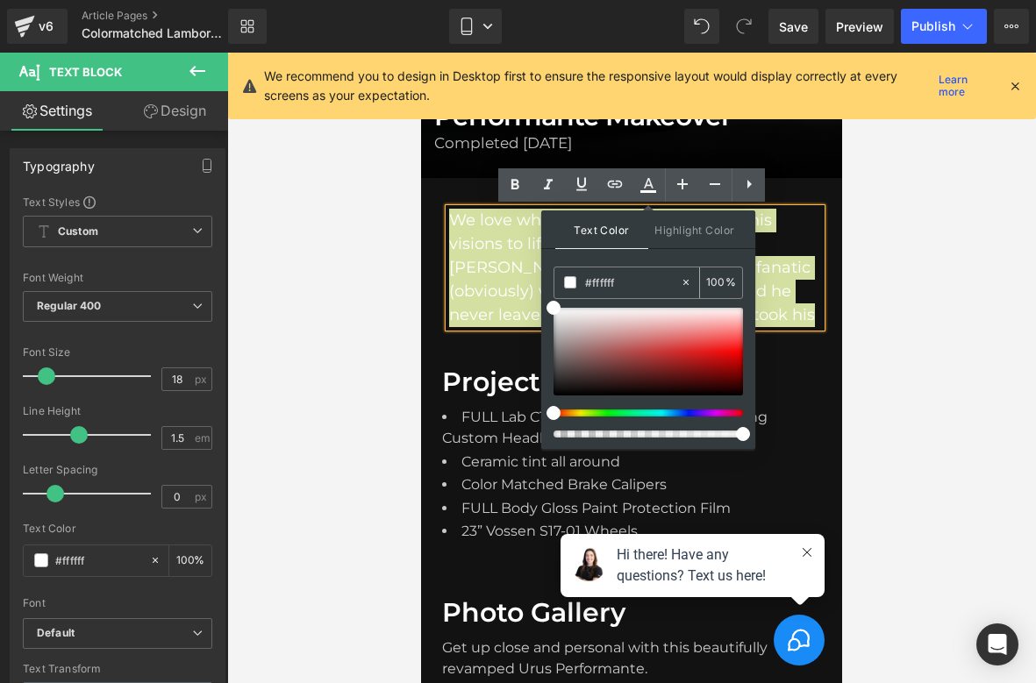
click at [623, 291] on input "#ffffff" at bounding box center [632, 282] width 95 height 19
paste input "c9c9c9"
type input "#c6c6c6"
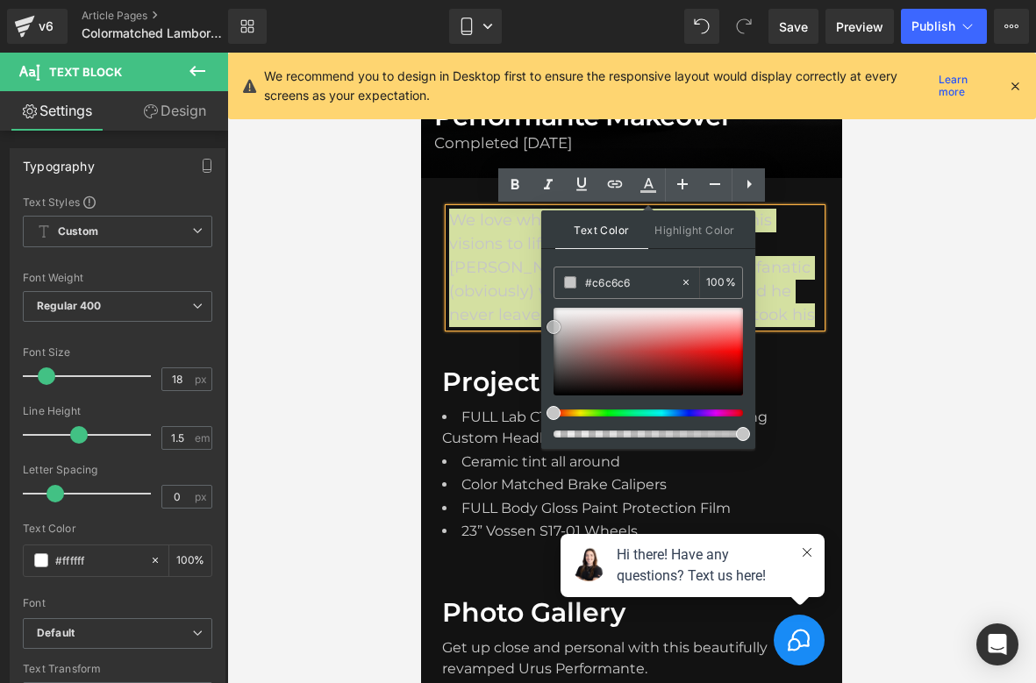
drag, startPoint x: 553, startPoint y: 329, endPoint x: 543, endPoint y: 330, distance: 10.6
click at [543, 330] on div "Text Color Highlight Color rgba(198, 198, 198, 1) #c6c6c6 100 % transparent tra…" at bounding box center [648, 329] width 214 height 239
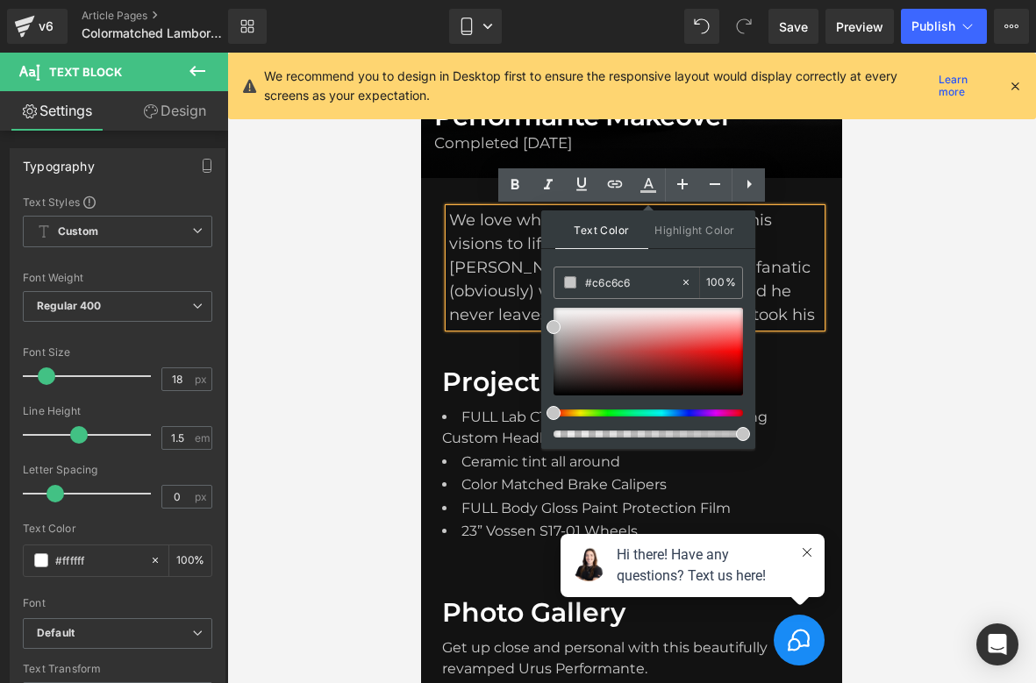
click at [881, 291] on div at bounding box center [631, 368] width 808 height 630
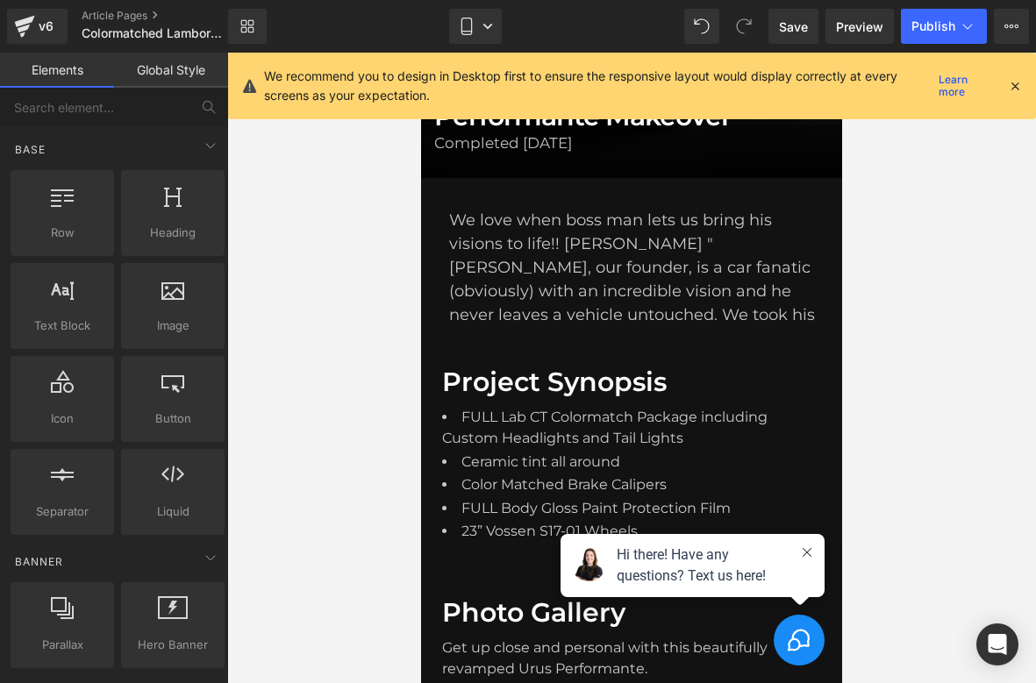
click at [807, 331] on div "Heading We love when boss man lets us bring his visions to life!! Giovanni "Gio…" at bounding box center [635, 272] width 372 height 136
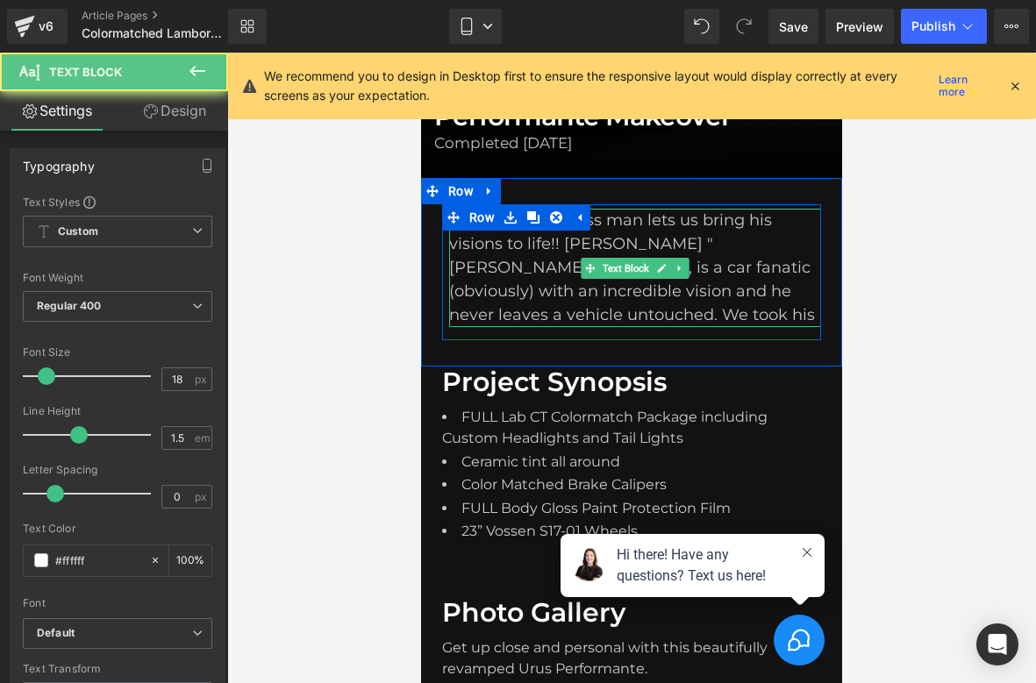
click at [705, 312] on p "We love when boss man lets us bring his visions to life!! Giovanni "Gio" Petruz…" at bounding box center [635, 268] width 372 height 118
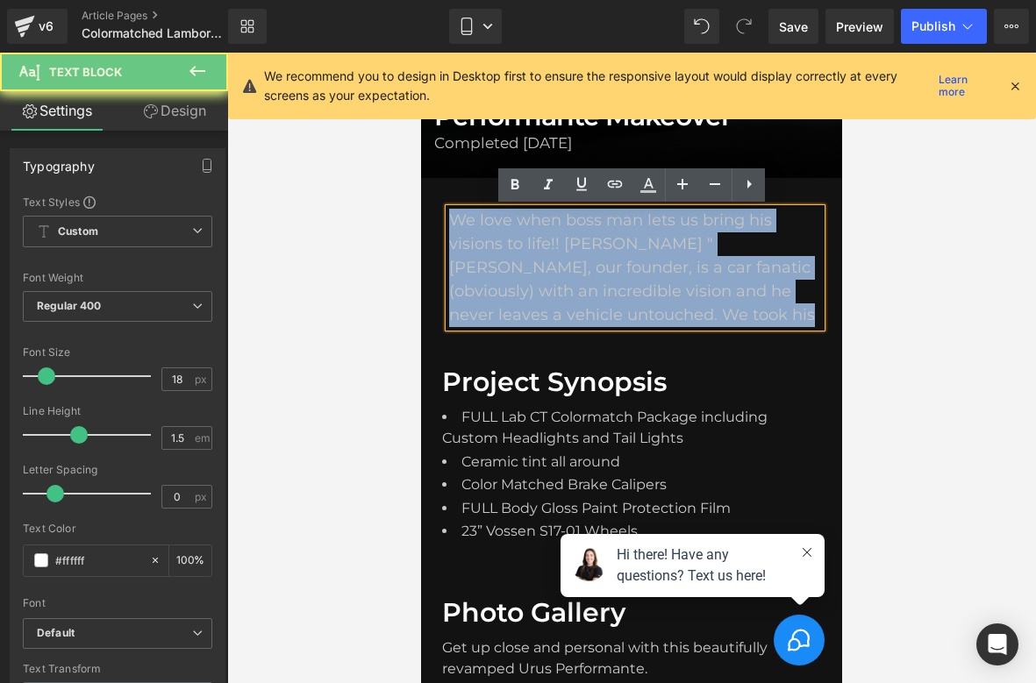
click at [705, 312] on p "We love when boss man lets us bring his visions to life!! Giovanni "Gio" Petruz…" at bounding box center [635, 268] width 372 height 118
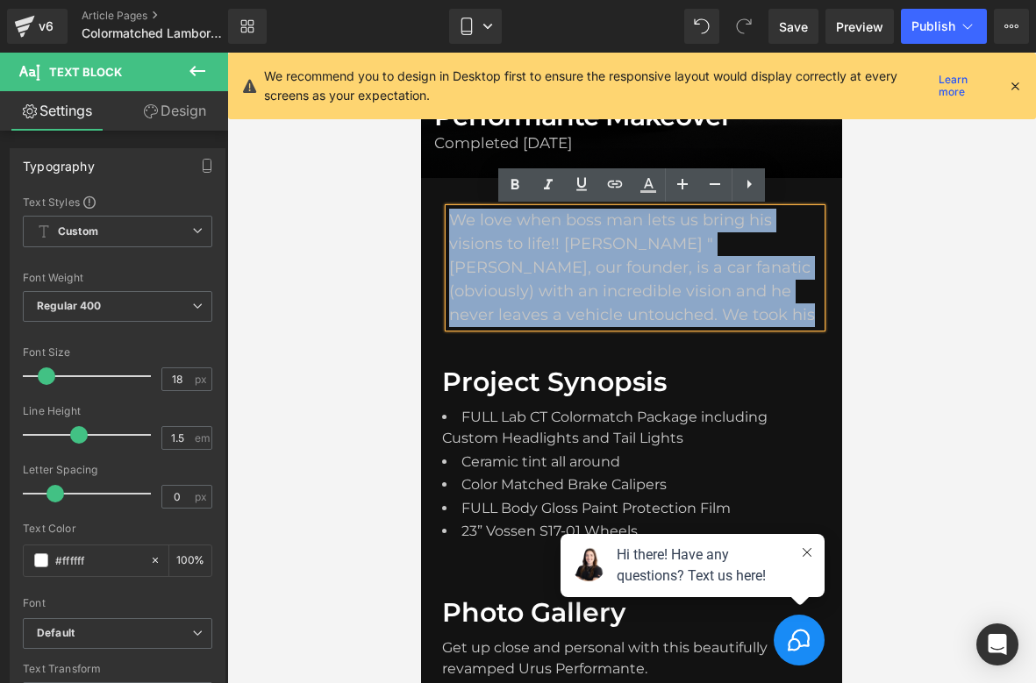
click at [713, 314] on p "We love when boss man lets us bring his visions to life!! Giovanni "Gio" Petruz…" at bounding box center [635, 268] width 372 height 118
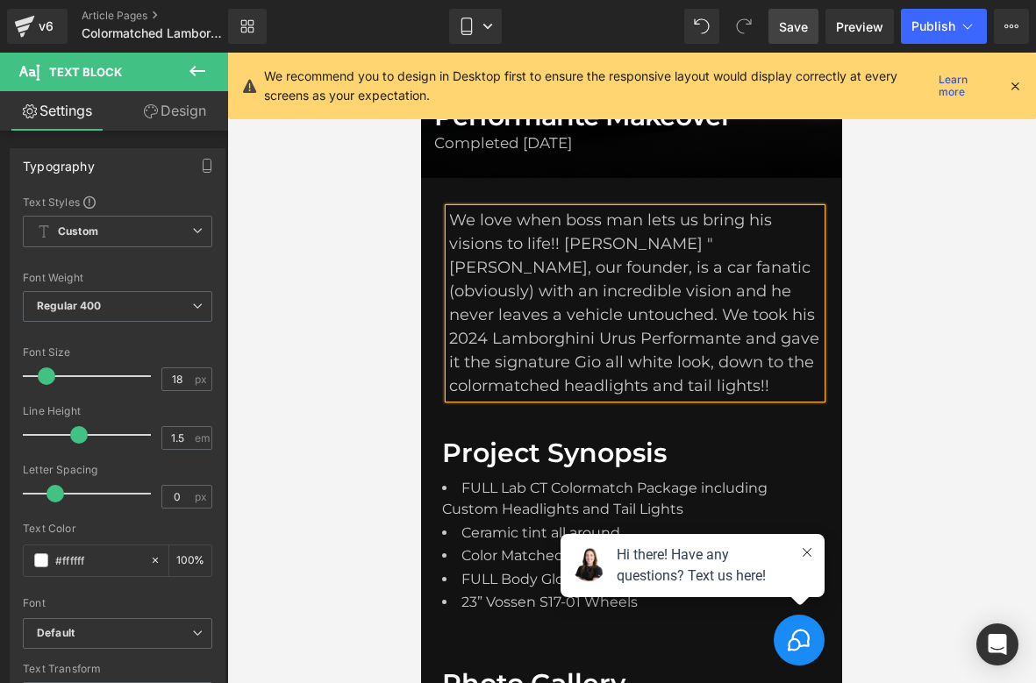
click at [788, 38] on link "Save" at bounding box center [793, 26] width 50 height 35
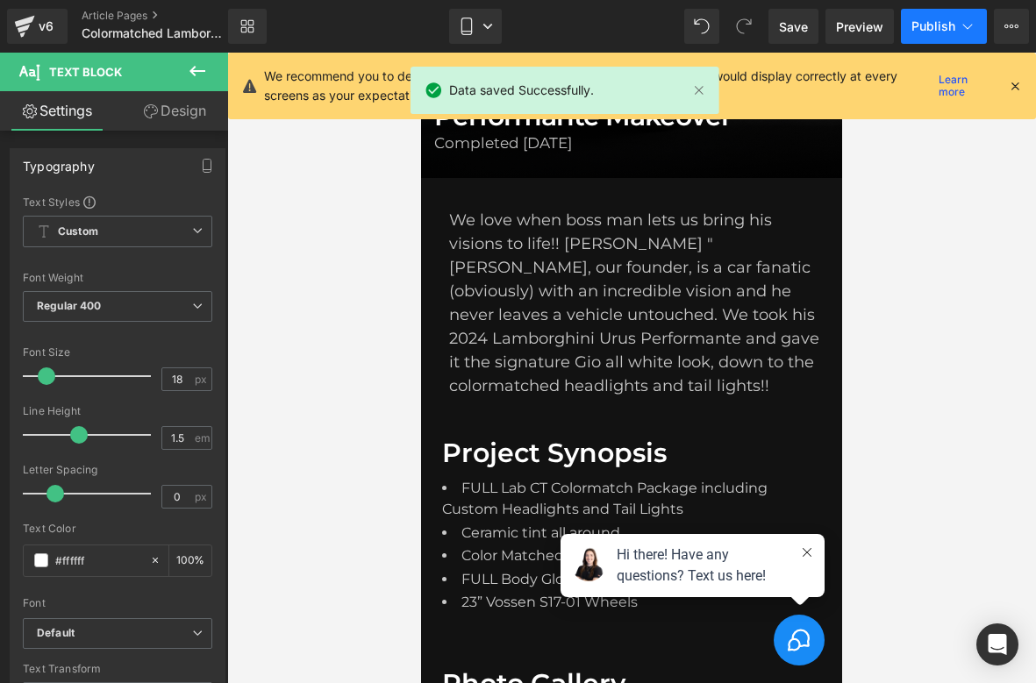
click at [959, 32] on icon at bounding box center [967, 27] width 18 height 18
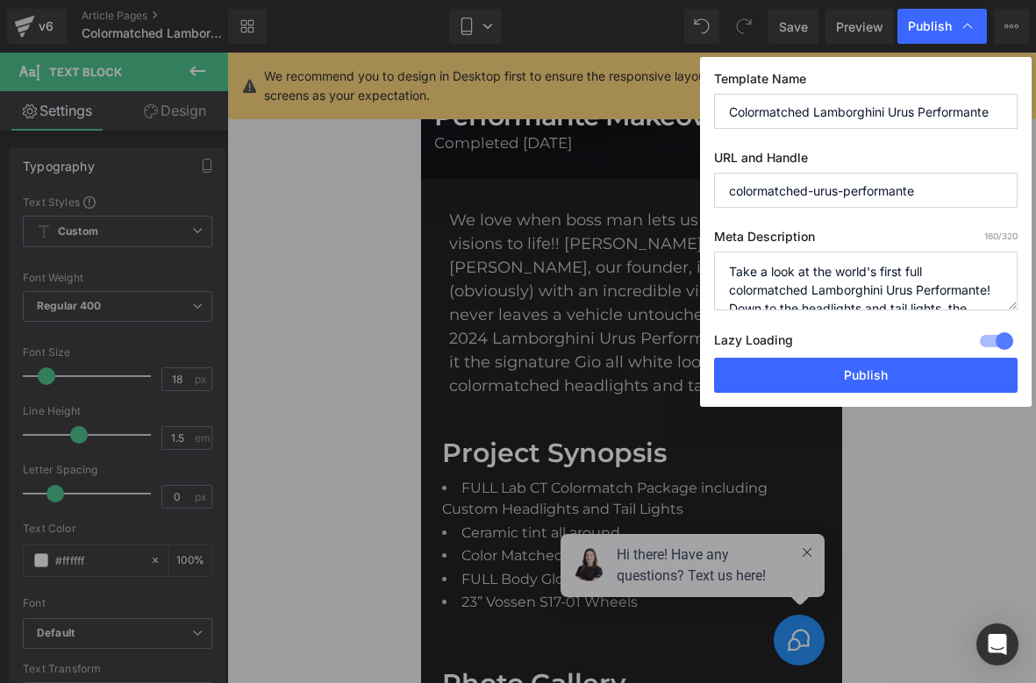
scroll to position [0, 0]
click at [735, 270] on textarea "Take a look at the world's first full colormatched Lamborghini Urus Performante…" at bounding box center [865, 281] width 303 height 59
click at [990, 281] on textarea "Take a look at the world's first full colormatched Lamborghini Urus Performante…" at bounding box center [865, 281] width 303 height 59
click at [982, 267] on textarea "Take a look at the world's first full colormatched Lamborghini Urus Performante…" at bounding box center [865, 281] width 303 height 59
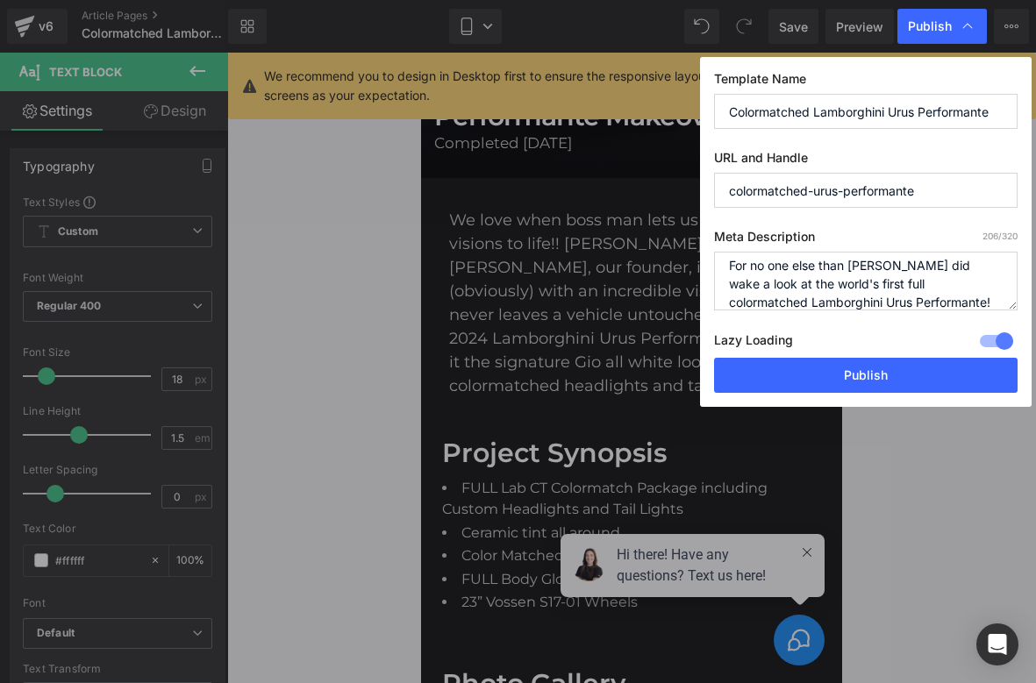
click at [742, 290] on textarea "Take a look at the world's first full colormatched Lamborghini Urus Performante…" at bounding box center [865, 281] width 303 height 59
drag, startPoint x: 749, startPoint y: 291, endPoint x: 962, endPoint y: 274, distance: 213.7
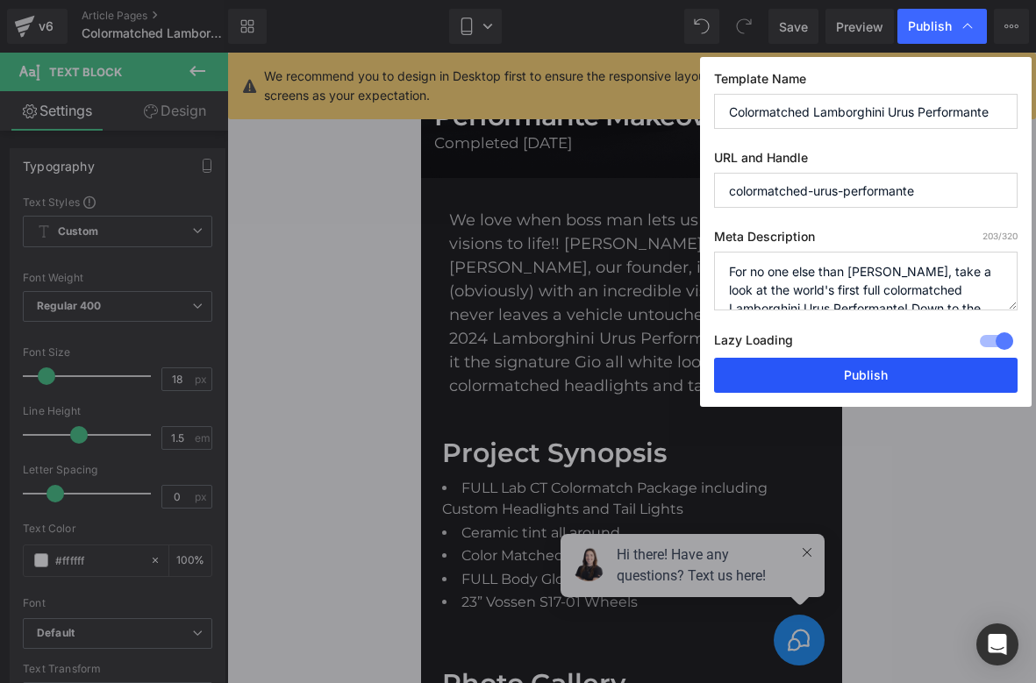
type textarea "For no one else than Giovani Petruzziello, take a look at the world's first ful…"
click at [844, 374] on button "Publish" at bounding box center [865, 375] width 303 height 35
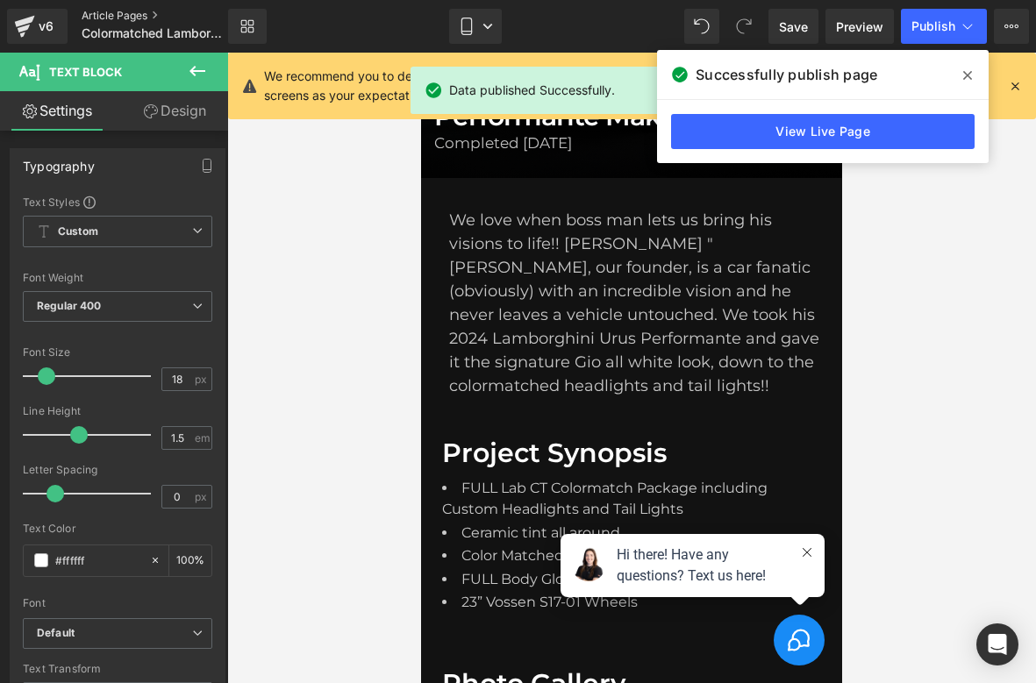
click at [110, 14] on link "Article Pages" at bounding box center [169, 16] width 175 height 14
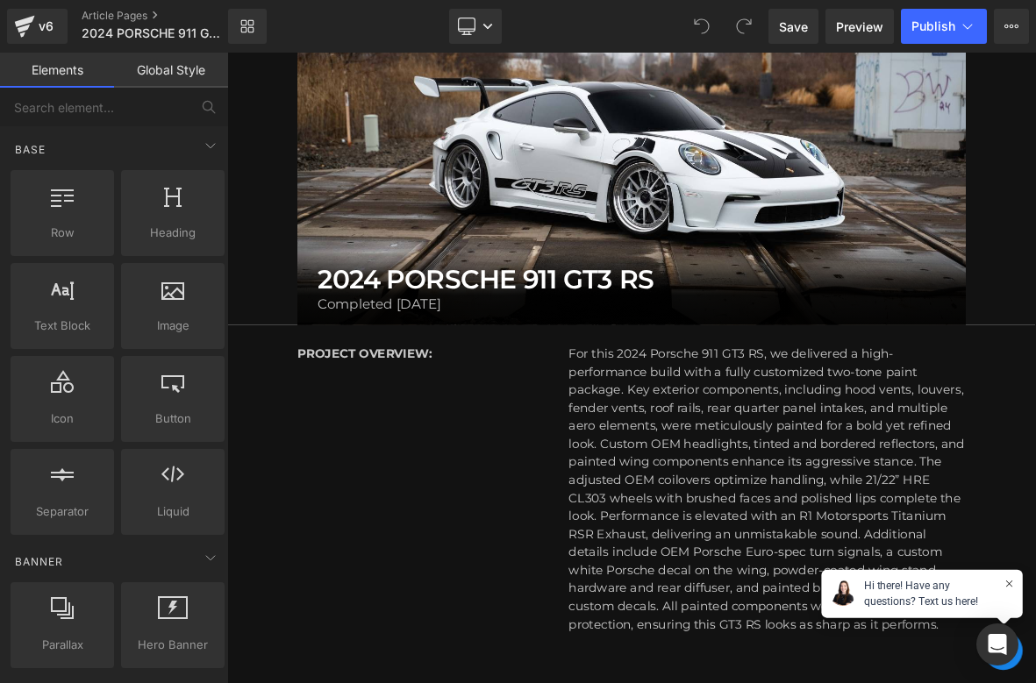
scroll to position [241, 0]
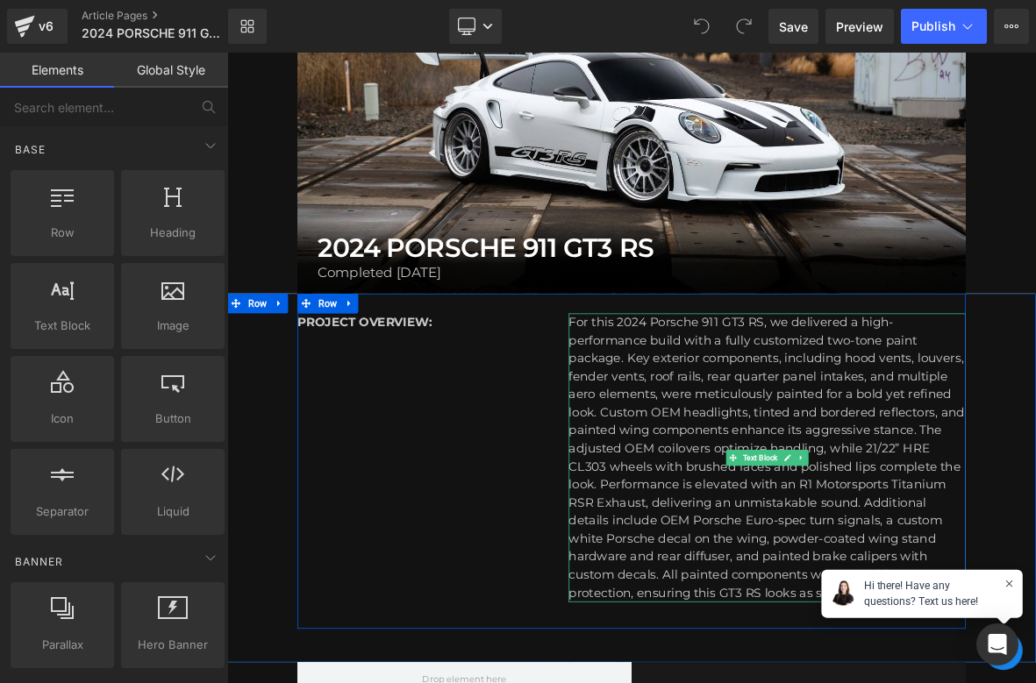
click at [780, 417] on p "For this 2024 Porsche 911 GT3 RS, we delivered a high-performance build with a …" at bounding box center [935, 584] width 521 height 379
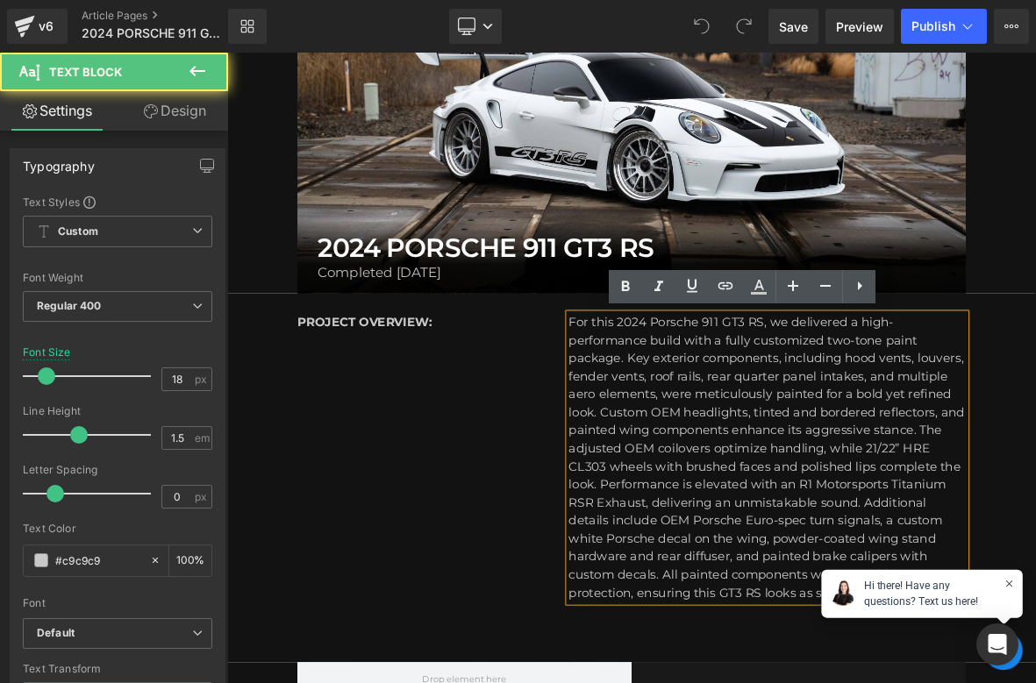
click at [829, 403] on p "For this 2024 Porsche 911 GT3 RS, we delivered a high-performance build with a …" at bounding box center [935, 584] width 521 height 379
drag, startPoint x: 736, startPoint y: 409, endPoint x: 640, endPoint y: 405, distance: 95.6
click at [640, 405] on div "PROJECT OVERVIEW: Text Block For this 2024 Porsche 911 GT3 RS, we delivered a h…" at bounding box center [757, 589] width 877 height 440
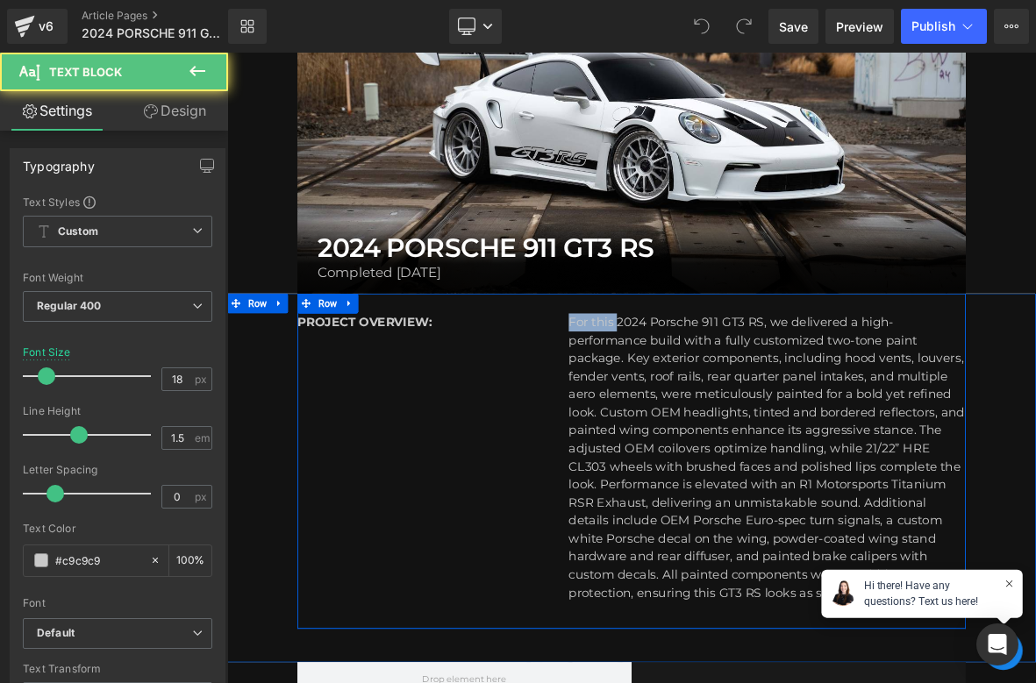
paste div
drag, startPoint x: 738, startPoint y: 409, endPoint x: 647, endPoint y: 407, distance: 91.2
click at [647, 407] on div "PROJECT OVERVIEW: Text Block #c9c9c92024 Porsche 911 GT3 RS, we delivered a hig…" at bounding box center [757, 589] width 877 height 440
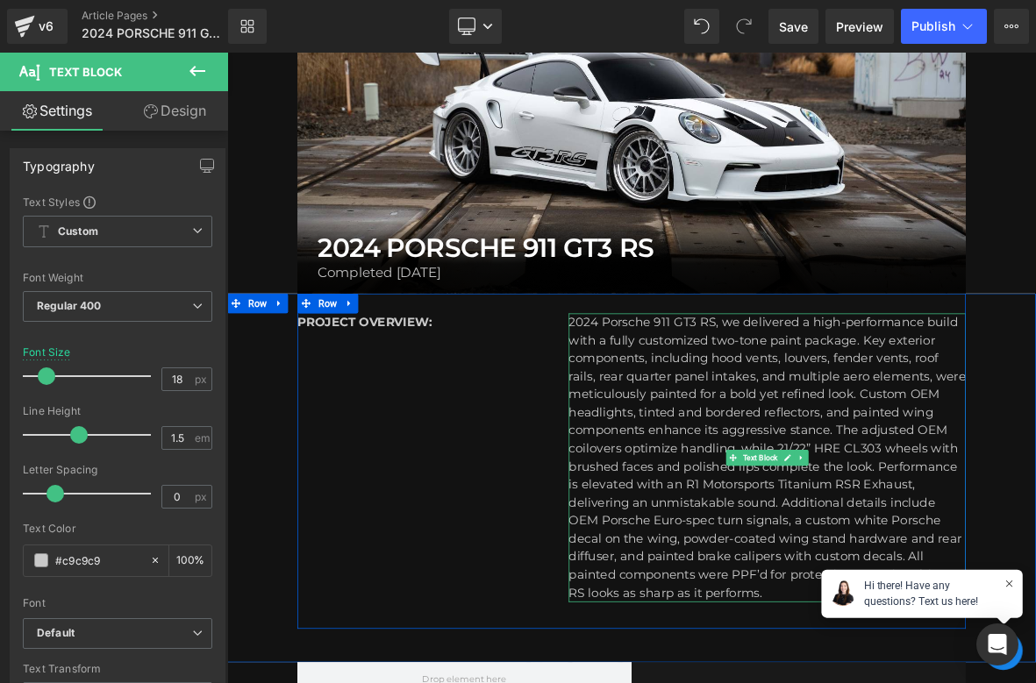
click at [677, 403] on p "2024 Porsche 911 GT3 RS, we delivered a high-performance build with a fully cus…" at bounding box center [935, 584] width 521 height 379
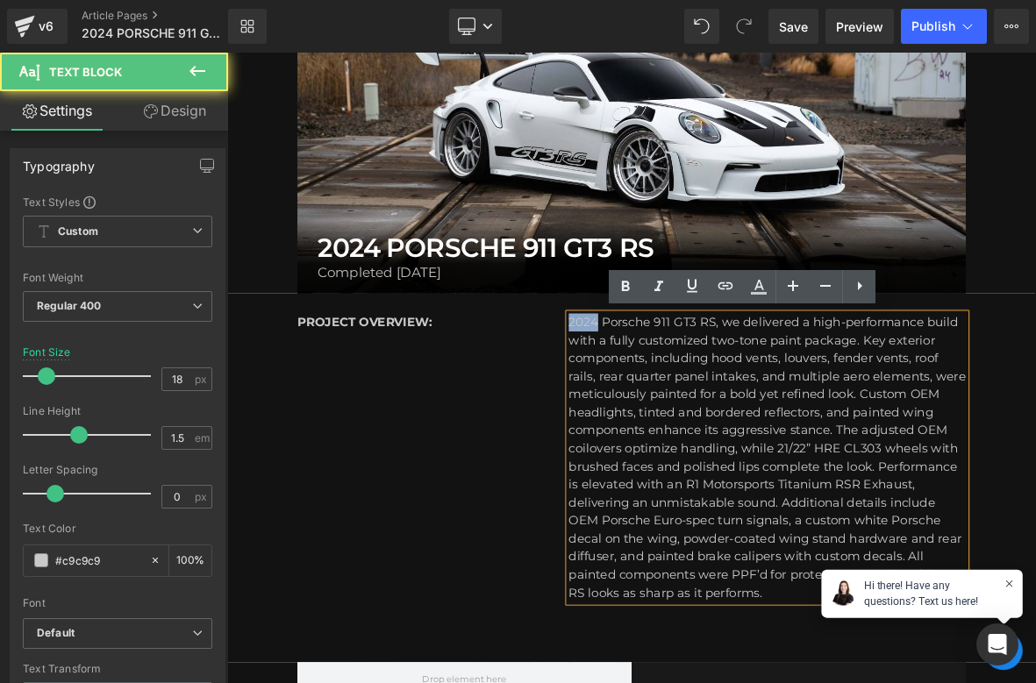
click at [677, 403] on p "2024 Porsche 911 GT3 RS, we delivered a high-performance build with a fully cus…" at bounding box center [935, 584] width 521 height 379
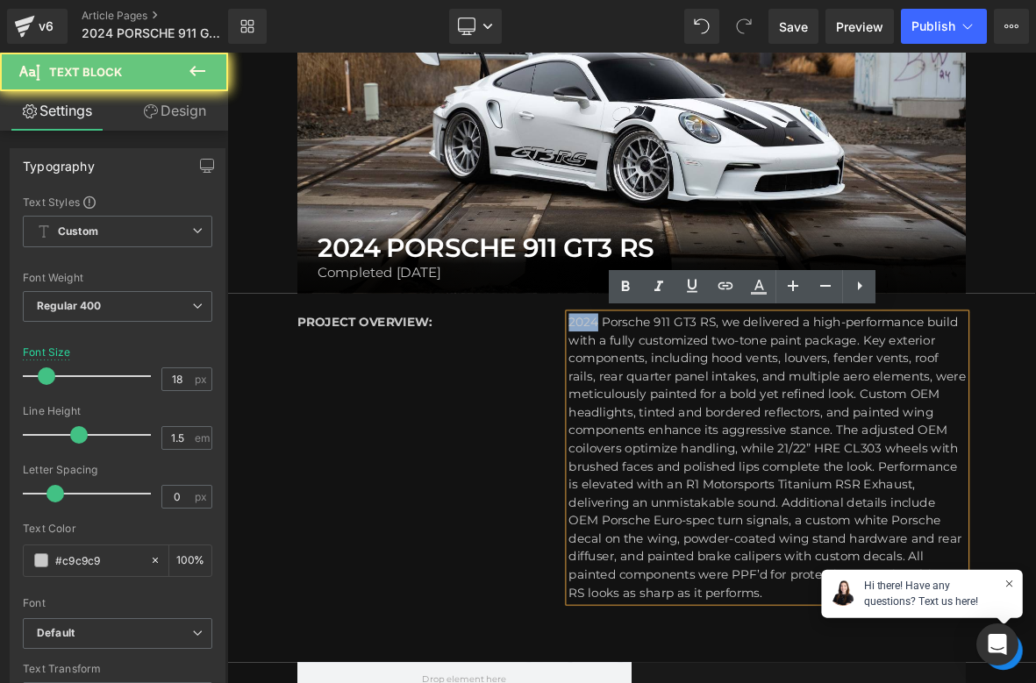
click at [675, 405] on p "2024 Porsche 911 GT3 RS, we delivered a high-performance build with a fully cus…" at bounding box center [935, 584] width 521 height 379
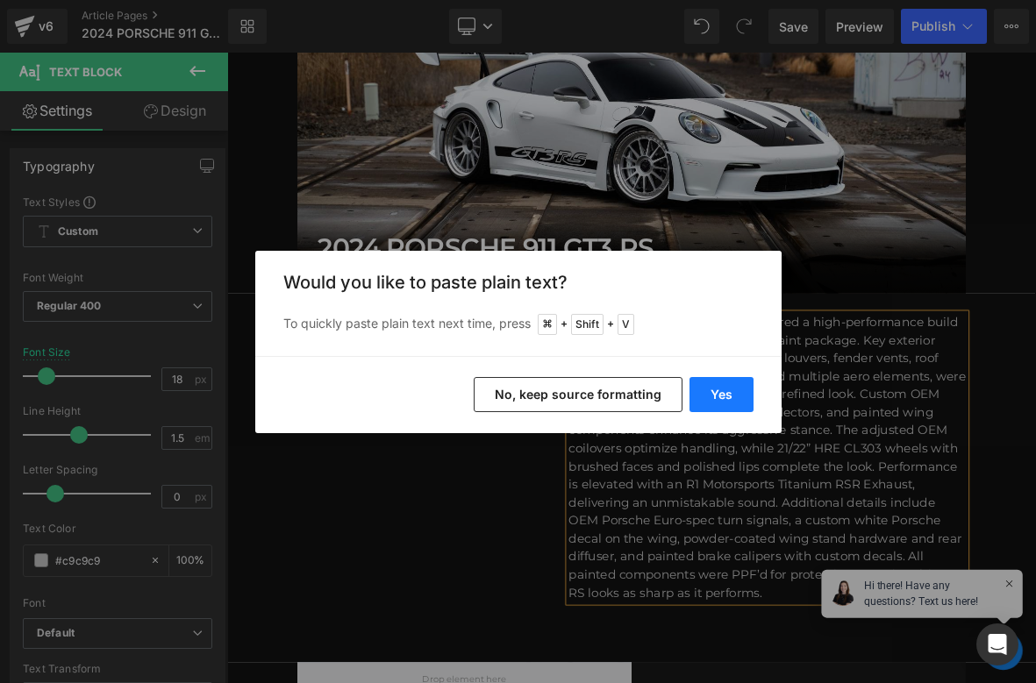
click at [720, 391] on button "Yes" at bounding box center [721, 394] width 64 height 35
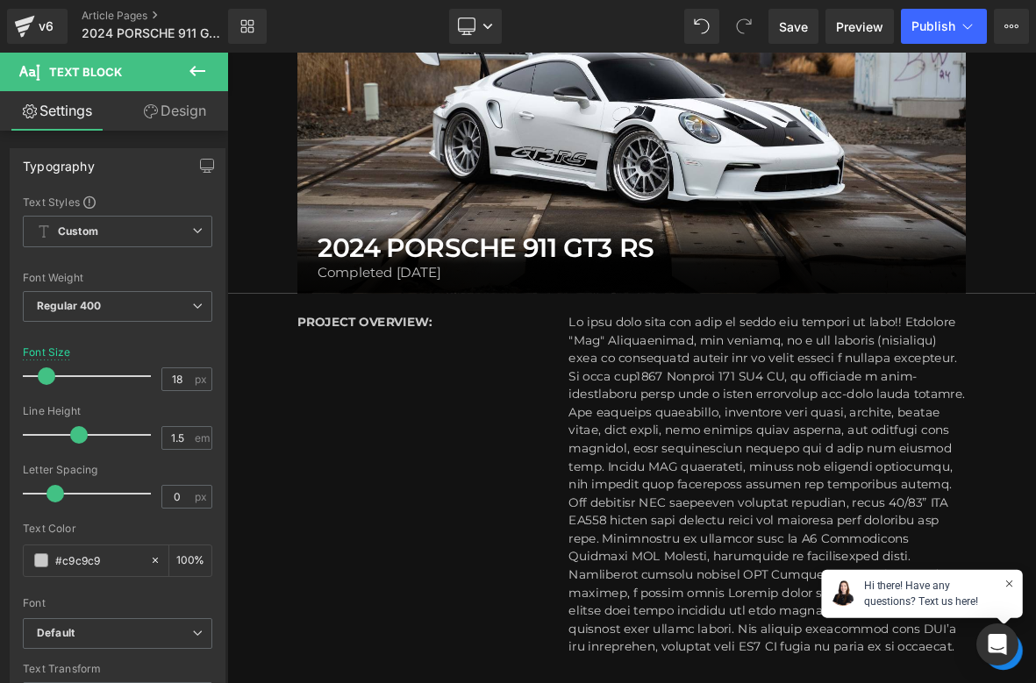
click at [739, 480] on p at bounding box center [935, 620] width 521 height 450
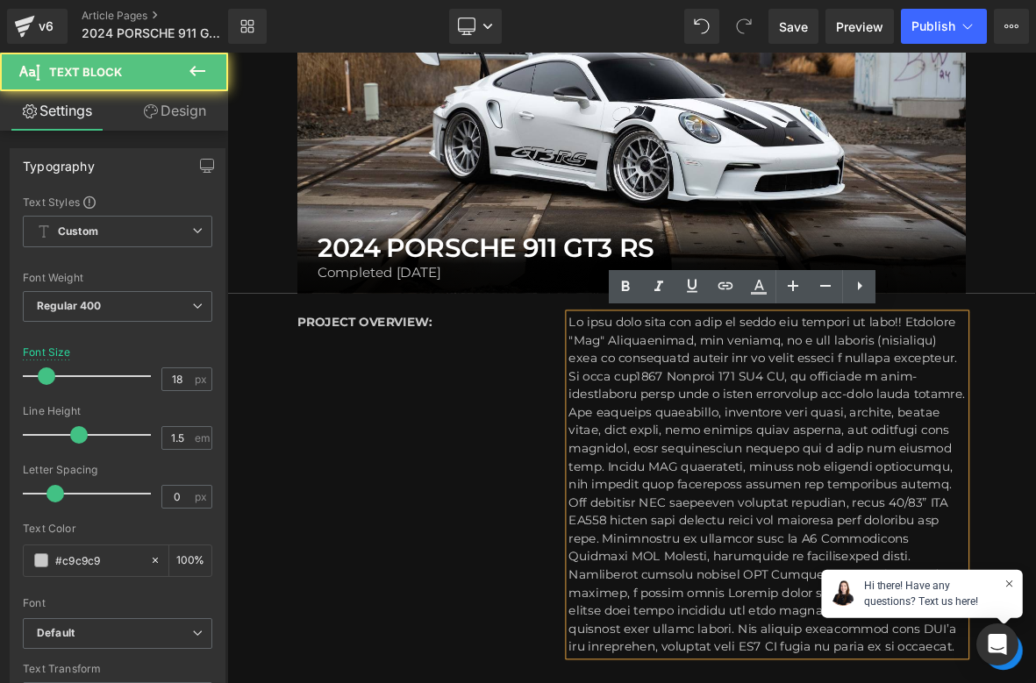
click at [733, 480] on p at bounding box center [935, 620] width 521 height 450
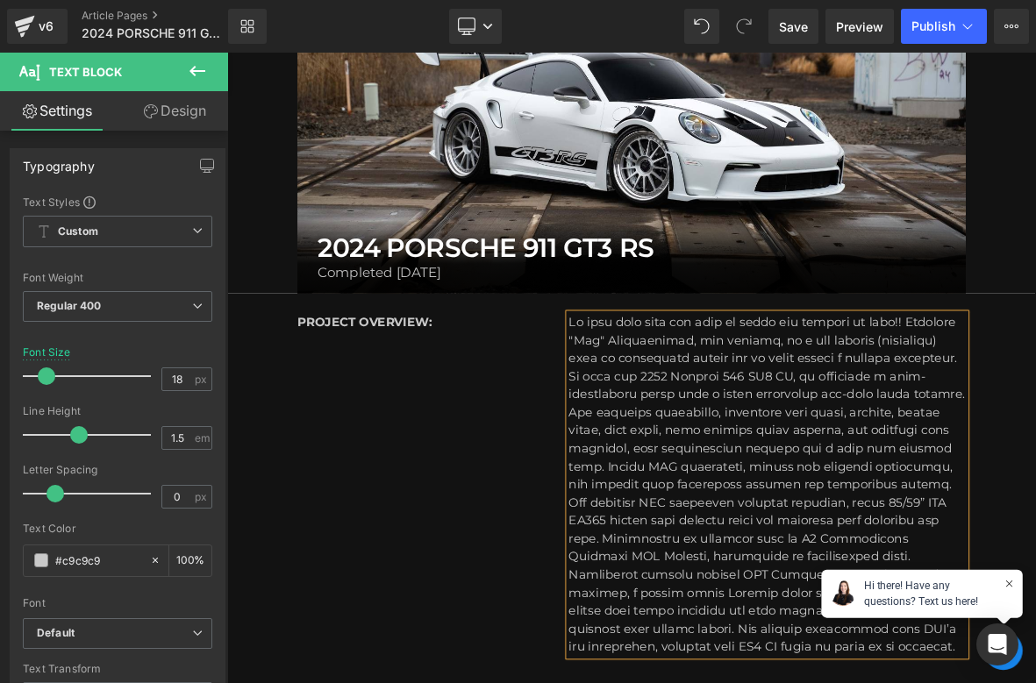
click at [965, 476] on p at bounding box center [935, 620] width 521 height 450
drag, startPoint x: 773, startPoint y: 502, endPoint x: 1067, endPoint y: 481, distance: 295.4
click at [1035, 481] on p at bounding box center [935, 620] width 521 height 450
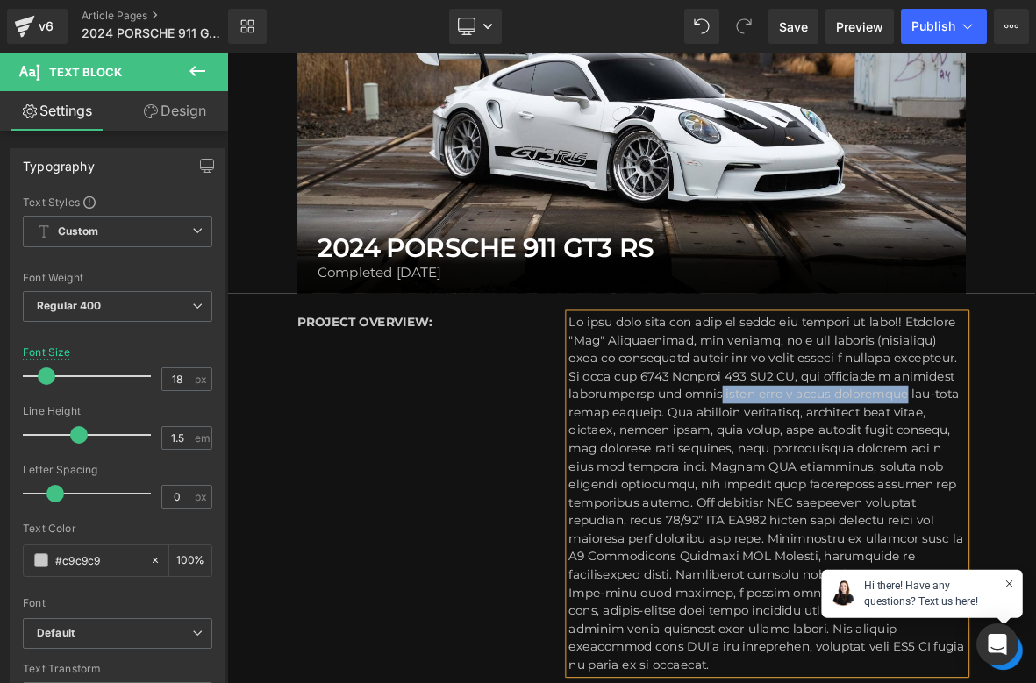
drag, startPoint x: 1095, startPoint y: 502, endPoint x: 862, endPoint y: 510, distance: 233.4
click at [862, 510] on p at bounding box center [935, 632] width 521 height 474
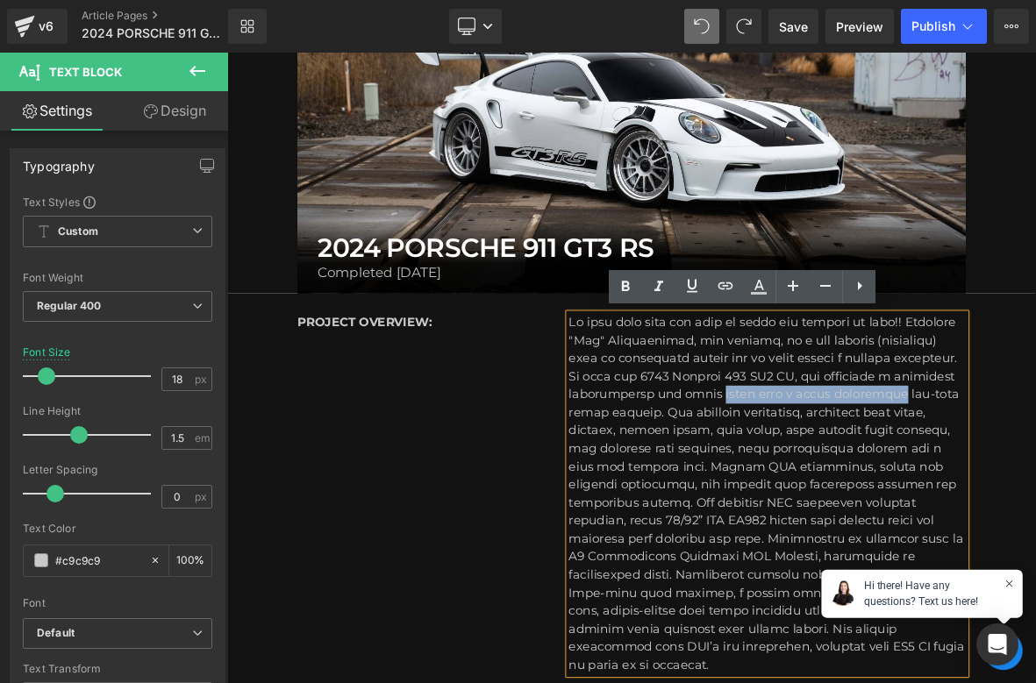
drag, startPoint x: 1093, startPoint y: 502, endPoint x: 871, endPoint y: 505, distance: 221.9
click at [871, 505] on p at bounding box center [935, 632] width 521 height 474
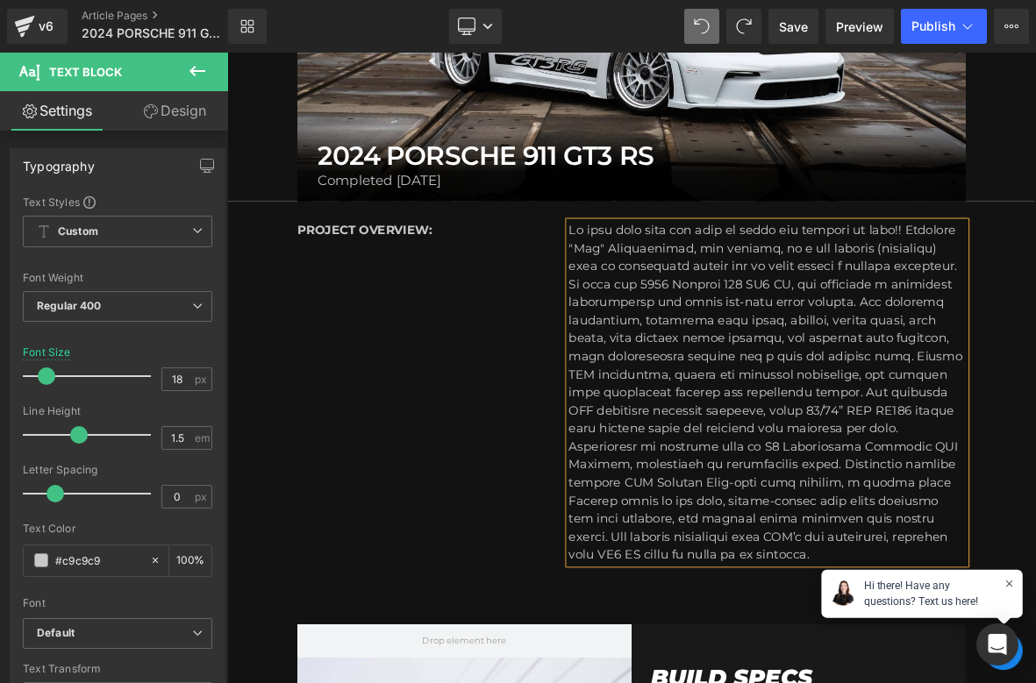
scroll to position [368, 0]
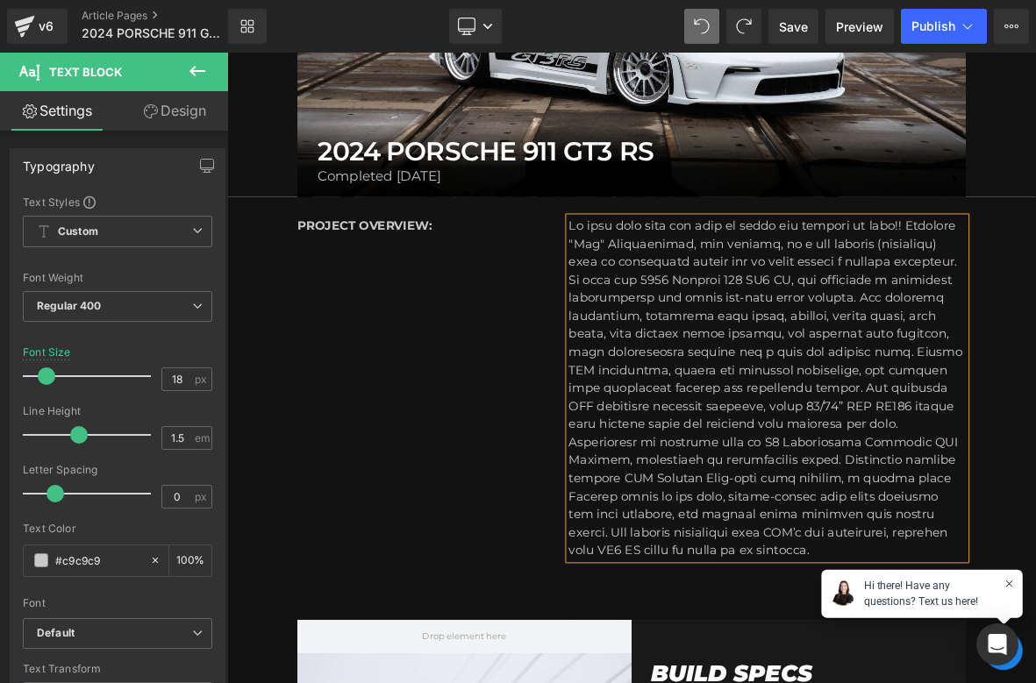
click at [1035, 443] on p at bounding box center [935, 493] width 521 height 450
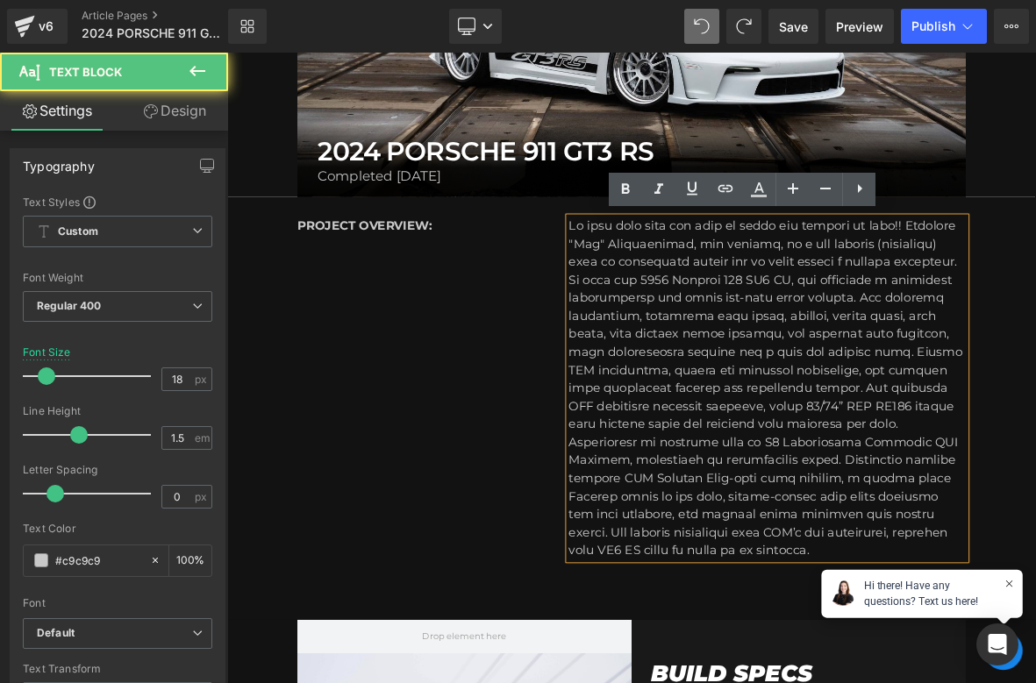
click at [1035, 443] on p at bounding box center [935, 493] width 521 height 450
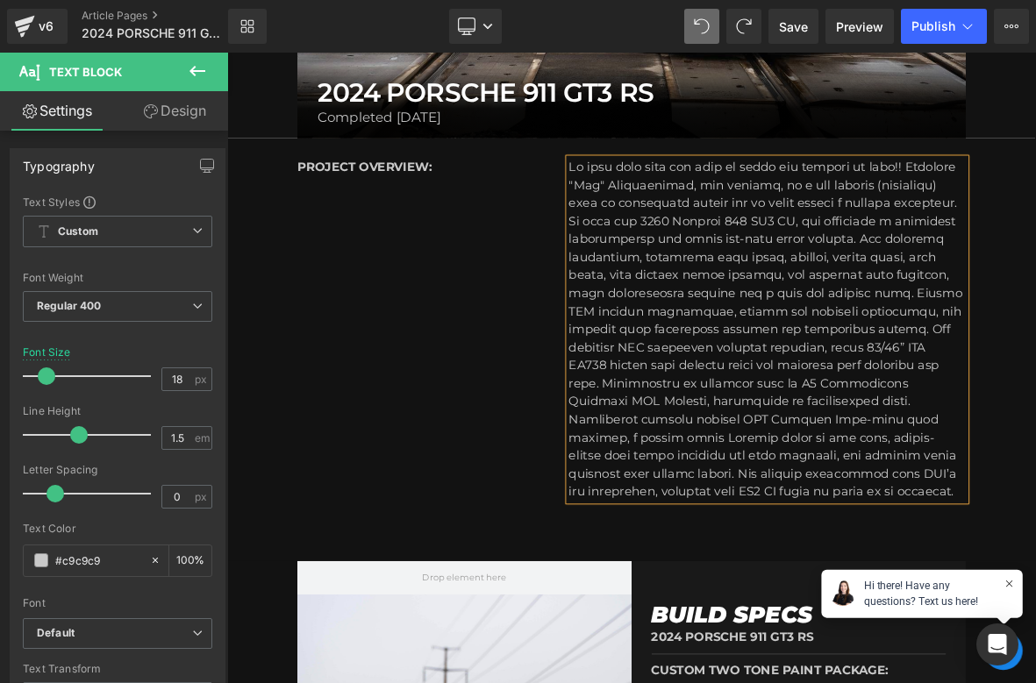
scroll to position [452, 0]
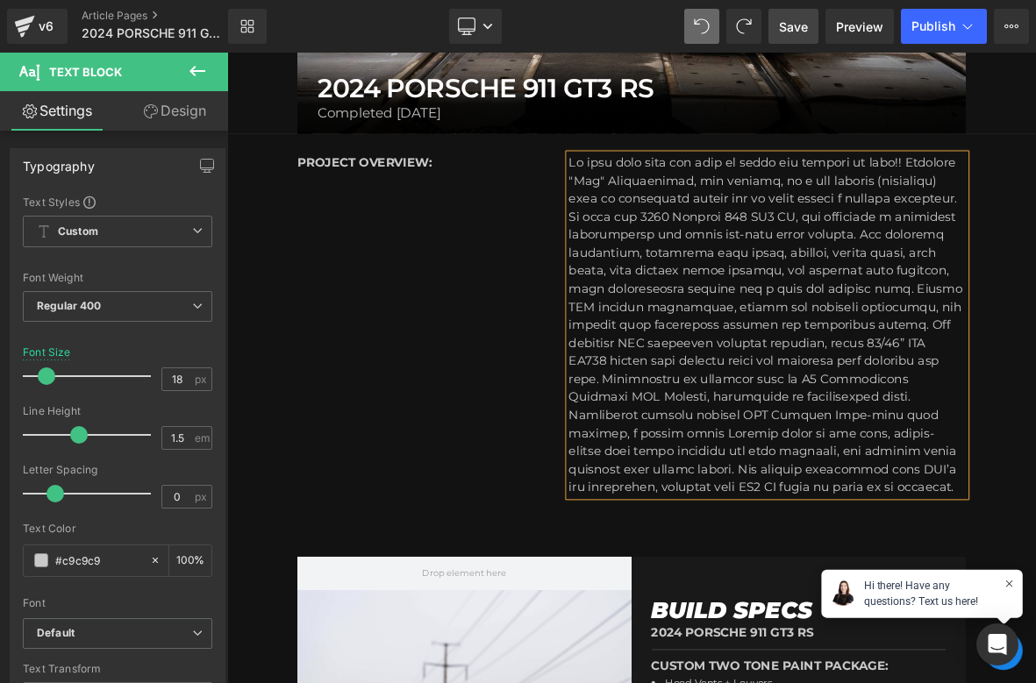
click at [794, 21] on span "Save" at bounding box center [793, 27] width 29 height 18
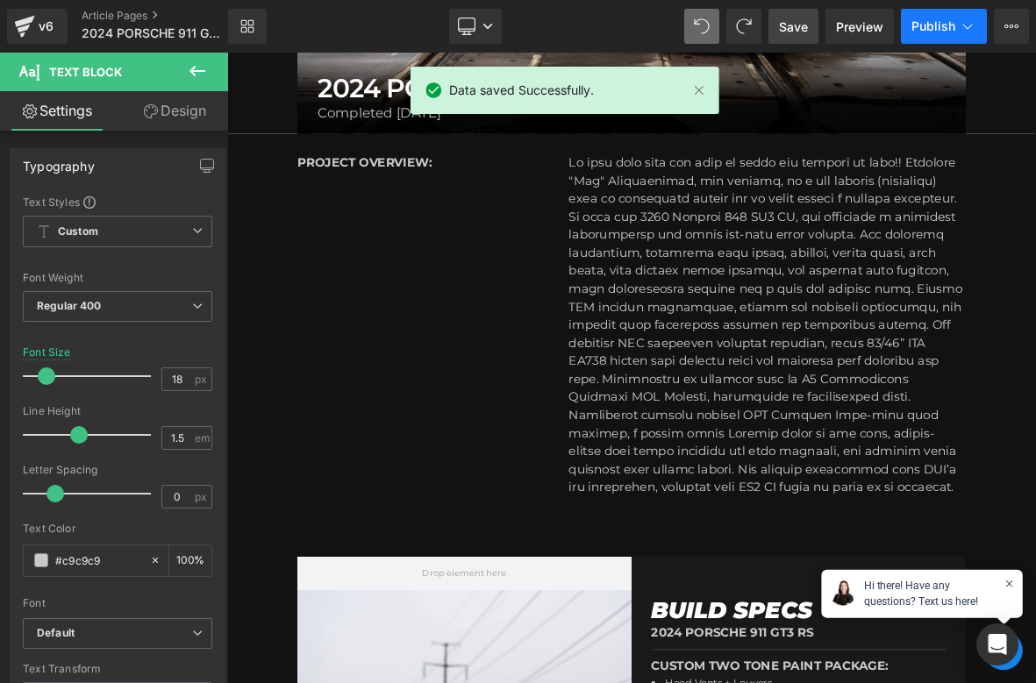
click at [949, 21] on span "Publish" at bounding box center [933, 26] width 44 height 14
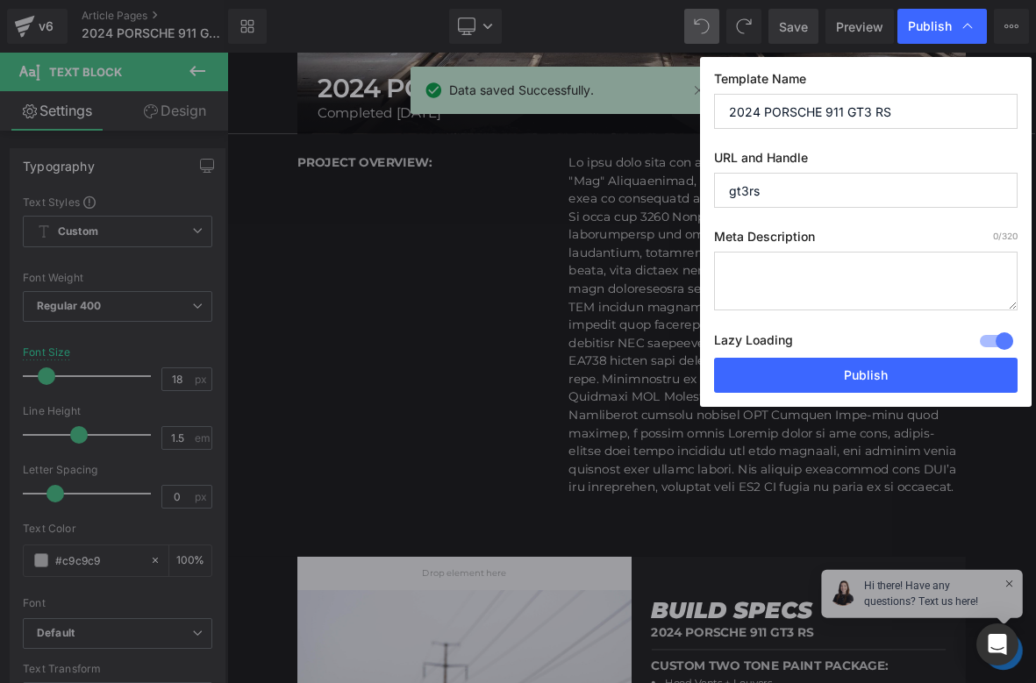
click at [828, 269] on textarea at bounding box center [865, 281] width 303 height 59
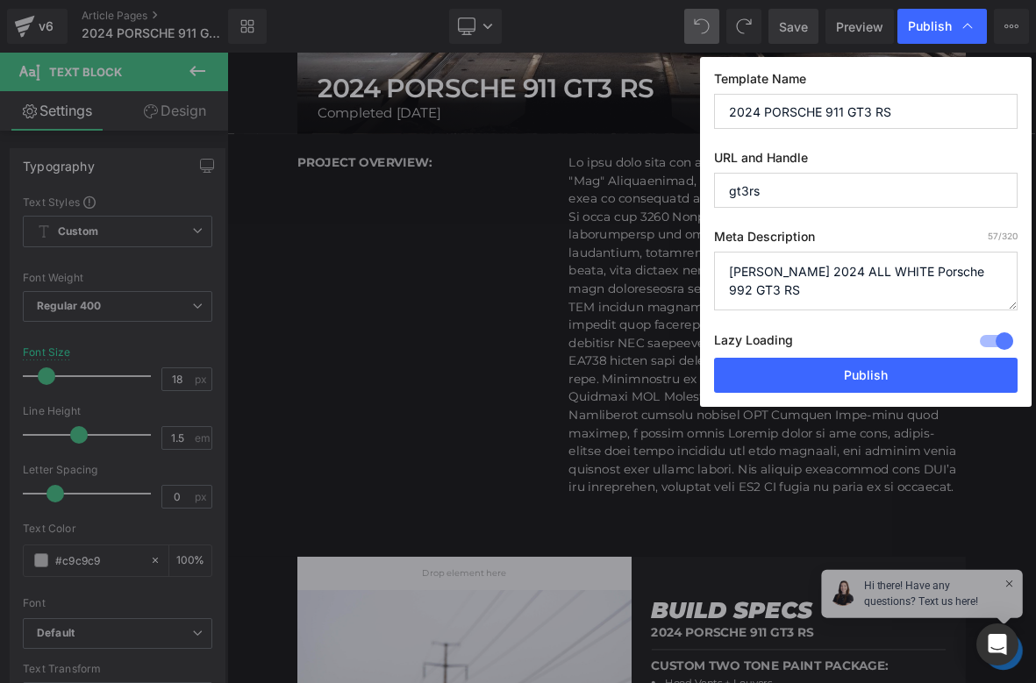
click at [894, 276] on textarea "Giovanni Petruzziello's 2024 ALL WHITE Porsche 992 GT3 RS" at bounding box center [865, 281] width 303 height 59
click at [932, 274] on textarea "Giovanni Petruzziello's ALL WHITE Porsche 992 GT3 RS" at bounding box center [865, 281] width 303 height 59
click at [959, 305] on textarea "Giovanni Petruzziello's ALL WHITE Porsche 992 GT3 RS" at bounding box center [865, 281] width 303 height 59
click at [928, 271] on textarea "Giovanni Petruzziello's ALL WHITE Porsche 992 GT3 RS!" at bounding box center [865, 281] width 303 height 59
click at [897, 270] on textarea "Giovanni Petruzziello's ALL WHITE Porsche 992 GT3 RS!" at bounding box center [865, 281] width 303 height 59
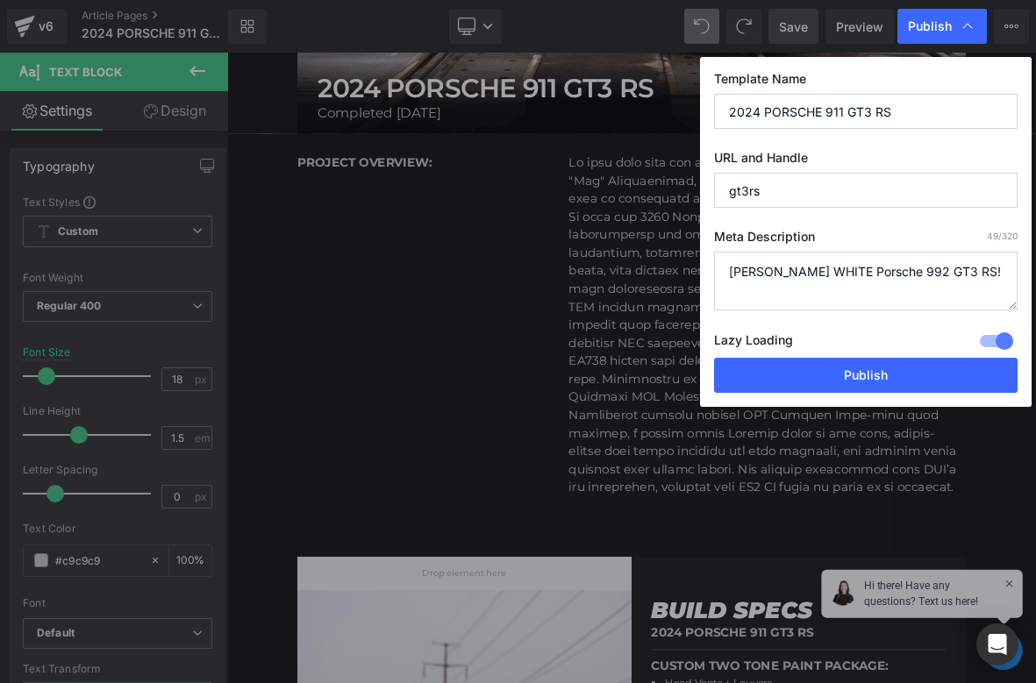
click at [903, 274] on textarea "Giovanni Petruzziello's WHITE Porsche 992 GT3 RS!" at bounding box center [865, 281] width 303 height 59
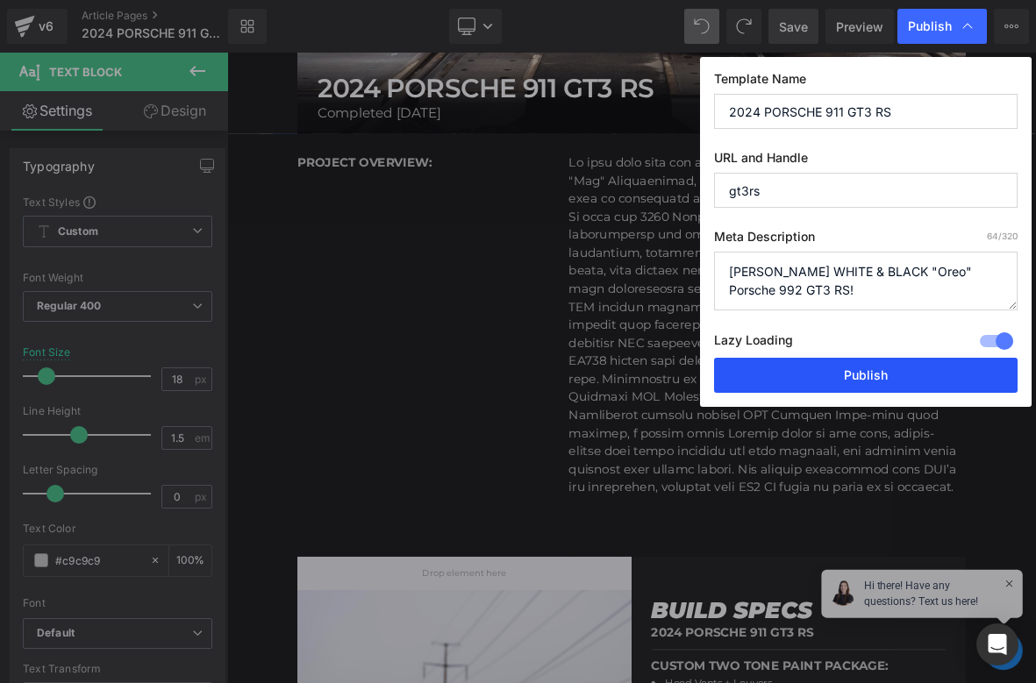
type textarea "Giovanni Petruzziello's WHITE & BLACK "Oreo" Porsche 992 GT3 RS!"
click at [818, 384] on button "Publish" at bounding box center [865, 375] width 303 height 35
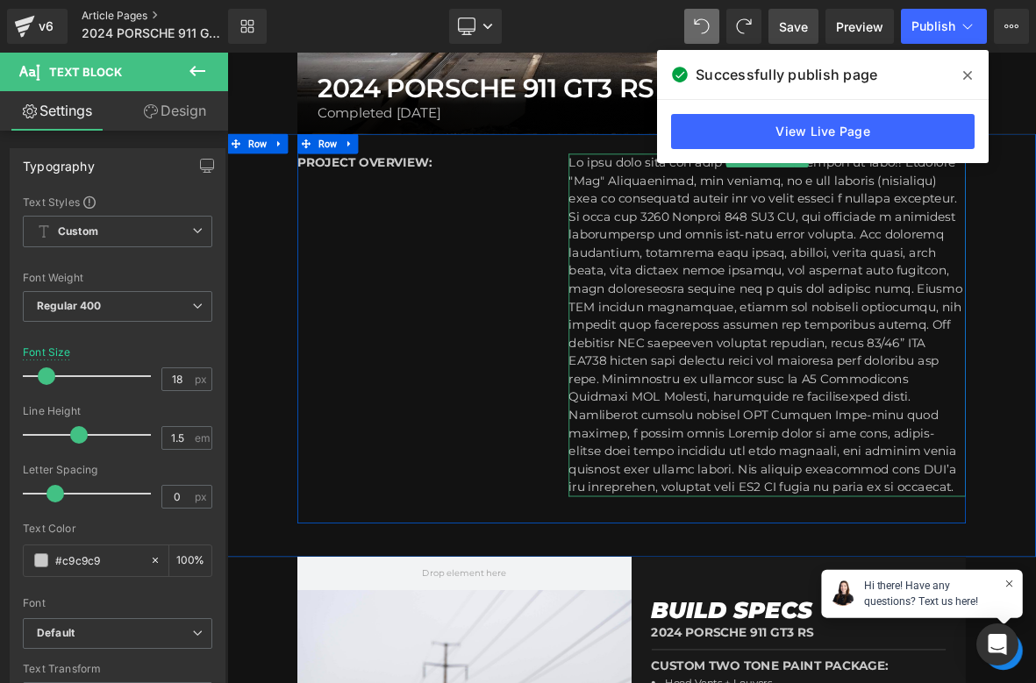
click at [135, 12] on link "Article Pages" at bounding box center [169, 16] width 175 height 14
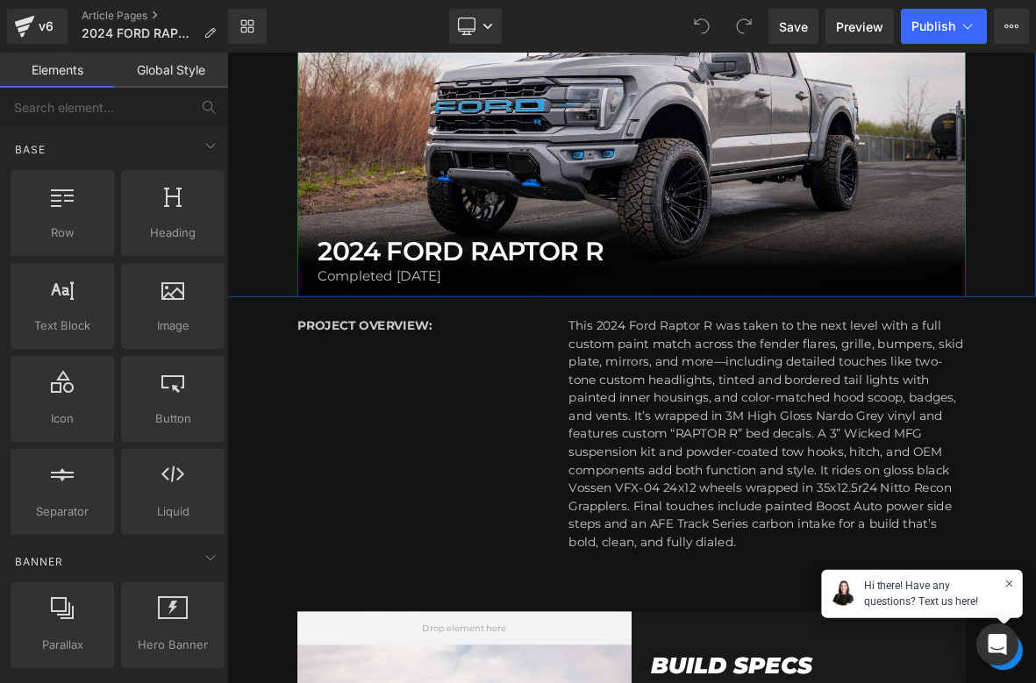
scroll to position [262, 0]
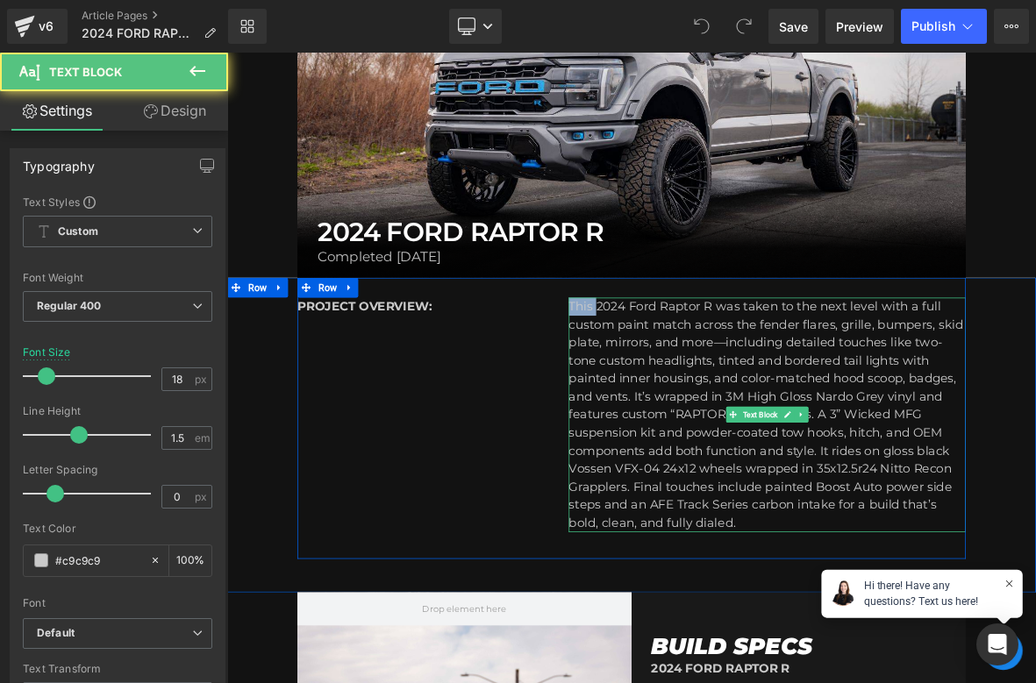
drag, startPoint x: 709, startPoint y: 385, endPoint x: 629, endPoint y: 385, distance: 80.7
click at [629, 385] on div "PROJECT OVERVIEW: Text Block This 2024 Ford Raptor R was taken to the next leve…" at bounding box center [757, 532] width 877 height 369
click at [675, 385] on div "This 2024 Ford Raptor R was taken to the next level with a full custom paint ma…" at bounding box center [935, 528] width 521 height 308
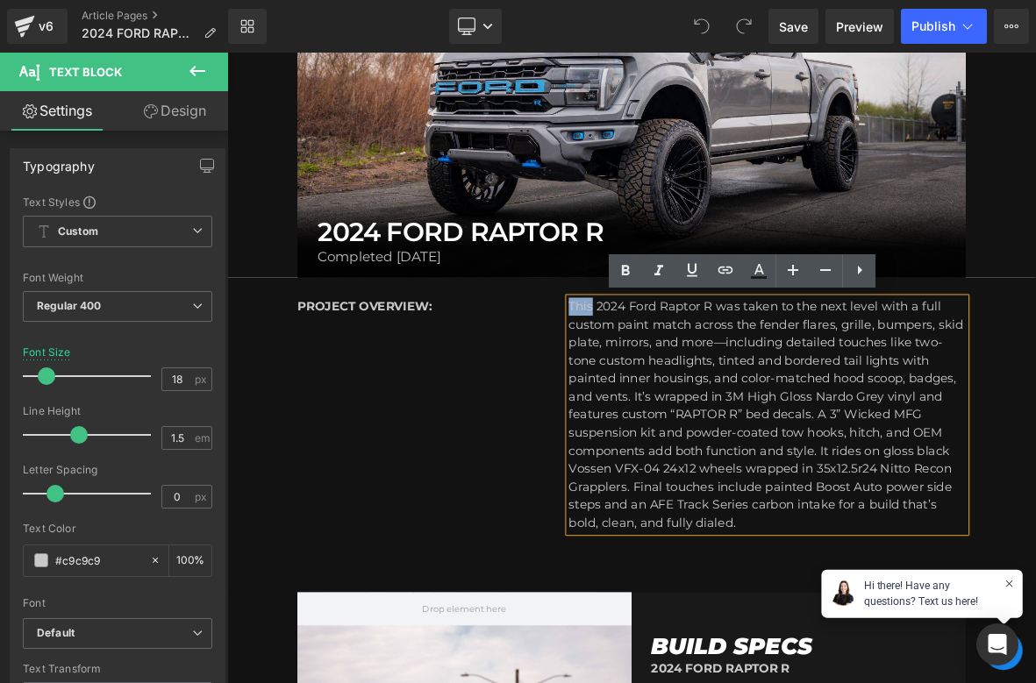
drag, startPoint x: 705, startPoint y: 381, endPoint x: 673, endPoint y: 381, distance: 31.6
click at [675, 381] on div "This 2024 Ford Raptor R was taken to the next level with a full custom paint ma…" at bounding box center [935, 528] width 521 height 308
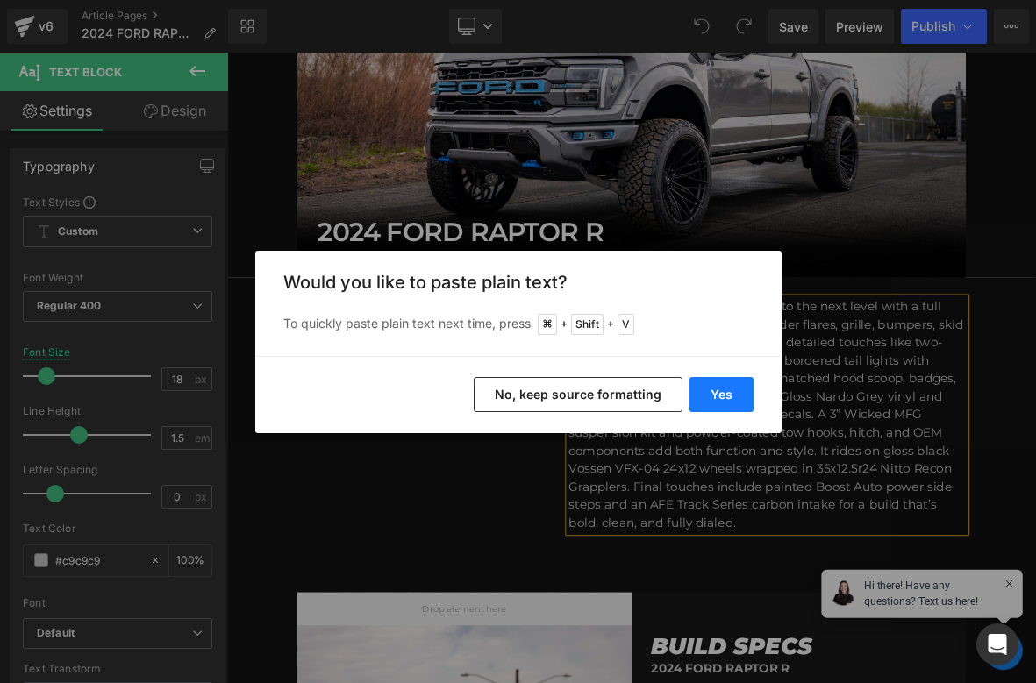
click at [725, 393] on button "Yes" at bounding box center [721, 394] width 64 height 35
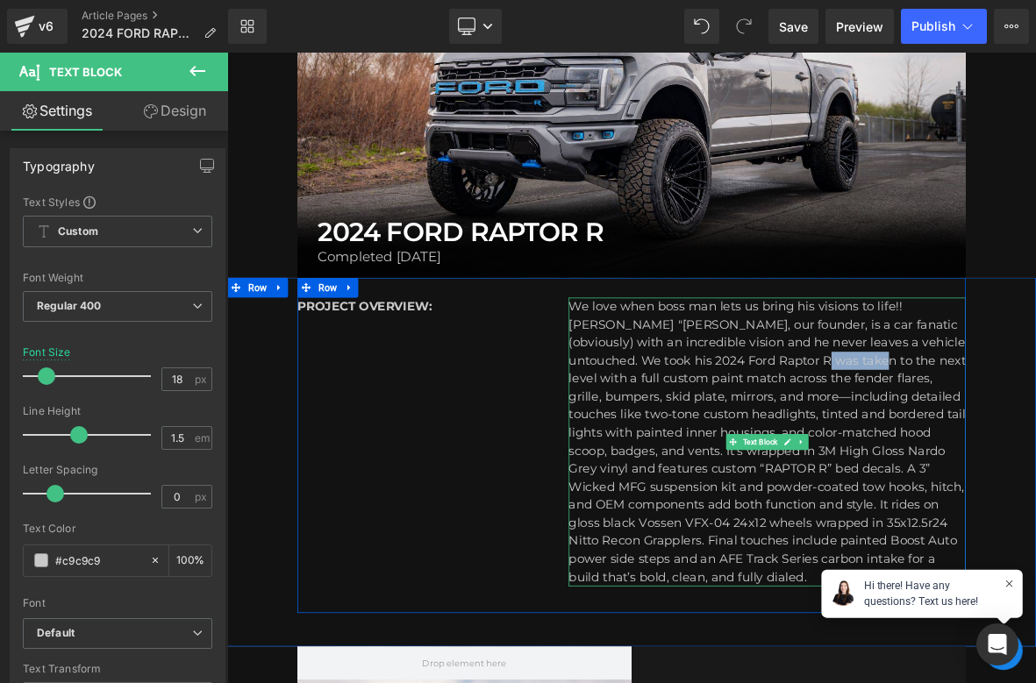
drag, startPoint x: 974, startPoint y: 460, endPoint x: 899, endPoint y: 465, distance: 75.5
click at [899, 465] on div "We love when boss man lets us bring his visions to life!! [PERSON_NAME] "[PERSO…" at bounding box center [935, 563] width 521 height 379
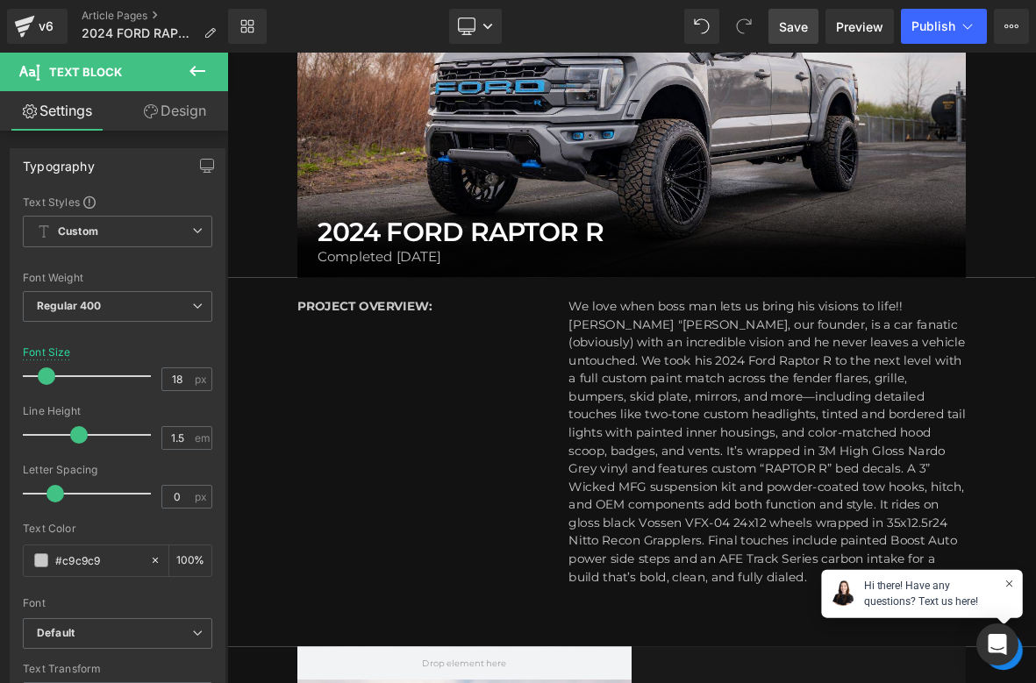
click at [787, 29] on span "Save" at bounding box center [793, 27] width 29 height 18
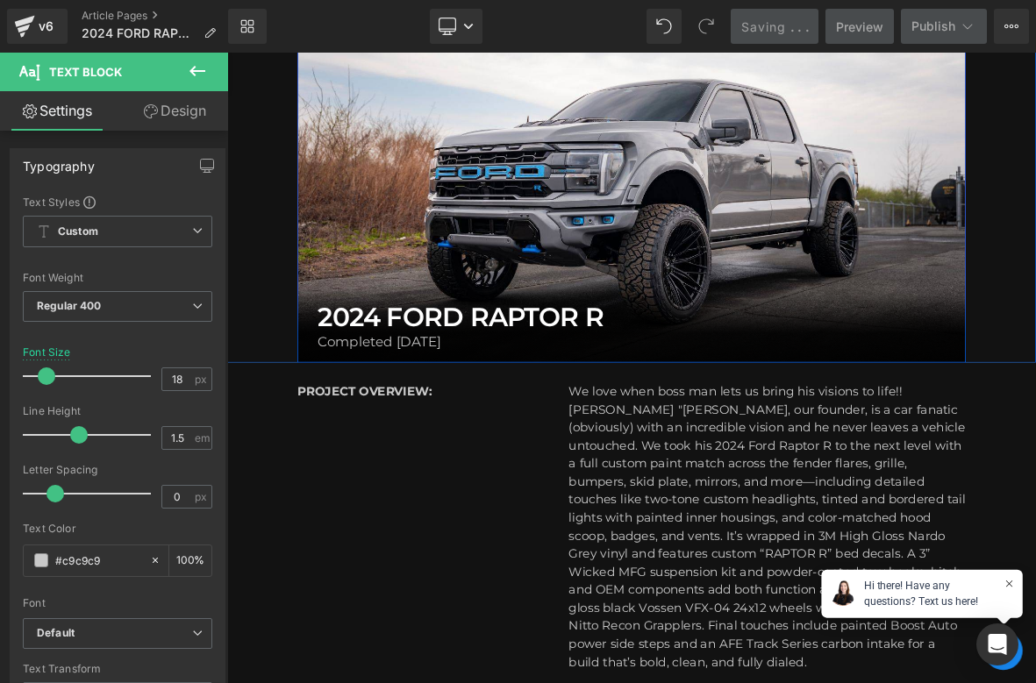
scroll to position [110, 0]
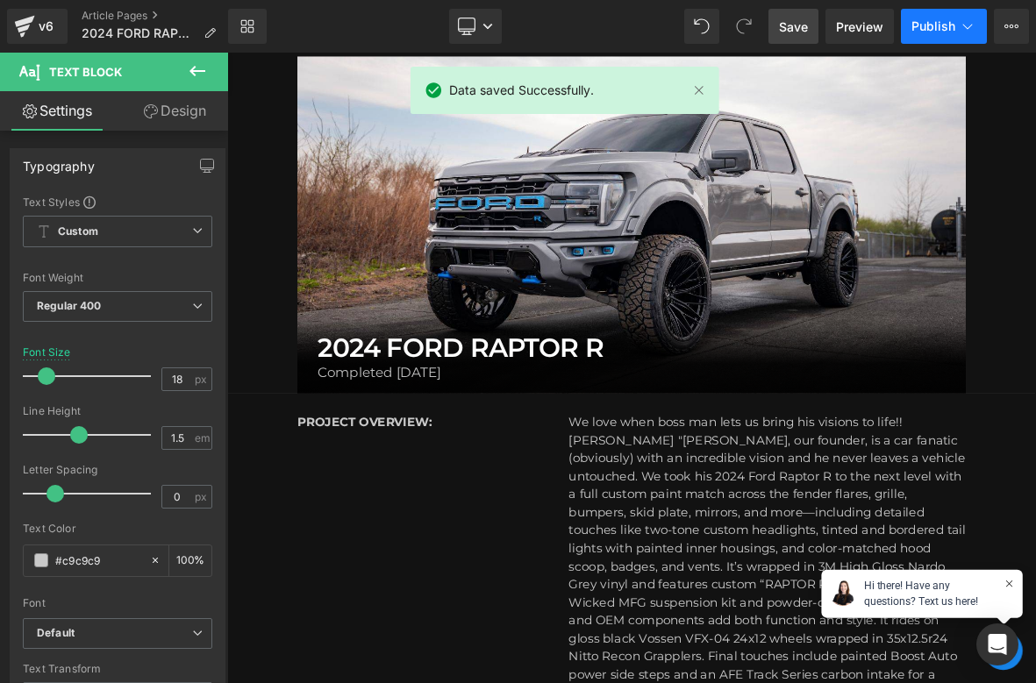
click at [930, 34] on button "Publish" at bounding box center [944, 26] width 86 height 35
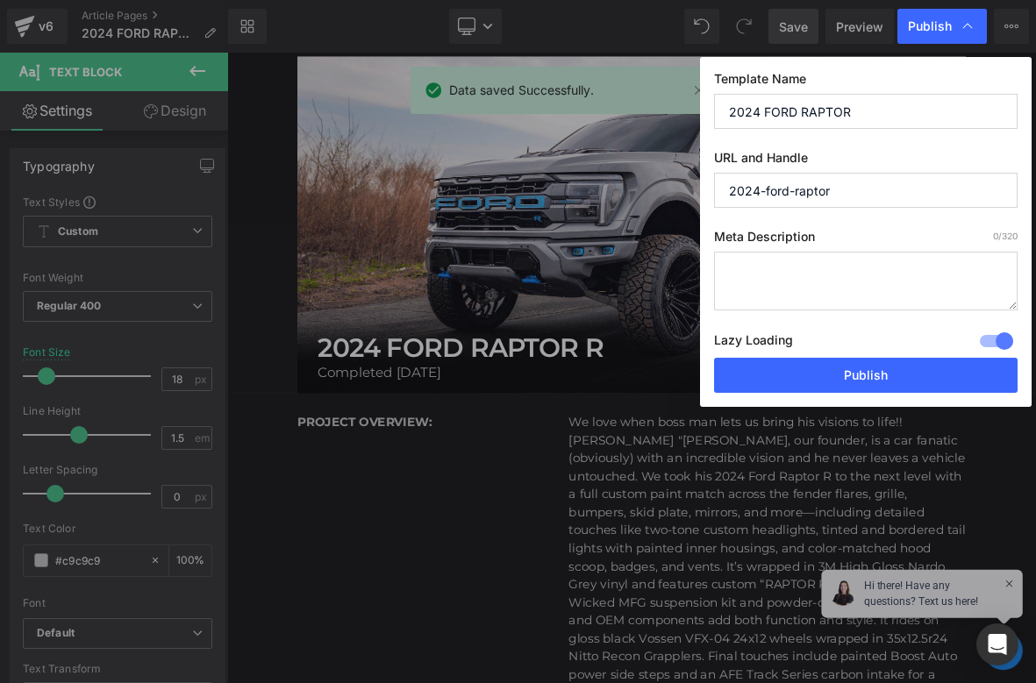
click at [792, 273] on textarea at bounding box center [865, 281] width 303 height 59
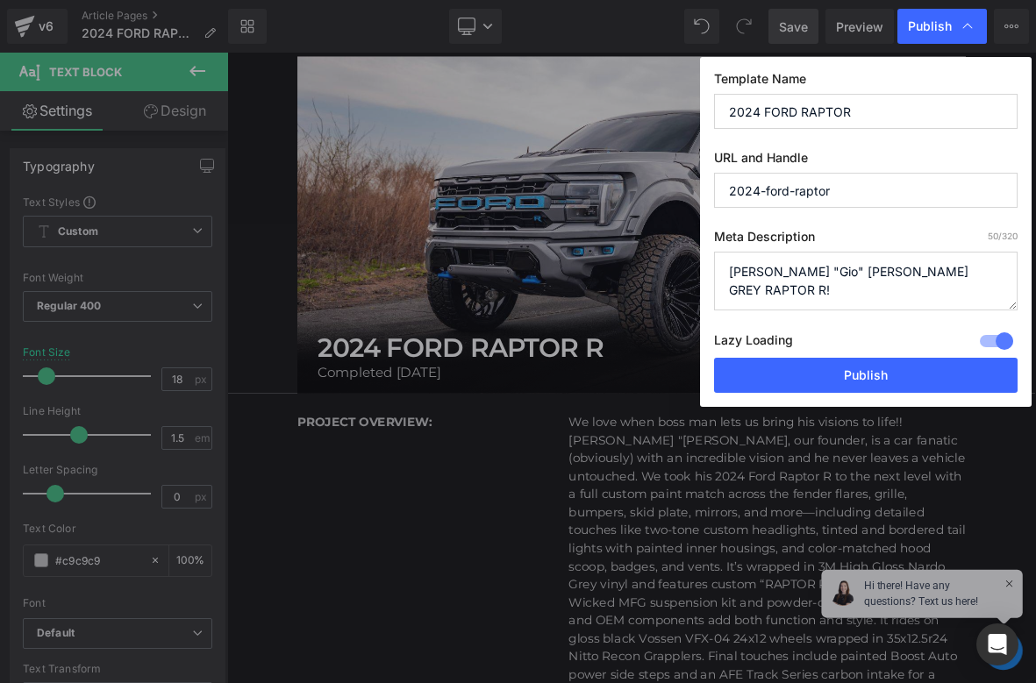
click at [898, 268] on textarea "[PERSON_NAME] "Gio" [PERSON_NAME] GREY RAPTOR R!" at bounding box center [865, 281] width 303 height 59
click at [758, 291] on textarea "[PERSON_NAME] "Gio" [PERSON_NAME] insane NARDO GREY RAPTOR R!" at bounding box center [865, 281] width 303 height 59
click at [984, 274] on textarea "[PERSON_NAME] "Gio" [PERSON_NAME] insane NARDO Grey RAPTOR R!" at bounding box center [865, 281] width 303 height 59
type textarea "[PERSON_NAME] "Gio" [PERSON_NAME] insane Nardo Grey RAPTOR R!"
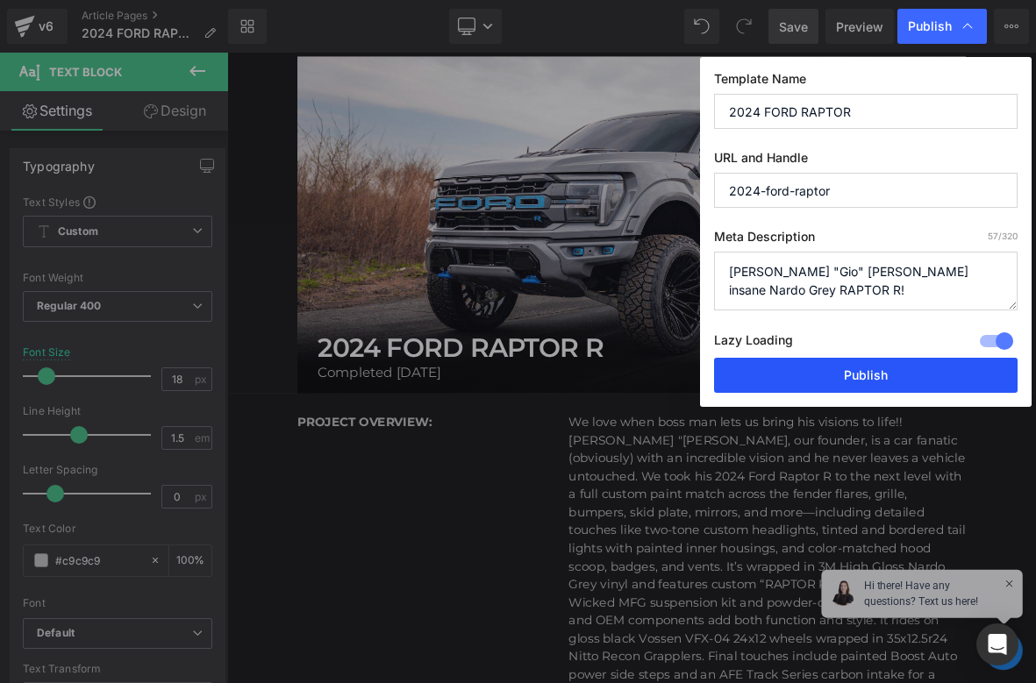
click at [812, 368] on button "Publish" at bounding box center [865, 375] width 303 height 35
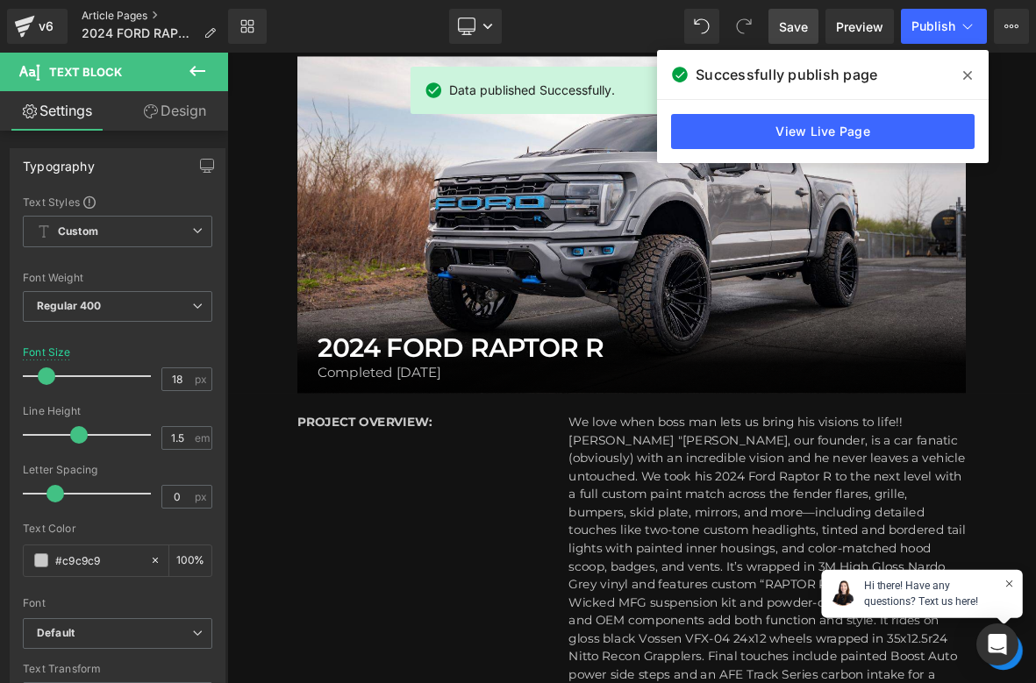
click at [115, 14] on link "Article Pages" at bounding box center [156, 16] width 148 height 14
